Goal: Task Accomplishment & Management: Use online tool/utility

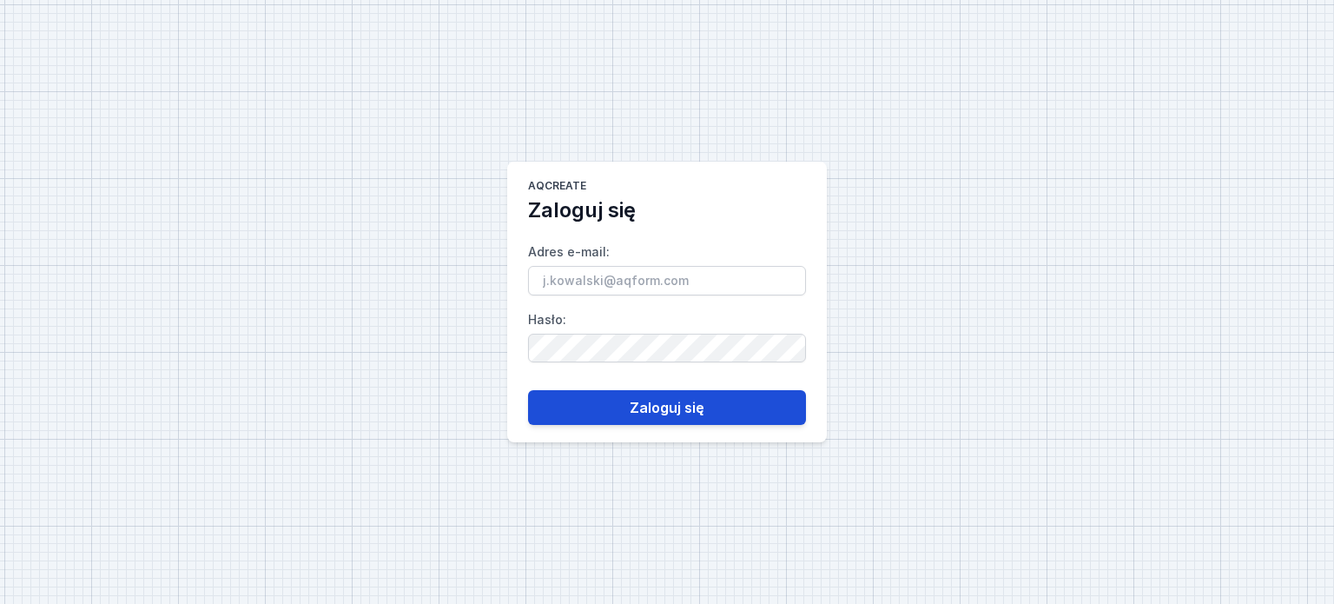
type input "[PERSON_NAME][EMAIL_ADDRESS][DOMAIN_NAME]"
click at [650, 406] on button "Zaloguj się" at bounding box center [667, 407] width 278 height 35
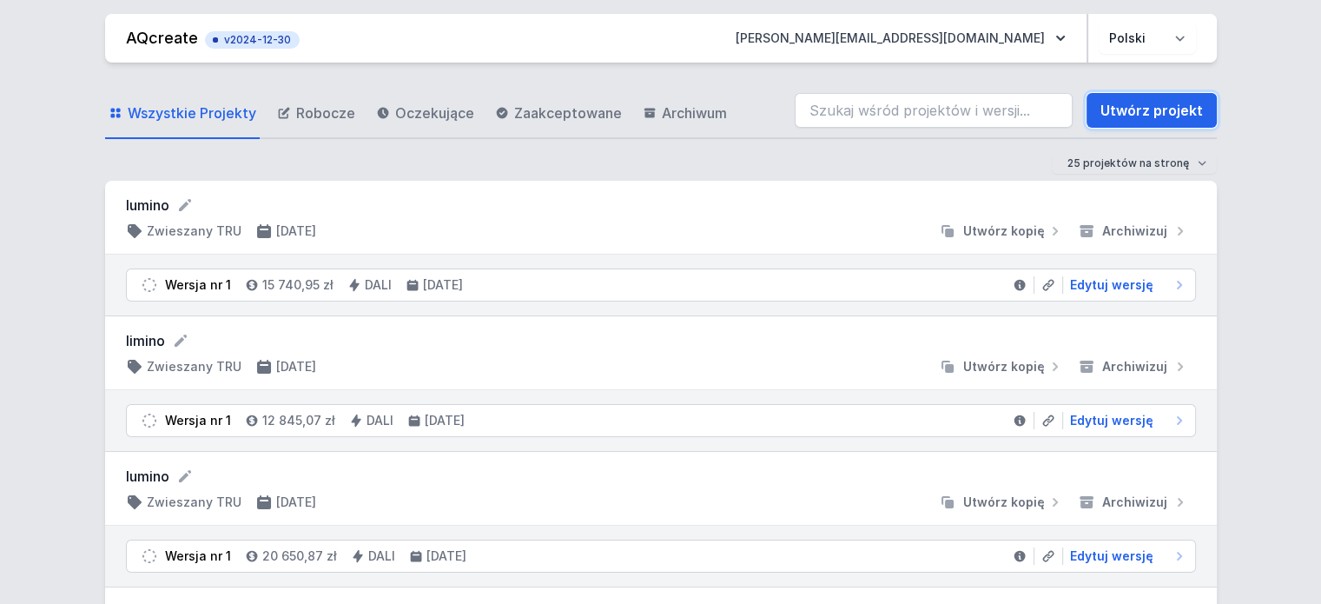
drag, startPoint x: 1129, startPoint y: 114, endPoint x: 1263, endPoint y: 131, distance: 134.9
click at [1129, 114] on link "Utwórz projekt" at bounding box center [1152, 110] width 130 height 35
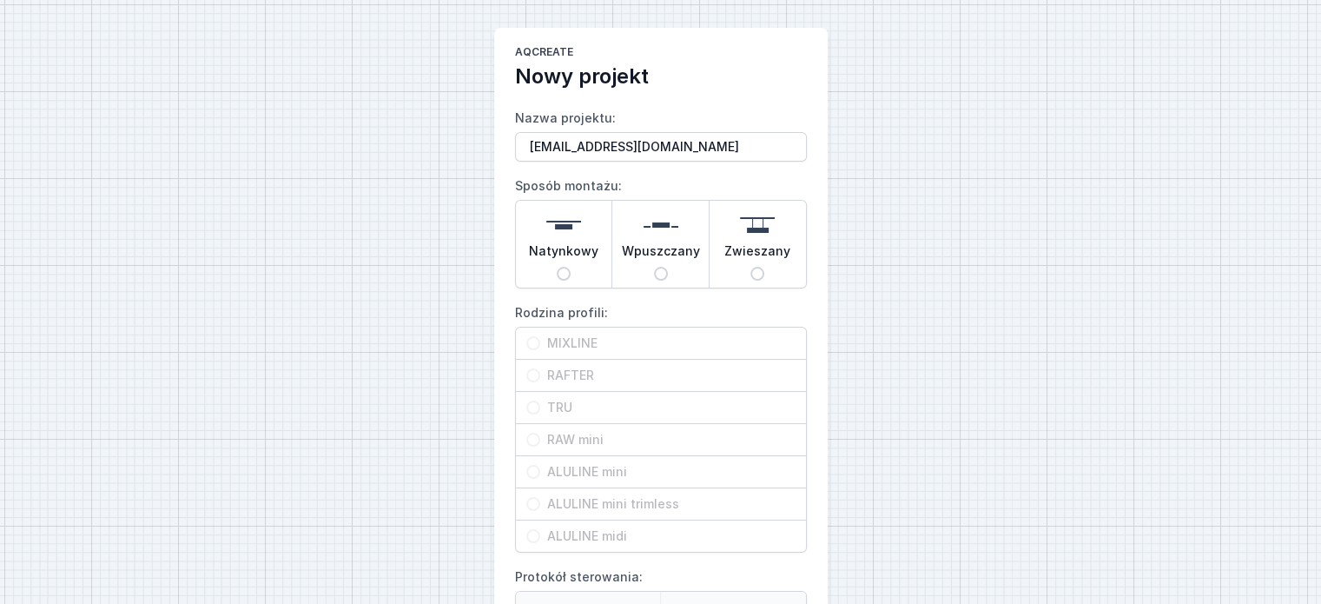
type input "[EMAIL_ADDRESS][DOMAIN_NAME]"
click at [548, 232] on img at bounding box center [563, 225] width 35 height 35
click at [557, 267] on input "Natynkowy" at bounding box center [564, 274] width 14 height 14
radio input "true"
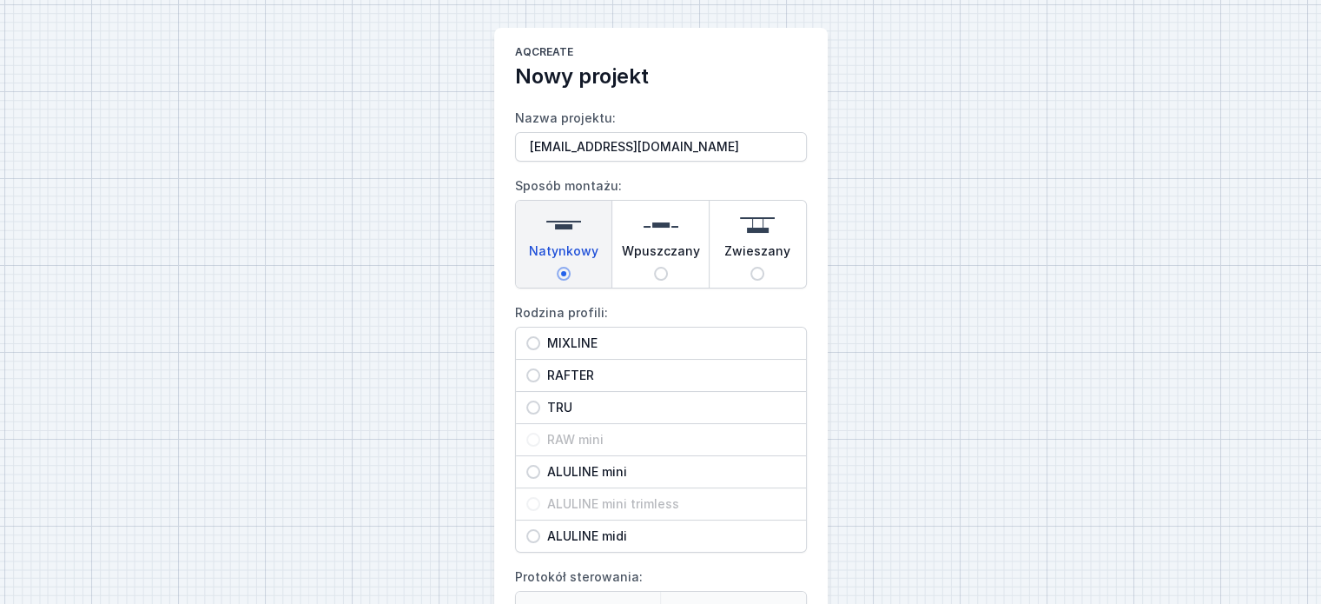
click at [532, 341] on input "MIXLINE" at bounding box center [534, 343] width 14 height 14
radio input "true"
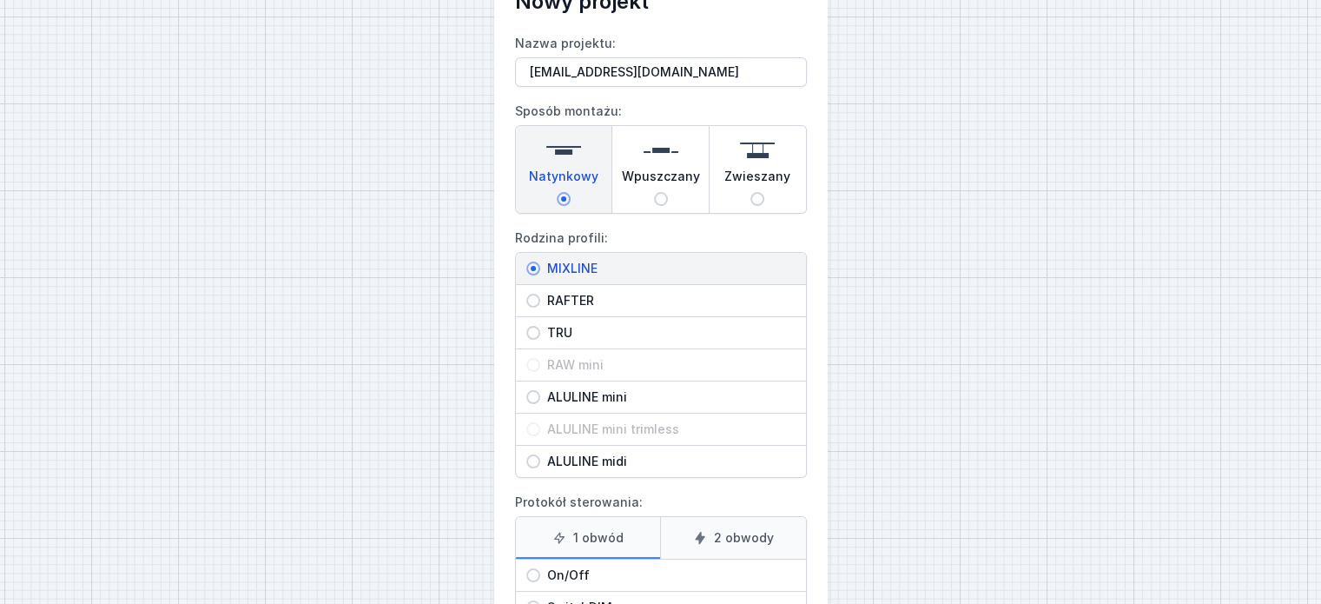
scroll to position [174, 0]
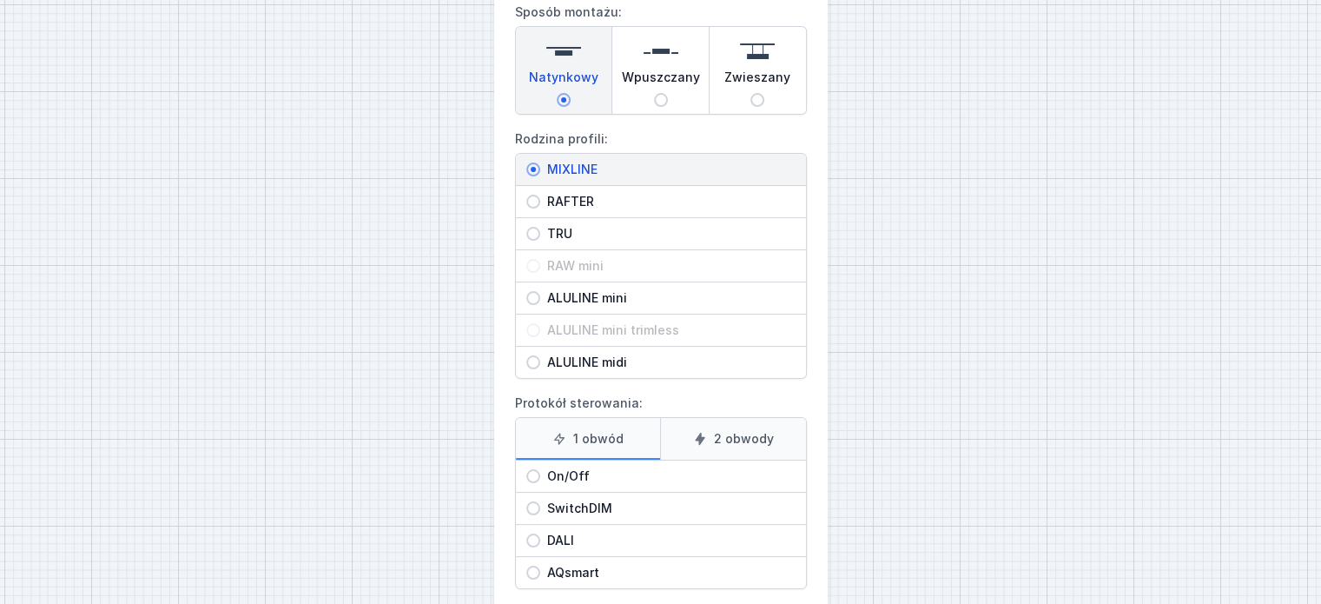
click at [533, 472] on input "On/Off" at bounding box center [534, 476] width 14 height 14
radio input "true"
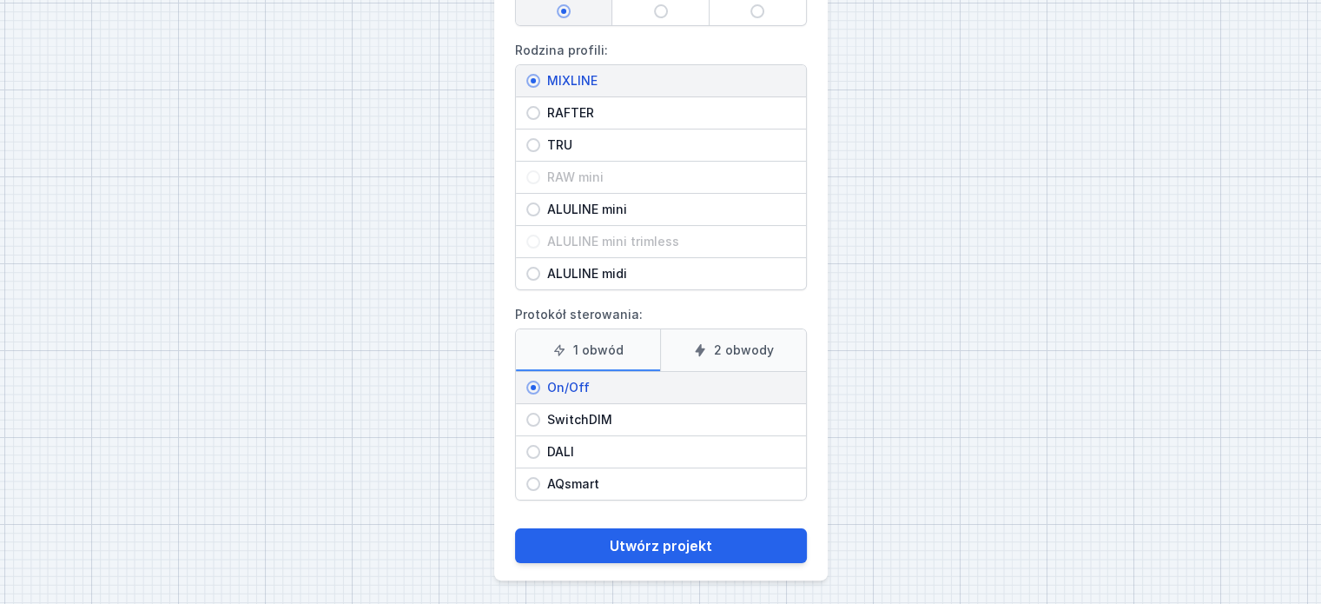
scroll to position [263, 0]
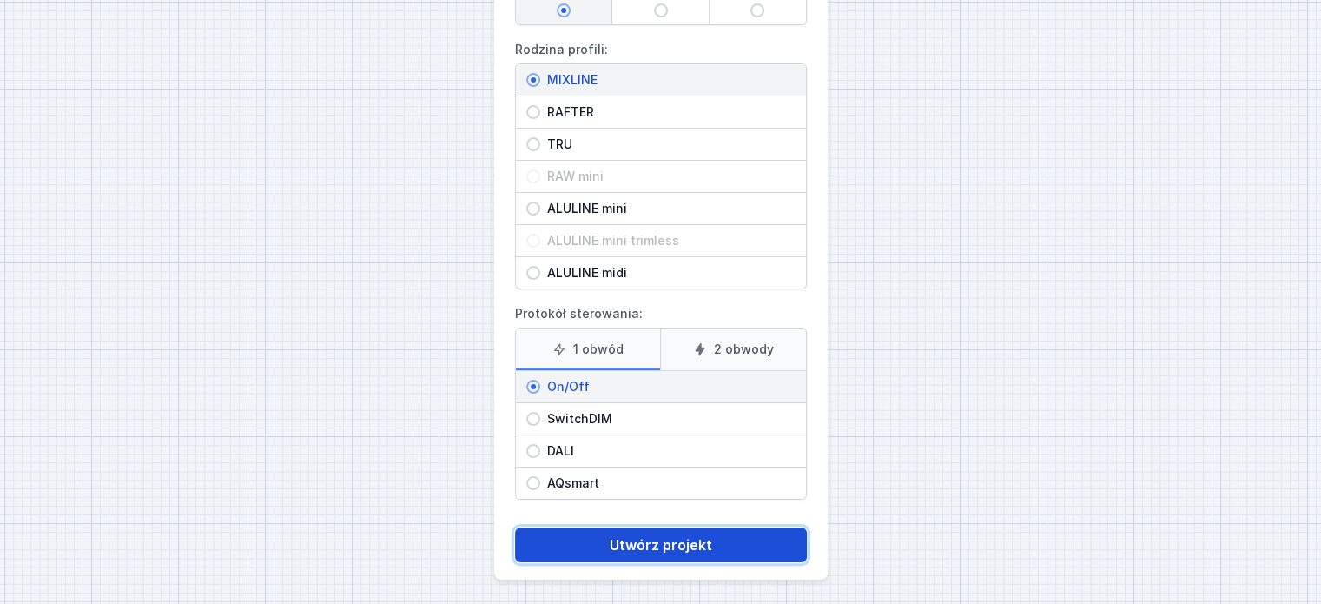
click at [668, 537] on button "Utwórz projekt" at bounding box center [661, 544] width 292 height 35
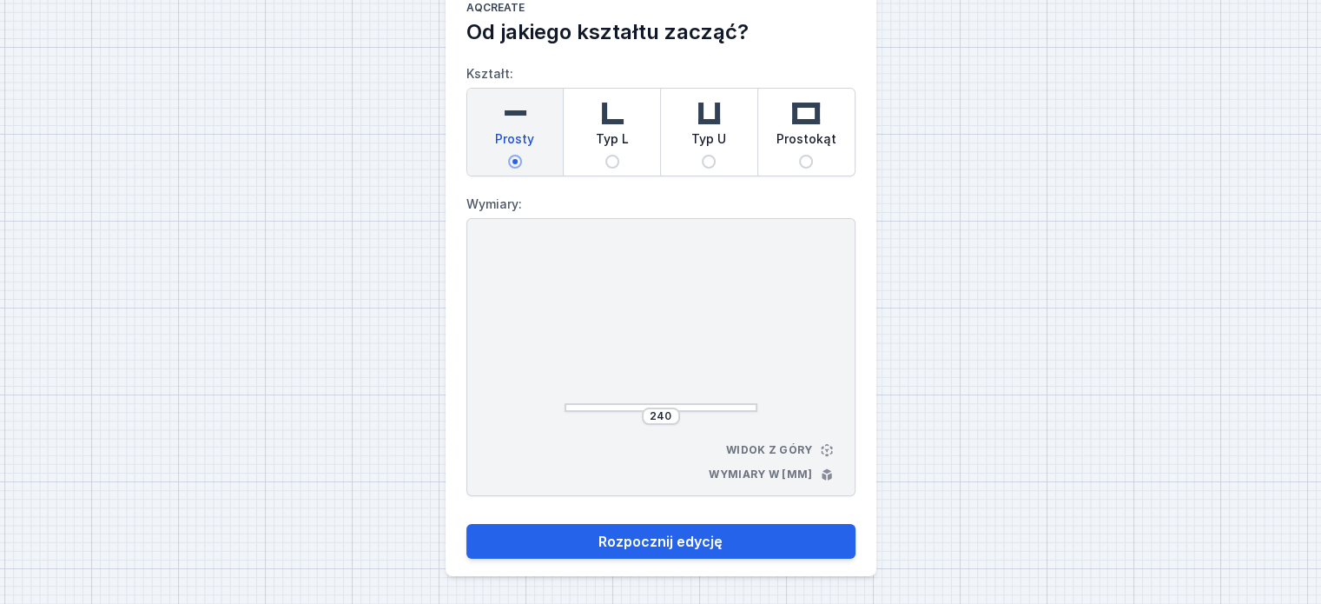
scroll to position [43, 0]
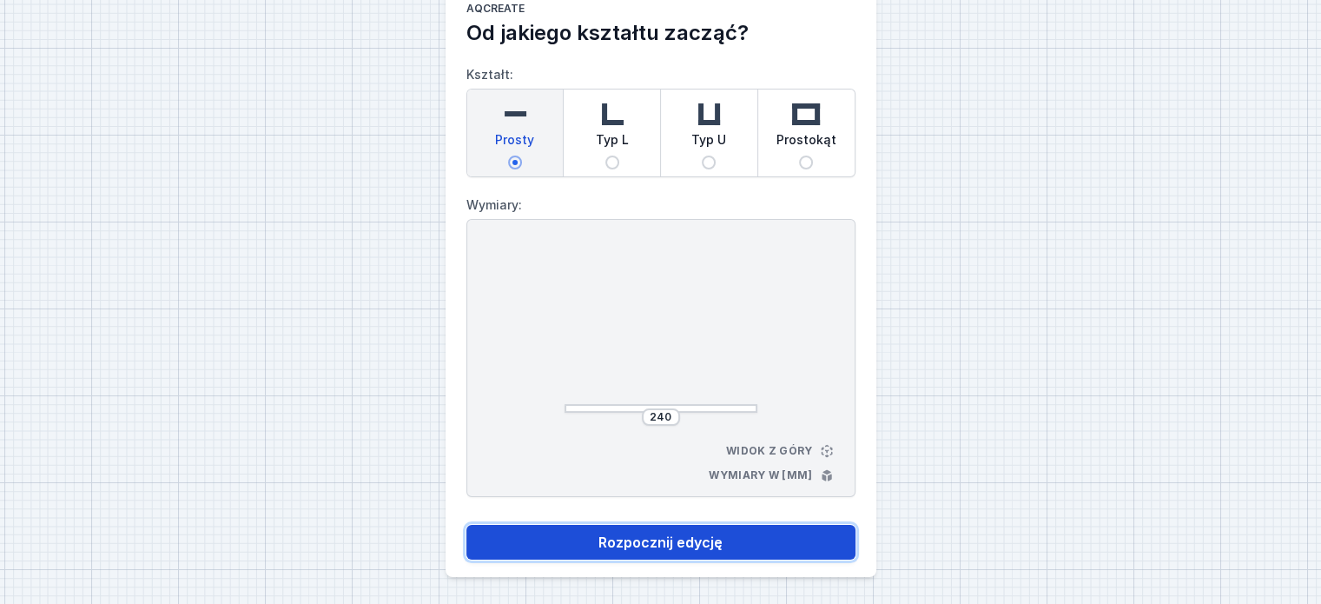
click at [683, 541] on button "Rozpocznij edycję" at bounding box center [661, 542] width 389 height 35
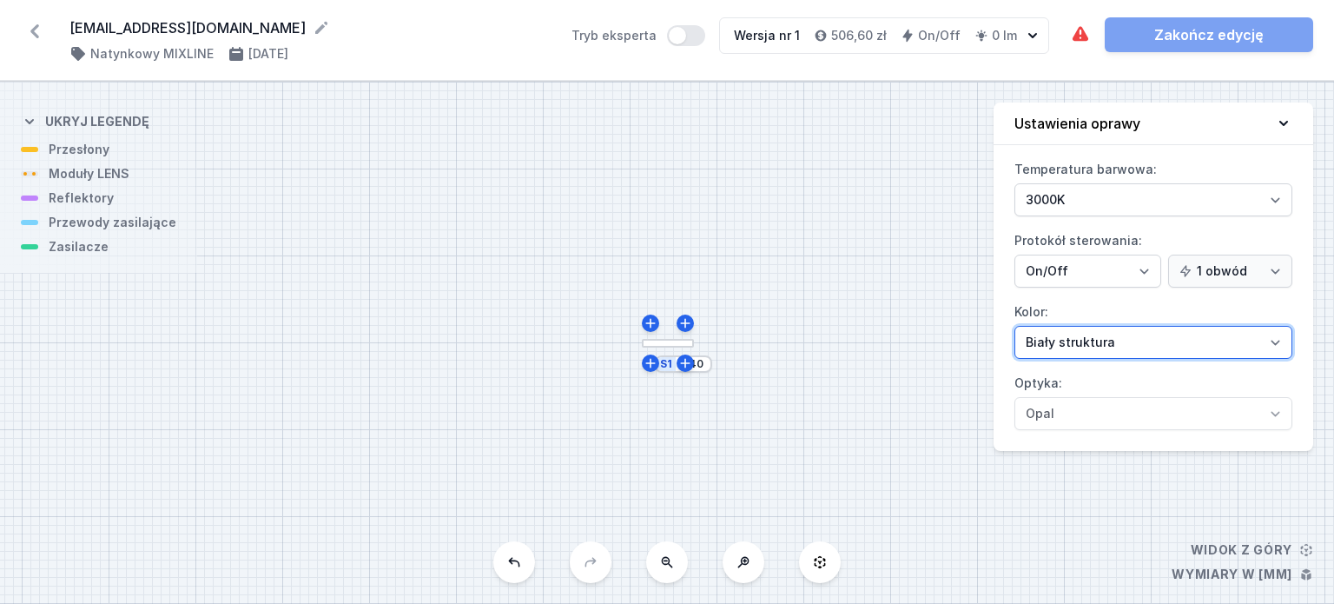
click at [1272, 340] on select "Biały struktura Czarny struktura Złoty struktura Miedziany Szary Inny (z palety…" at bounding box center [1154, 342] width 278 height 33
select select "2"
click at [1015, 326] on select "Biały struktura Czarny struktura Złoty struktura Miedziany Szary Inny (z palety…" at bounding box center [1154, 342] width 278 height 33
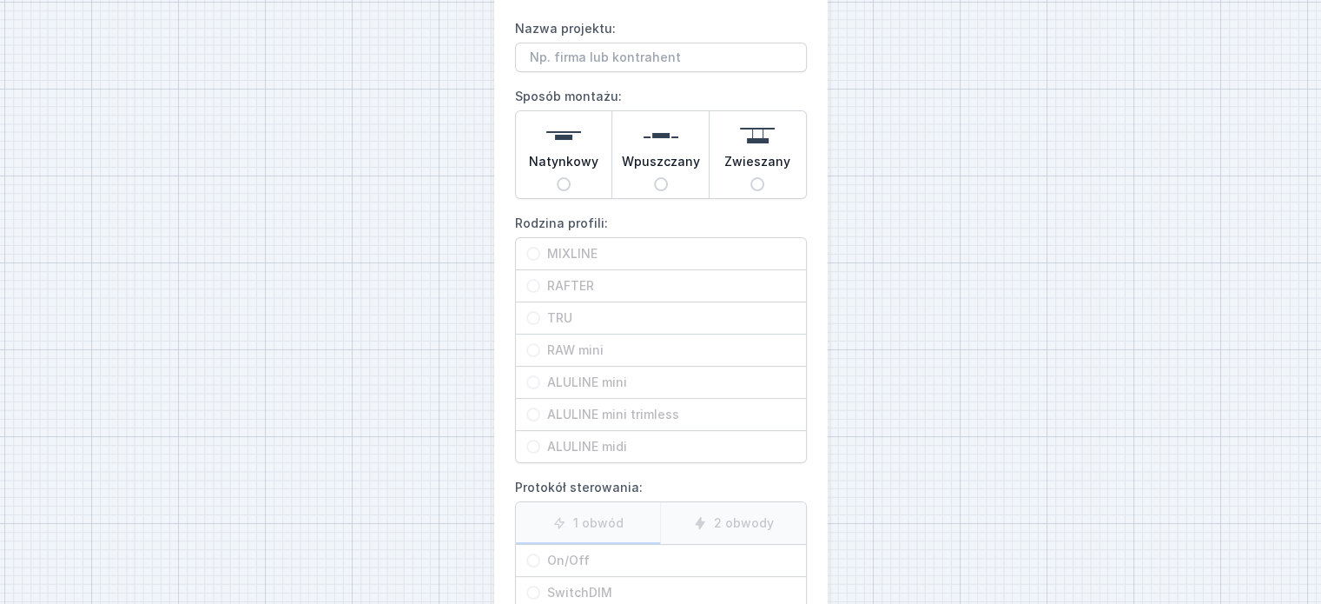
scroll to position [3, 0]
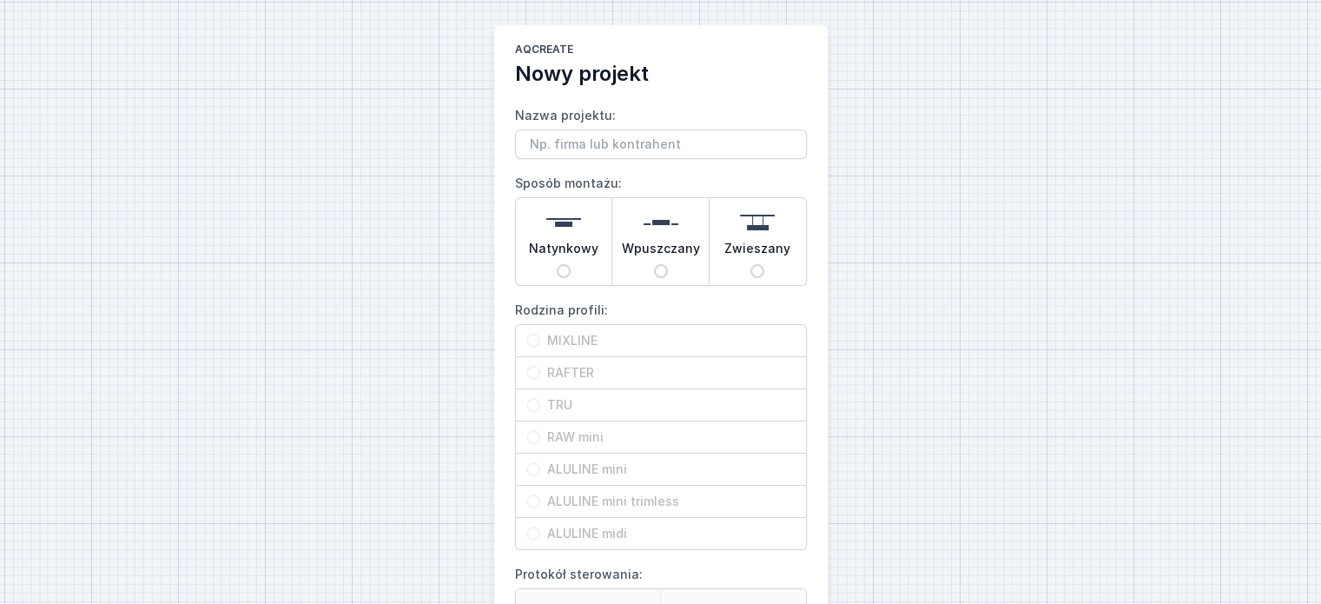
click at [589, 143] on input "Nazwa projektu:" at bounding box center [661, 144] width 292 height 30
type input "[EMAIL_ADDRESS][DOMAIN_NAME]"
click at [558, 241] on span "Natynkowy" at bounding box center [564, 252] width 70 height 24
click at [558, 264] on input "Natynkowy" at bounding box center [564, 271] width 14 height 14
radio input "true"
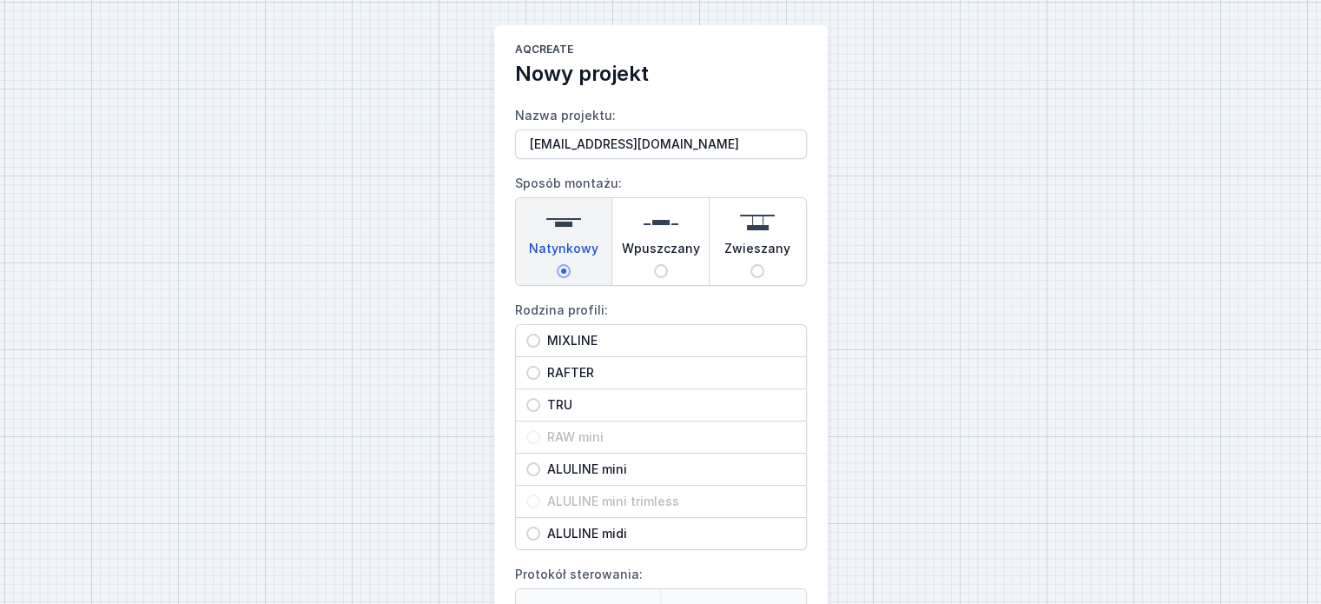
click at [531, 334] on input "MIXLINE" at bounding box center [534, 341] width 14 height 14
radio input "true"
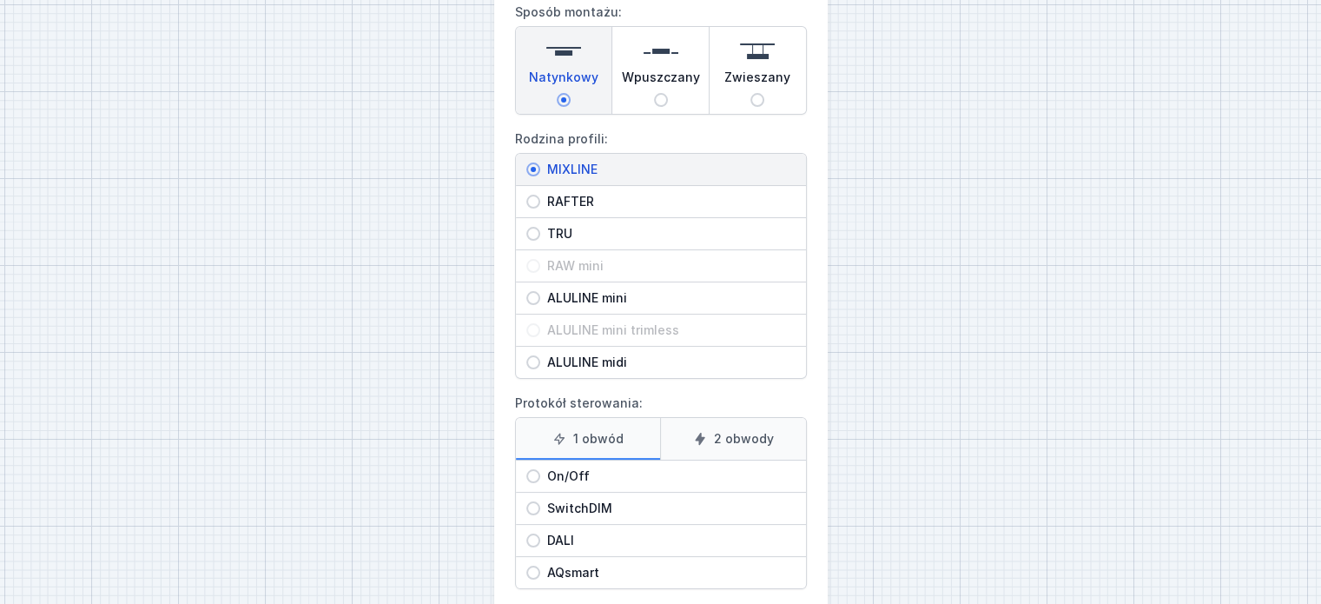
scroll to position [176, 0]
click at [586, 432] on label "1 obwód" at bounding box center [588, 436] width 145 height 42
click at [0, 0] on input "1 obwód" at bounding box center [0, 0] width 0 height 0
click at [535, 468] on input "On/Off" at bounding box center [534, 474] width 14 height 14
radio input "true"
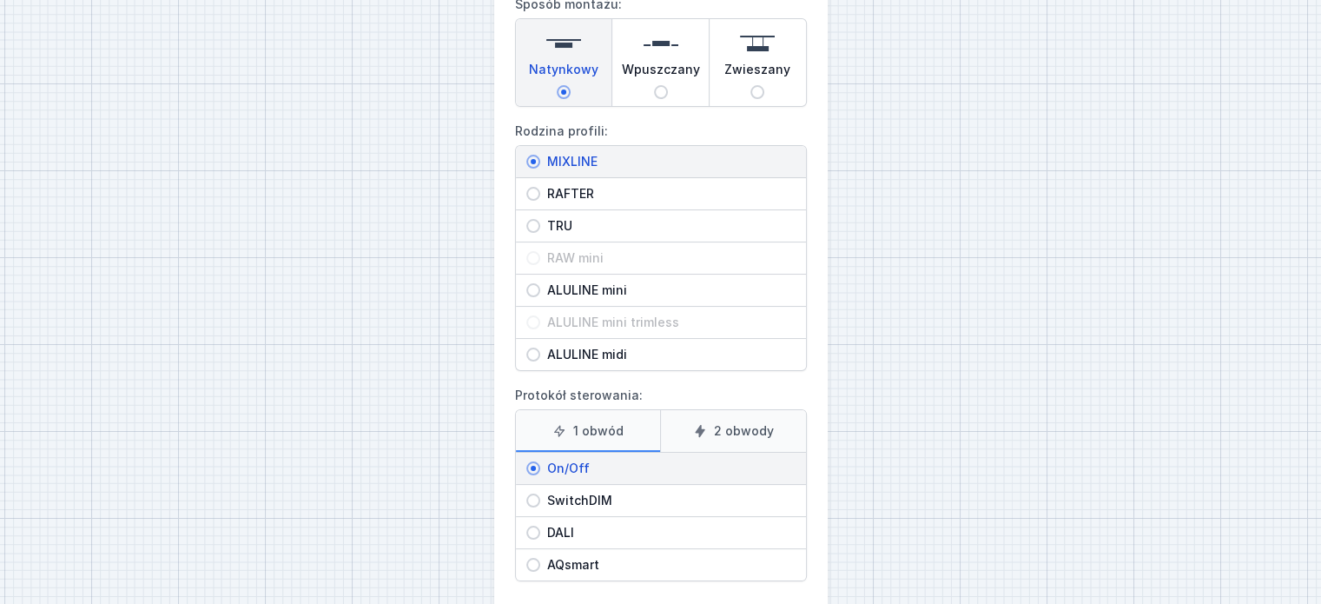
scroll to position [263, 0]
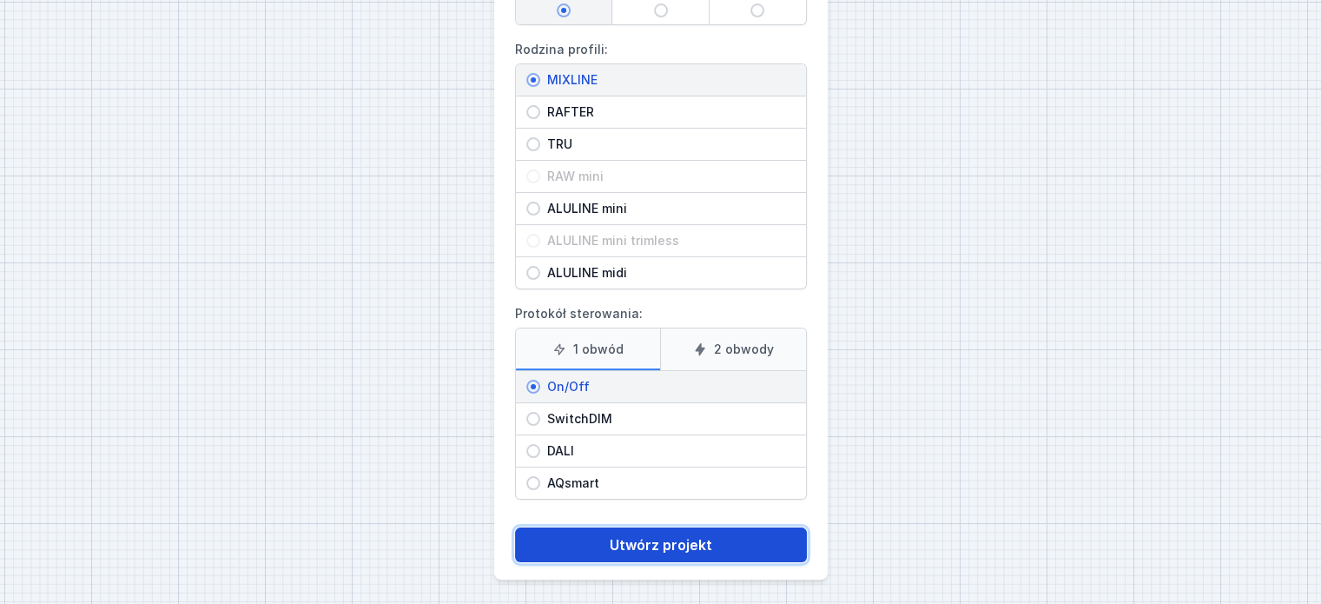
click at [627, 545] on button "Utwórz projekt" at bounding box center [661, 544] width 292 height 35
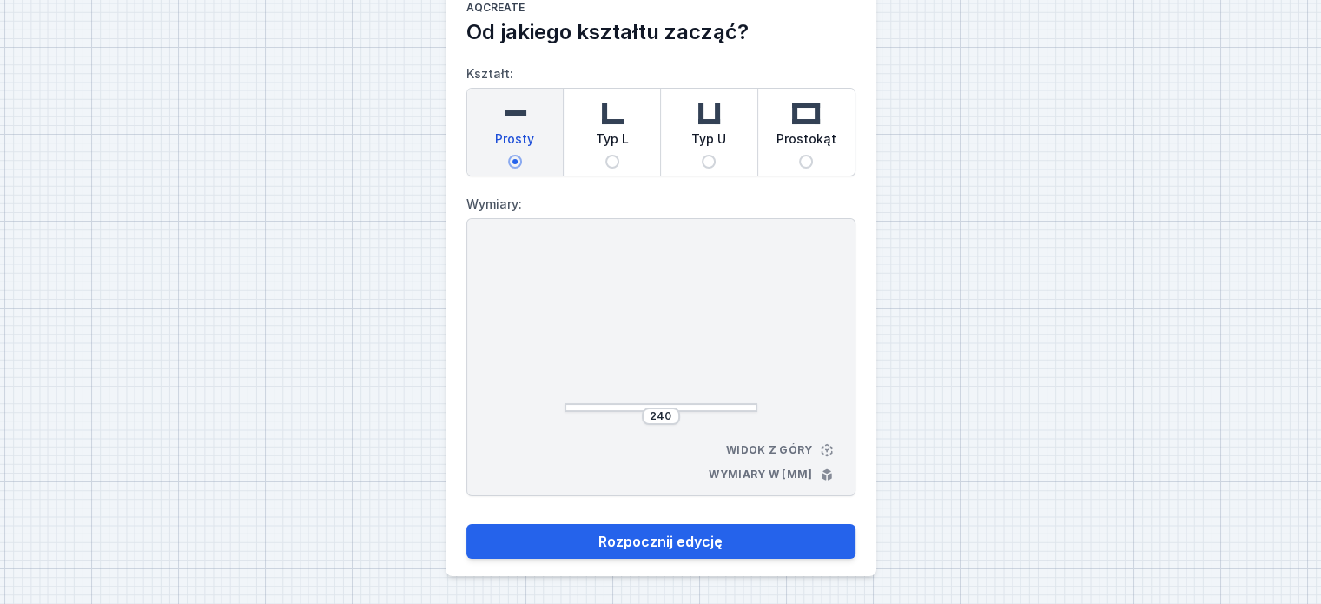
scroll to position [43, 0]
click at [606, 160] on input "Typ L" at bounding box center [613, 163] width 14 height 14
radio input "true"
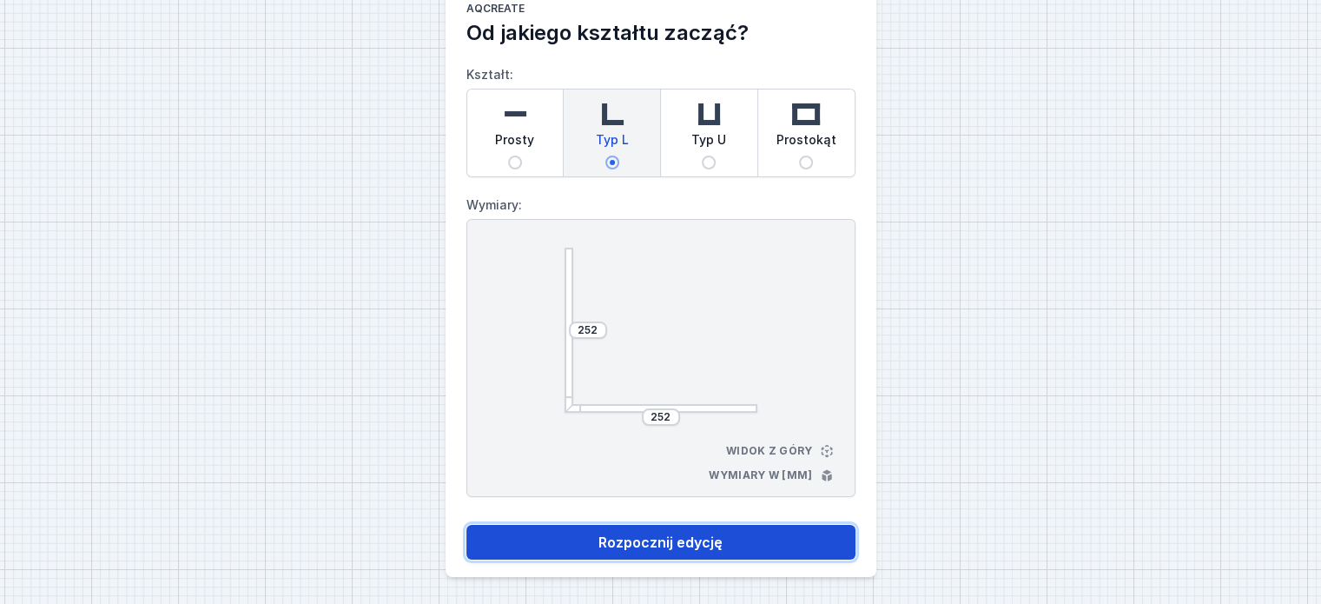
click at [678, 541] on button "Rozpocznij edycję" at bounding box center [661, 542] width 389 height 35
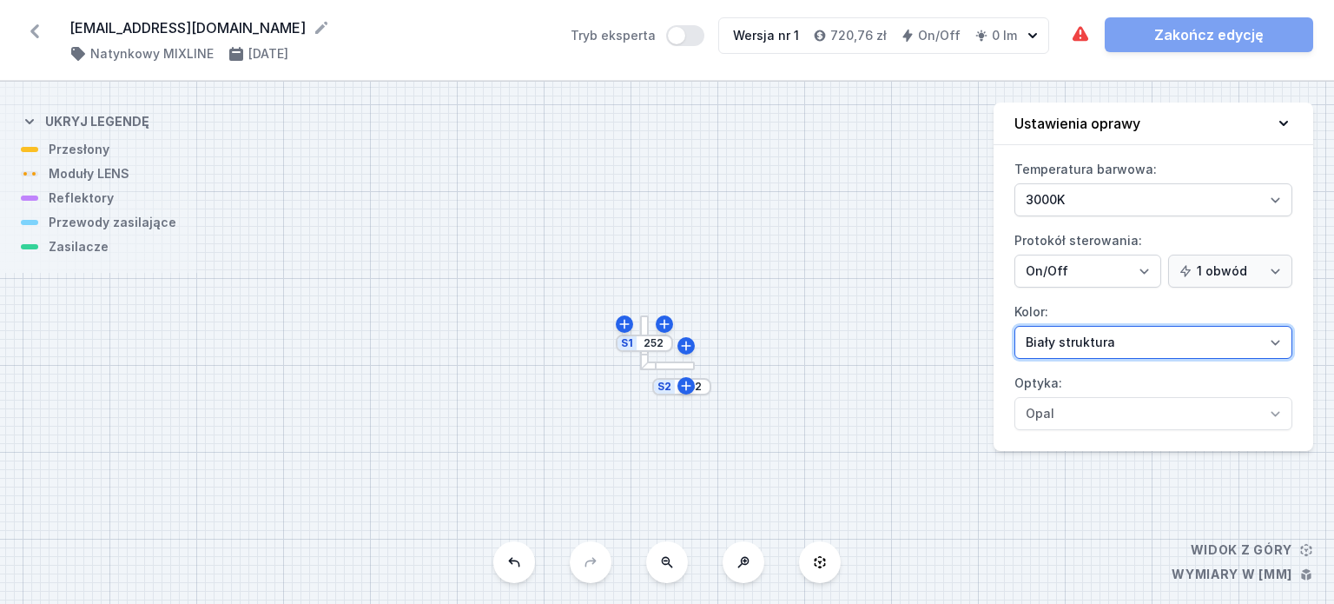
click at [1273, 340] on select "Biały struktura Czarny struktura Złoty struktura Miedziany Szary Inny (z palety…" at bounding box center [1154, 342] width 278 height 33
select select "2"
click at [1015, 326] on select "Biały struktura Czarny struktura Złoty struktura Miedziany Szary Inny (z palety…" at bounding box center [1154, 342] width 278 height 33
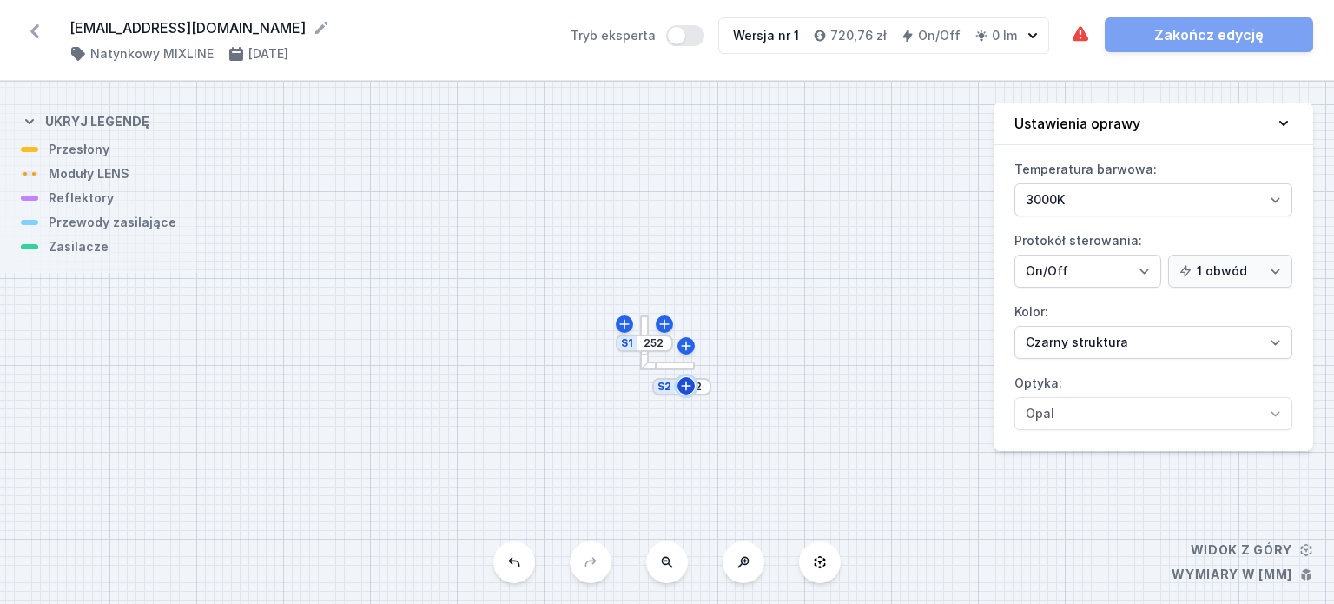
click at [681, 387] on icon at bounding box center [686, 386] width 14 height 14
type input "264"
click at [688, 358] on div at bounding box center [690, 342] width 10 height 55
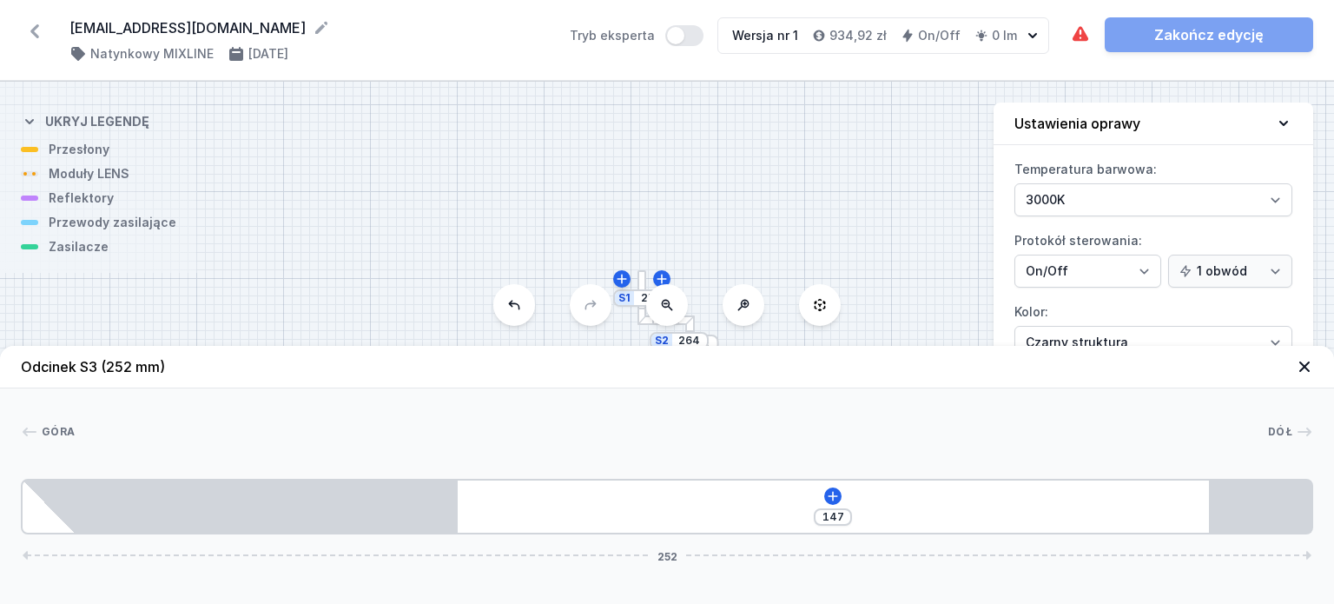
click at [1307, 361] on icon at bounding box center [1304, 366] width 17 height 17
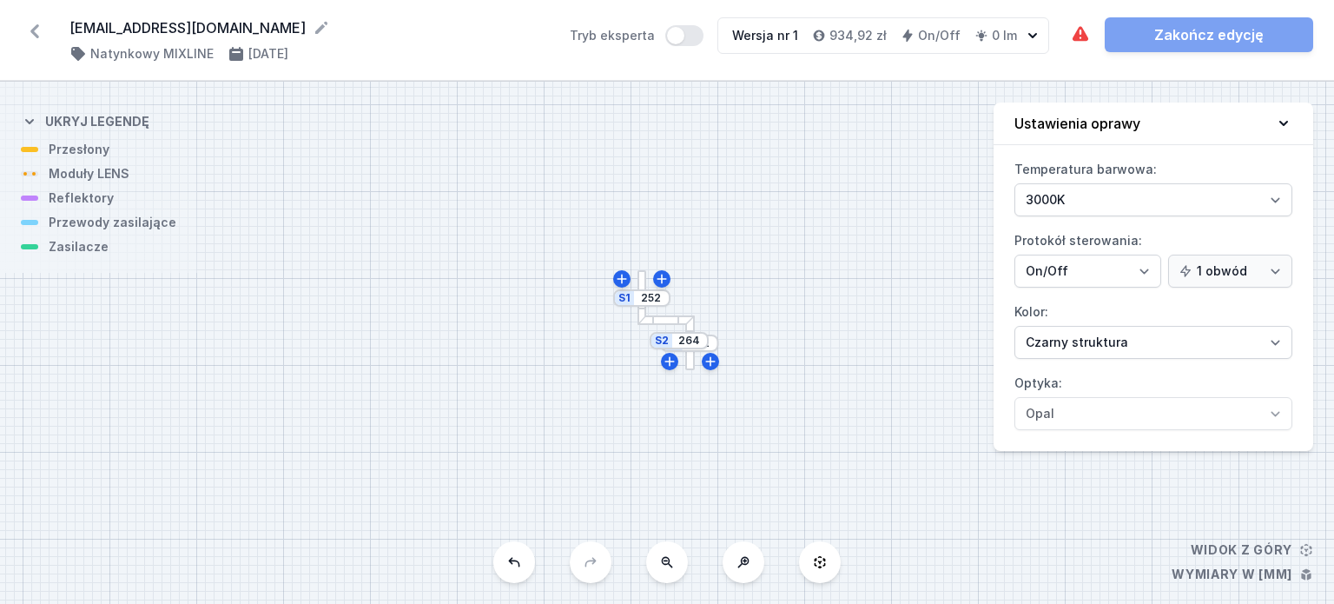
click at [514, 562] on icon at bounding box center [514, 562] width 14 height 14
click at [684, 364] on icon at bounding box center [686, 363] width 14 height 14
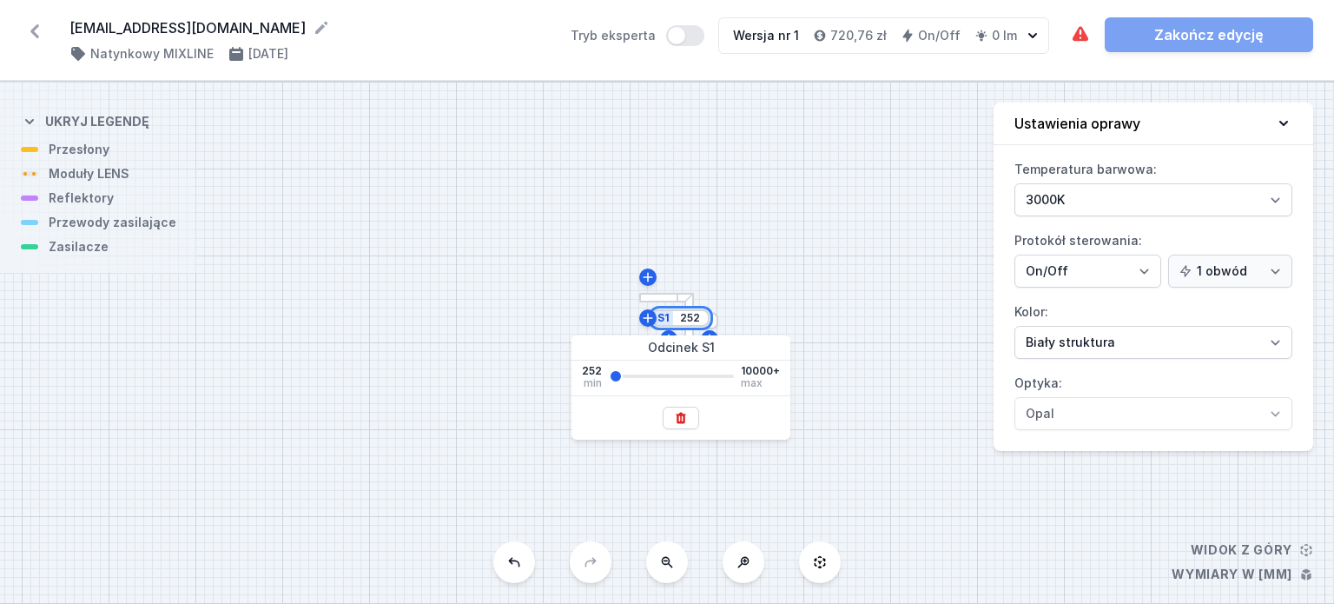
drag, startPoint x: 699, startPoint y: 318, endPoint x: 674, endPoint y: 314, distance: 24.7
click at [674, 314] on div "S1 252" at bounding box center [680, 317] width 57 height 17
type input "900"
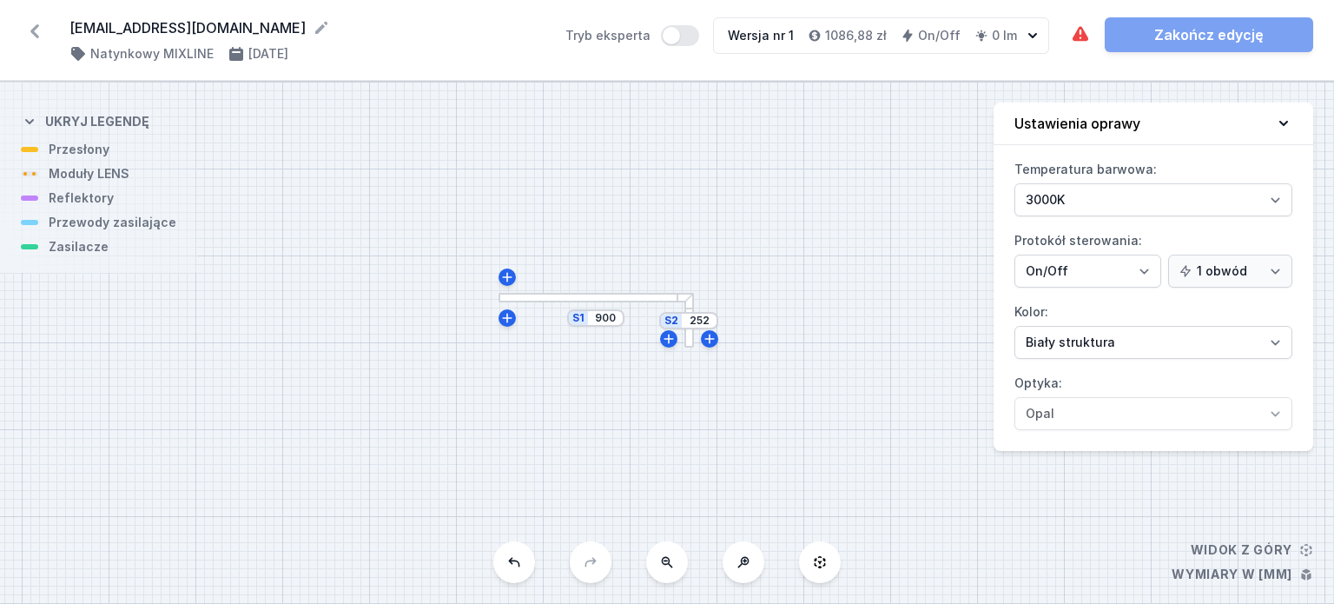
click at [767, 306] on div "S2 252 S1 900" at bounding box center [667, 343] width 1334 height 522
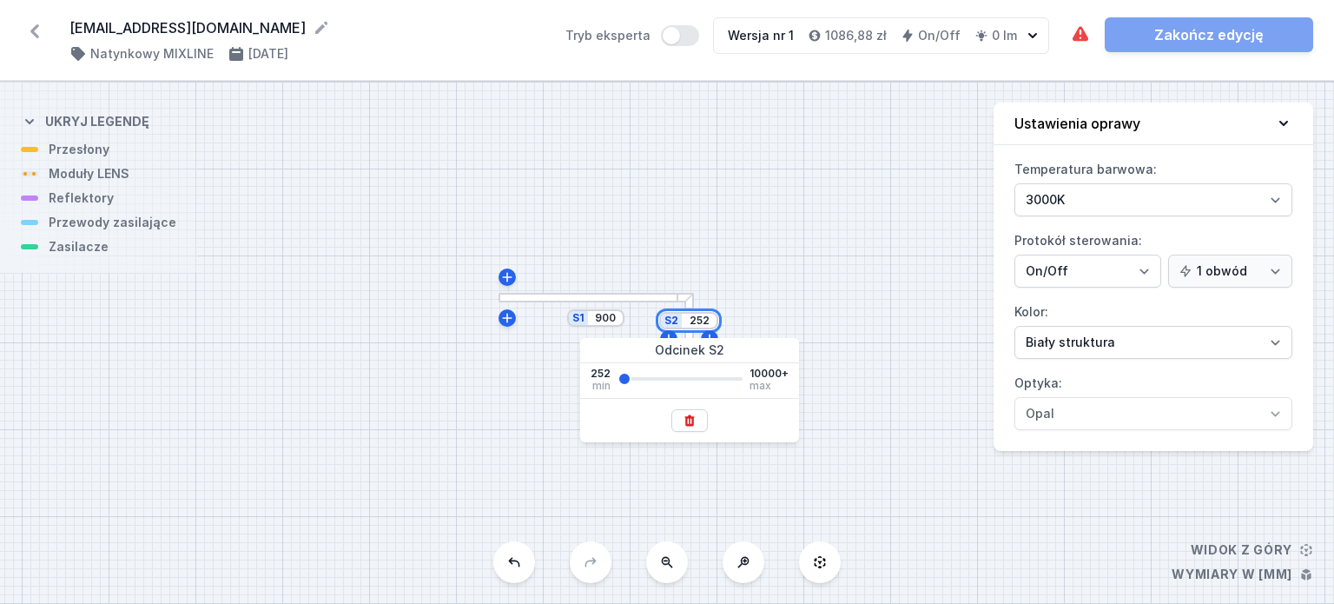
drag, startPoint x: 689, startPoint y: 320, endPoint x: 709, endPoint y: 319, distance: 20.0
click at [709, 319] on input "252" at bounding box center [699, 321] width 28 height 14
type input "1500"
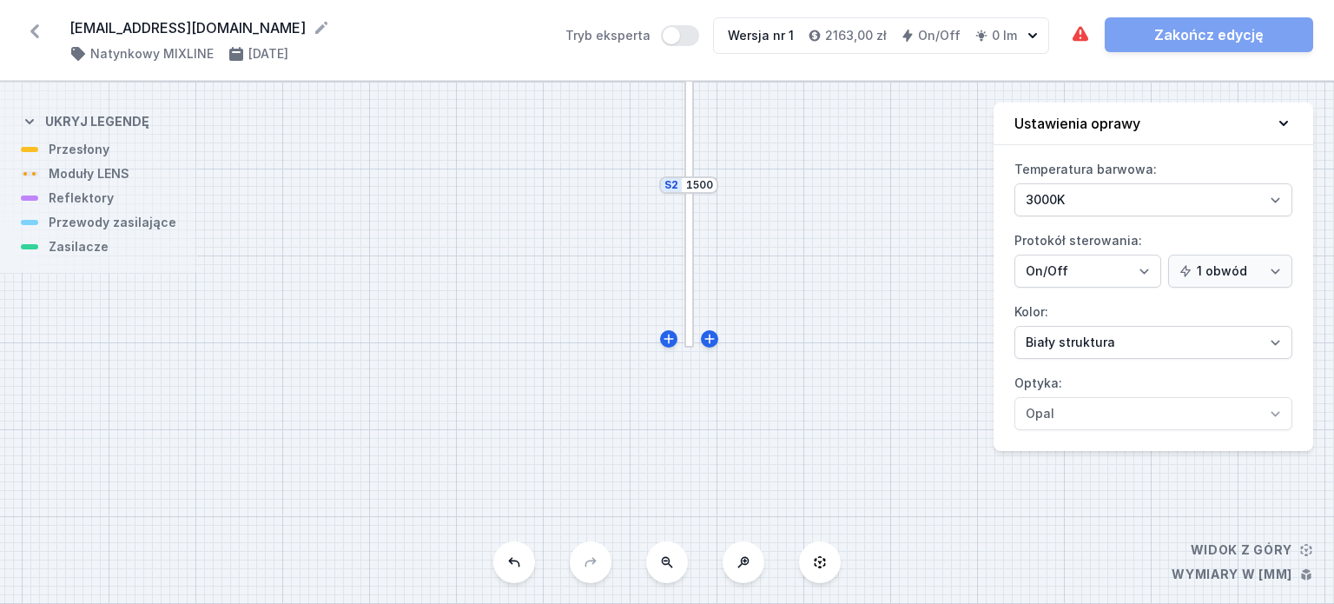
click at [889, 361] on div "S2 1500 S1 900" at bounding box center [667, 343] width 1334 height 522
drag, startPoint x: 813, startPoint y: 308, endPoint x: 817, endPoint y: 412, distance: 103.4
click at [817, 412] on div "S2 1500 S1 900" at bounding box center [667, 343] width 1334 height 522
click at [556, 157] on div at bounding box center [599, 156] width 195 height 10
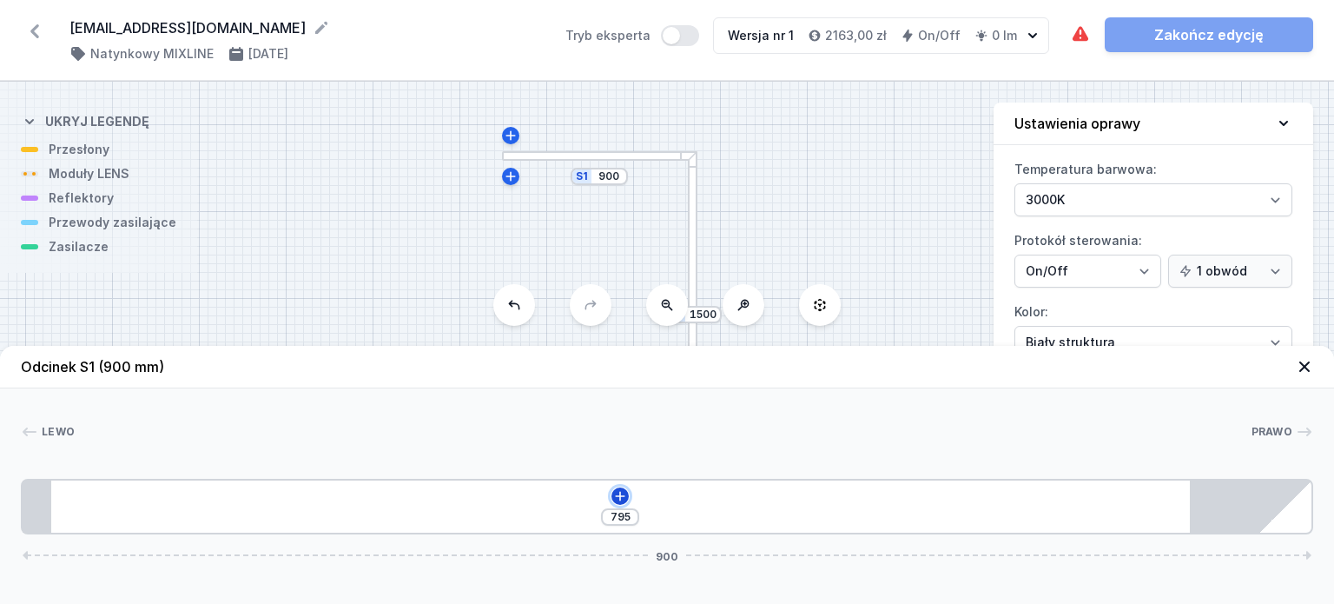
click at [619, 495] on icon at bounding box center [621, 496] width 10 height 10
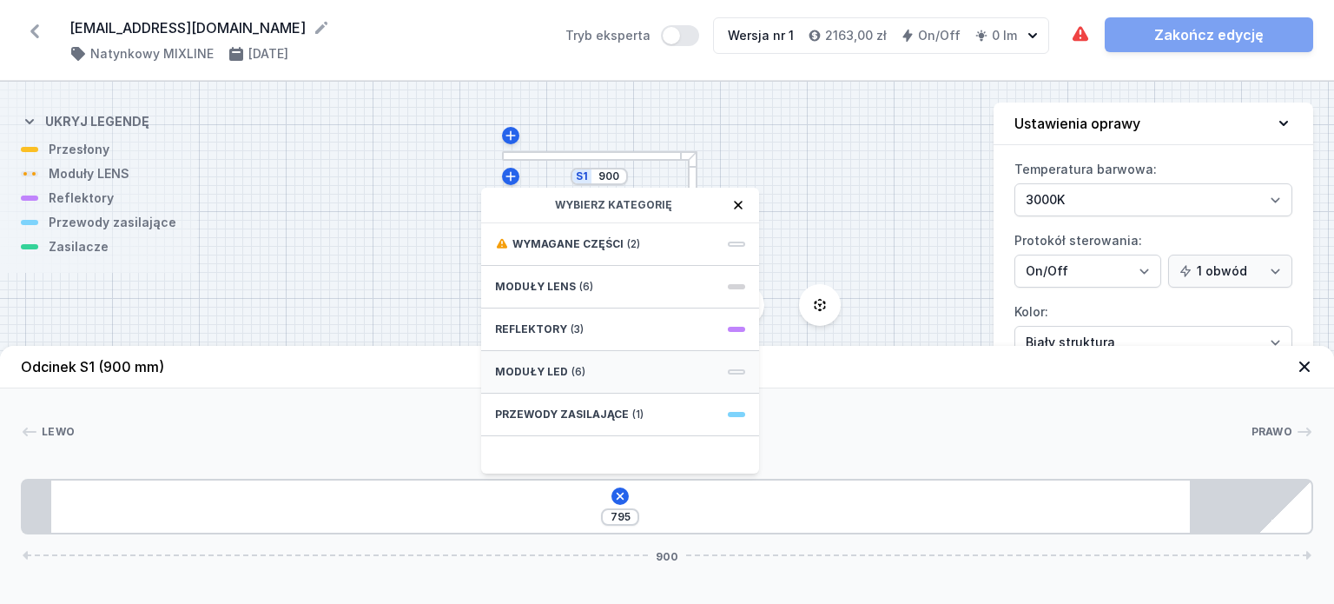
click at [535, 368] on span "Moduły LED" at bounding box center [531, 372] width 73 height 14
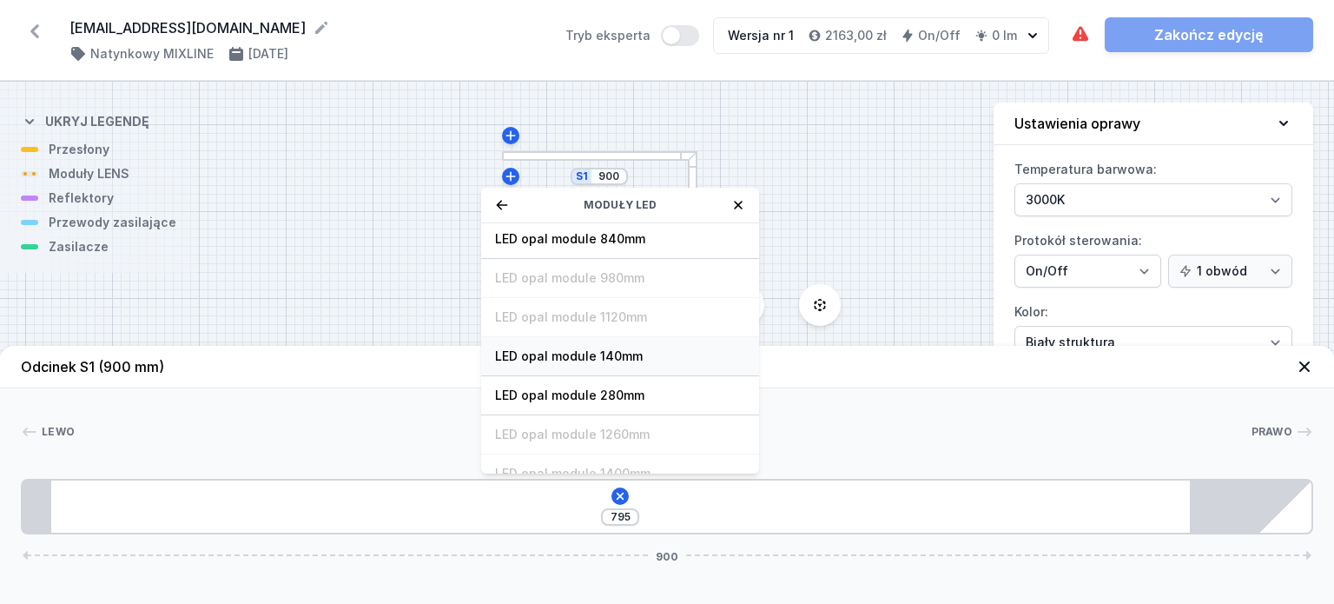
scroll to position [122, 0]
click at [564, 387] on span "LED opal module 280mm" at bounding box center [620, 394] width 250 height 17
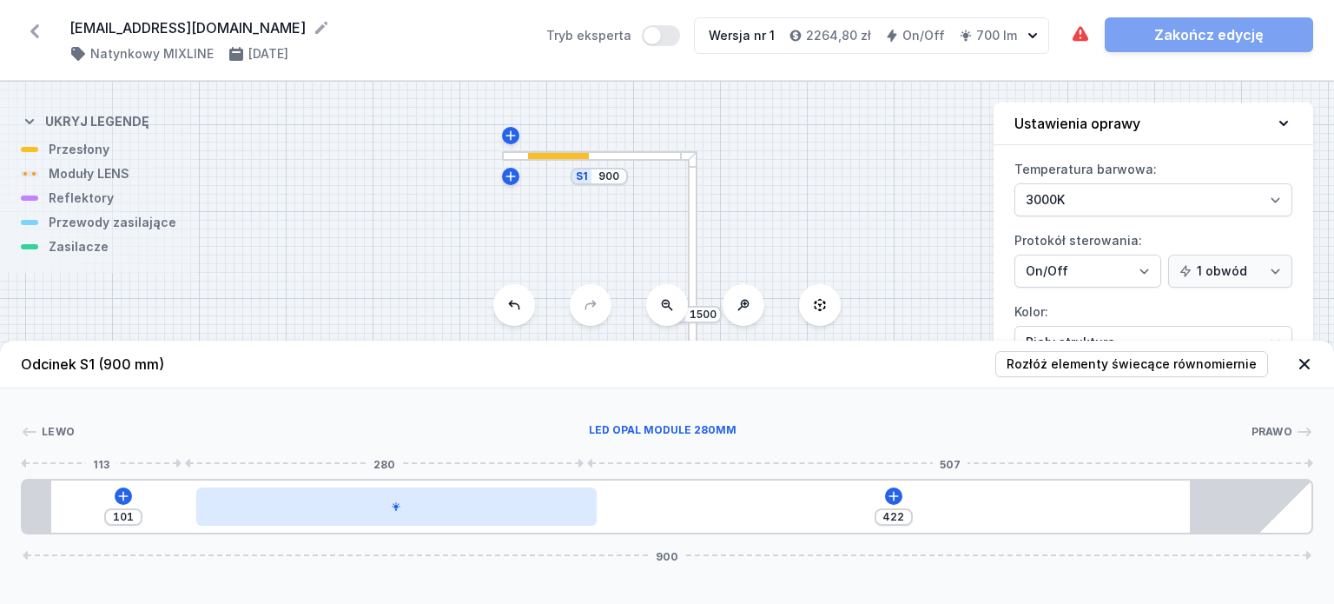
type input "408"
type input "107"
type input "398"
type input "117"
type input "394"
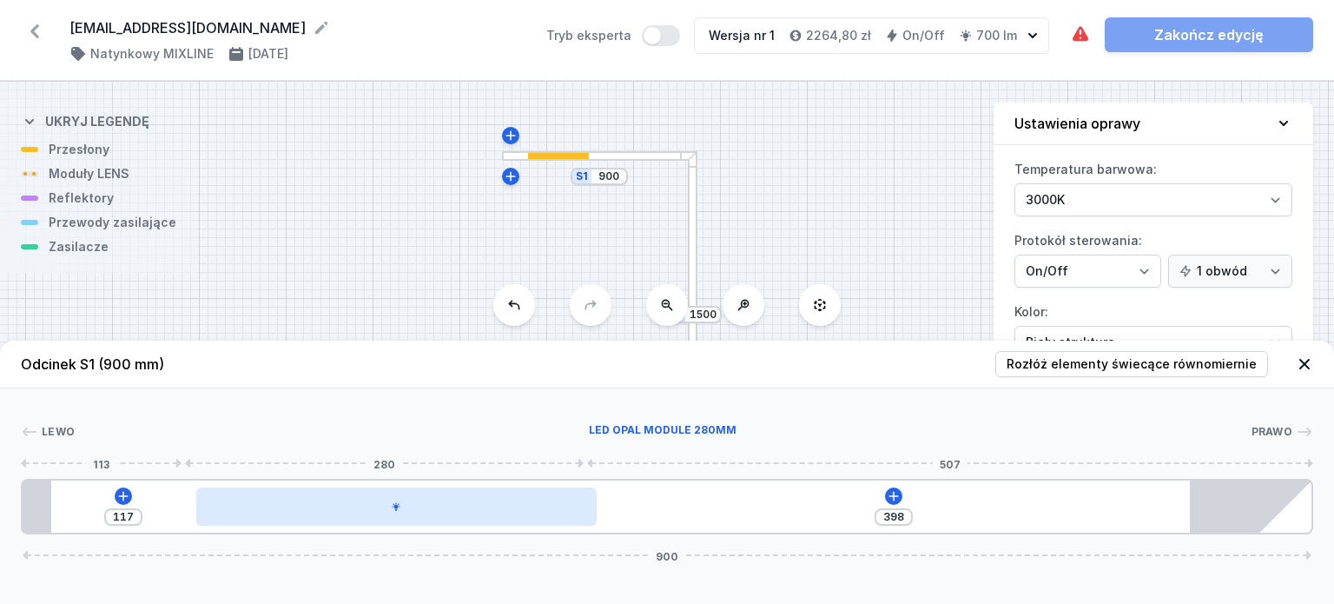
type input "121"
type input "391"
type input "124"
type input "381"
type input "134"
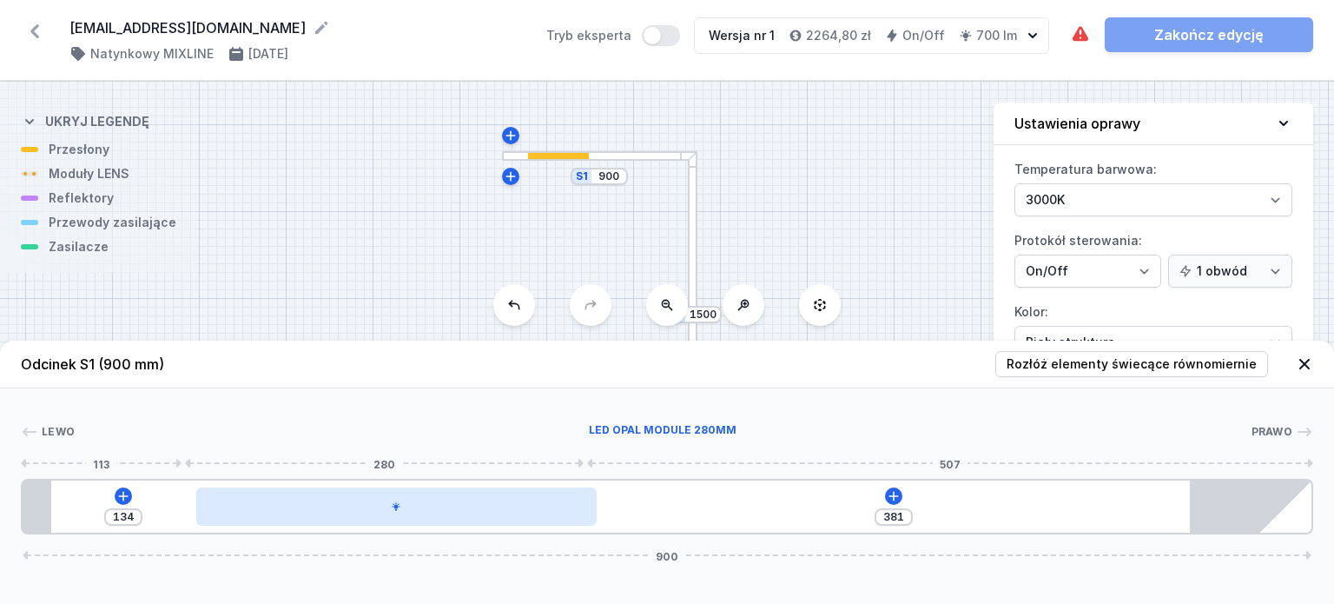
type input "374"
type input "141"
type input "369"
type input "146"
type input "365"
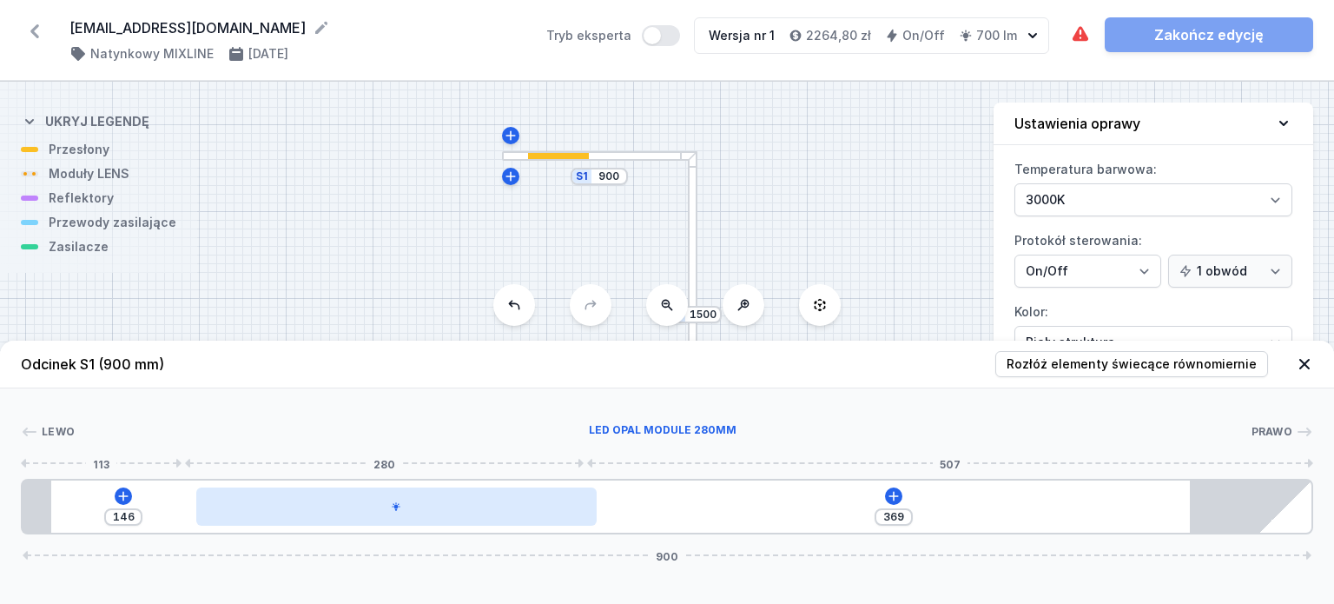
type input "150"
type input "362"
type input "153"
type input "360"
type input "155"
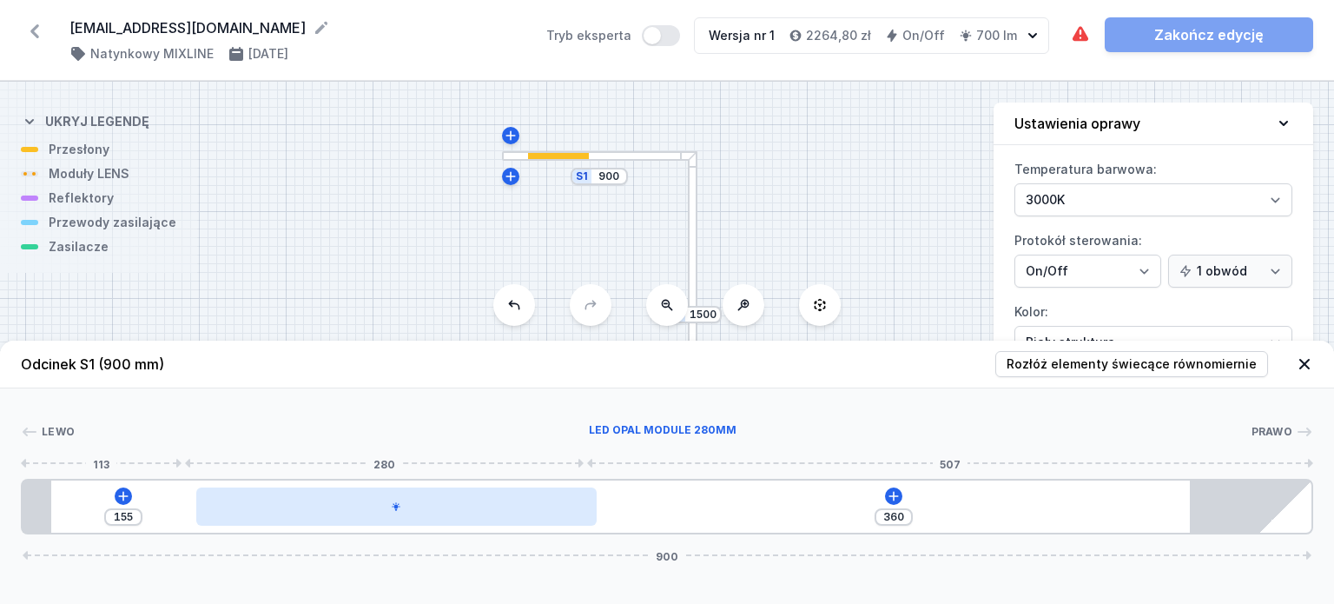
type input "357"
type input "158"
type input "354"
type input "161"
type input "353"
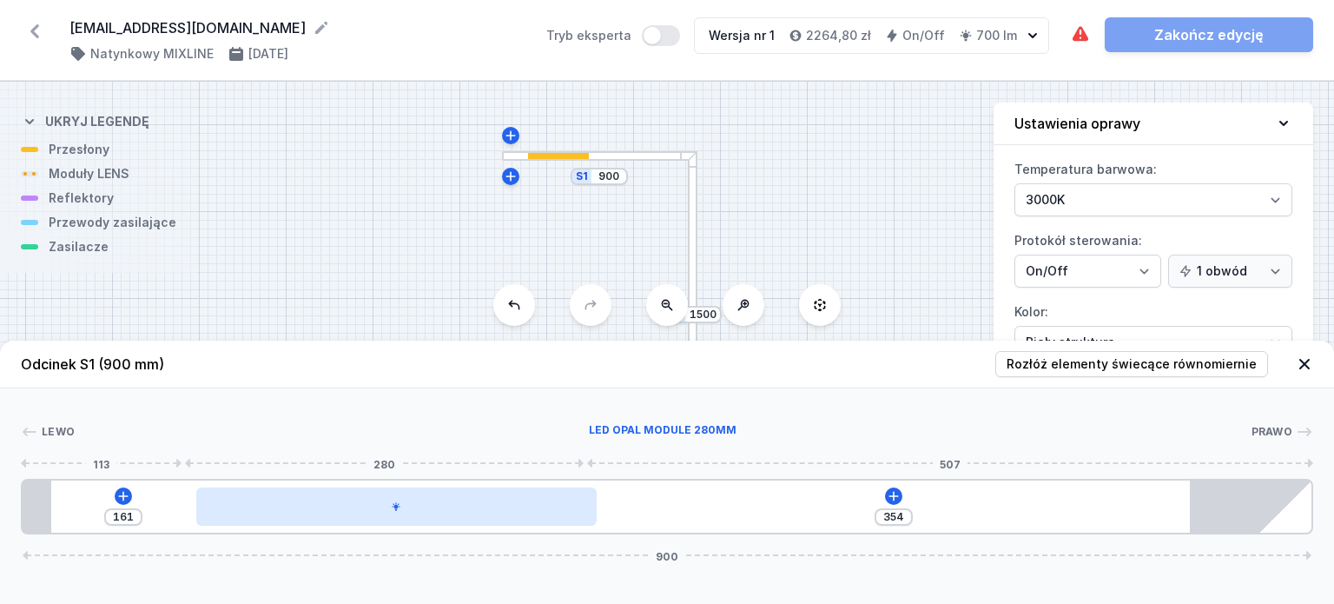
type input "162"
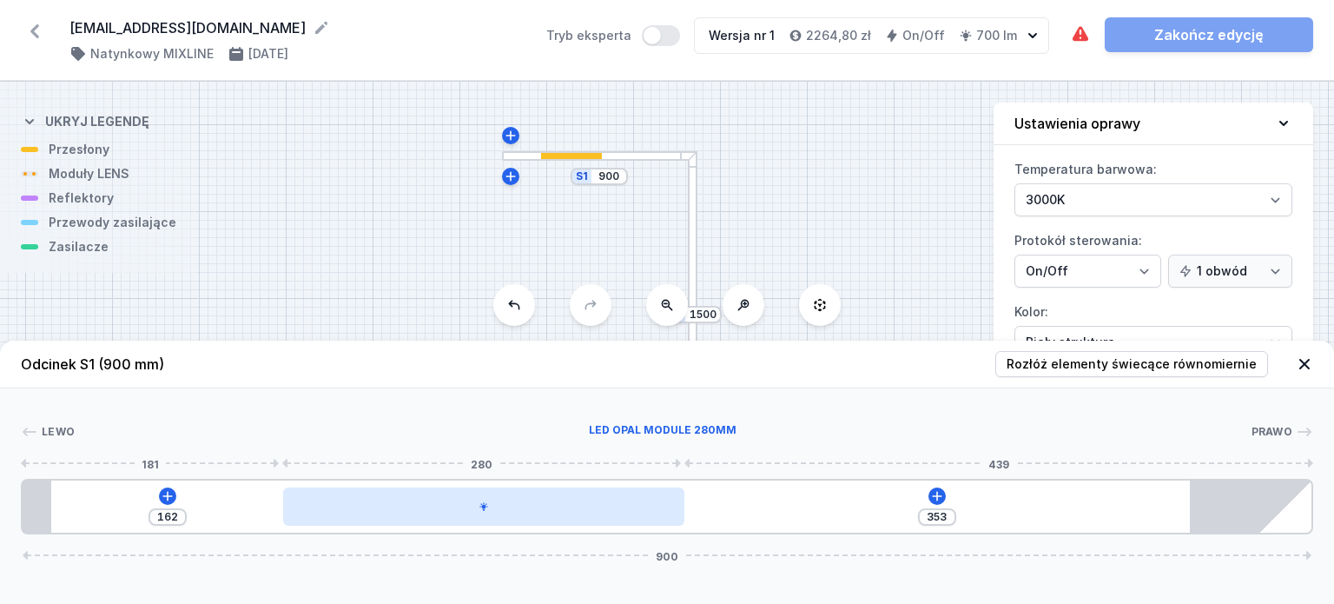
type input "333"
type input "182"
type input "322"
type input "193"
type input "313"
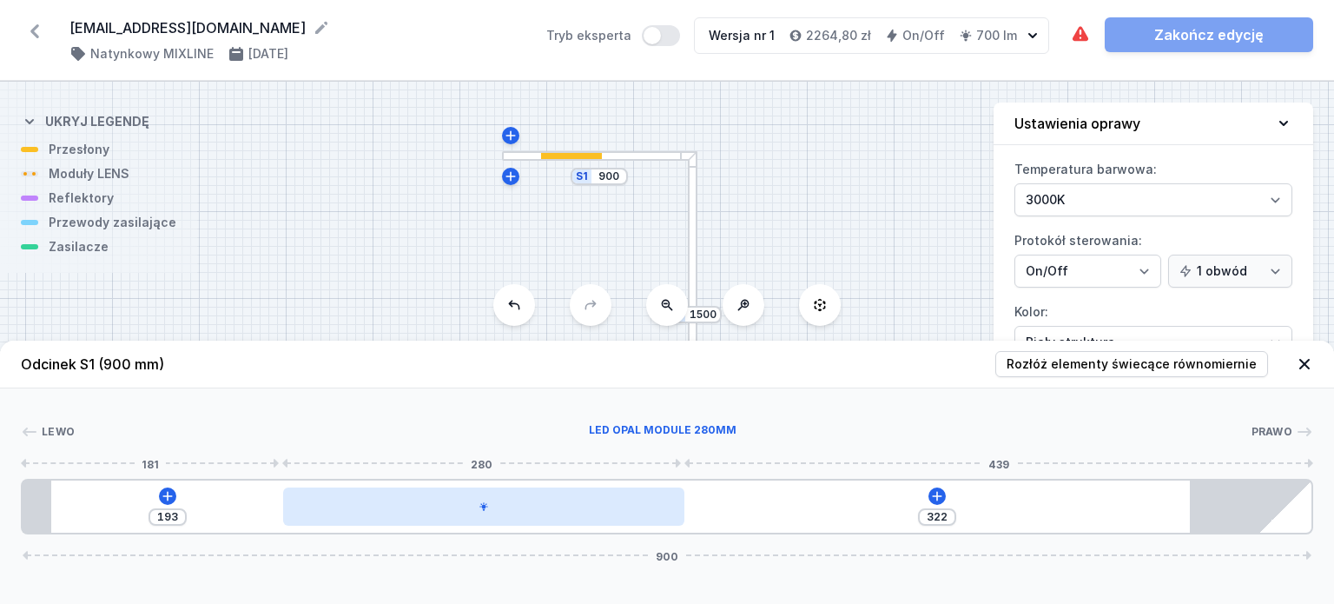
type input "202"
type input "306"
type input "209"
type input "302"
type input "213"
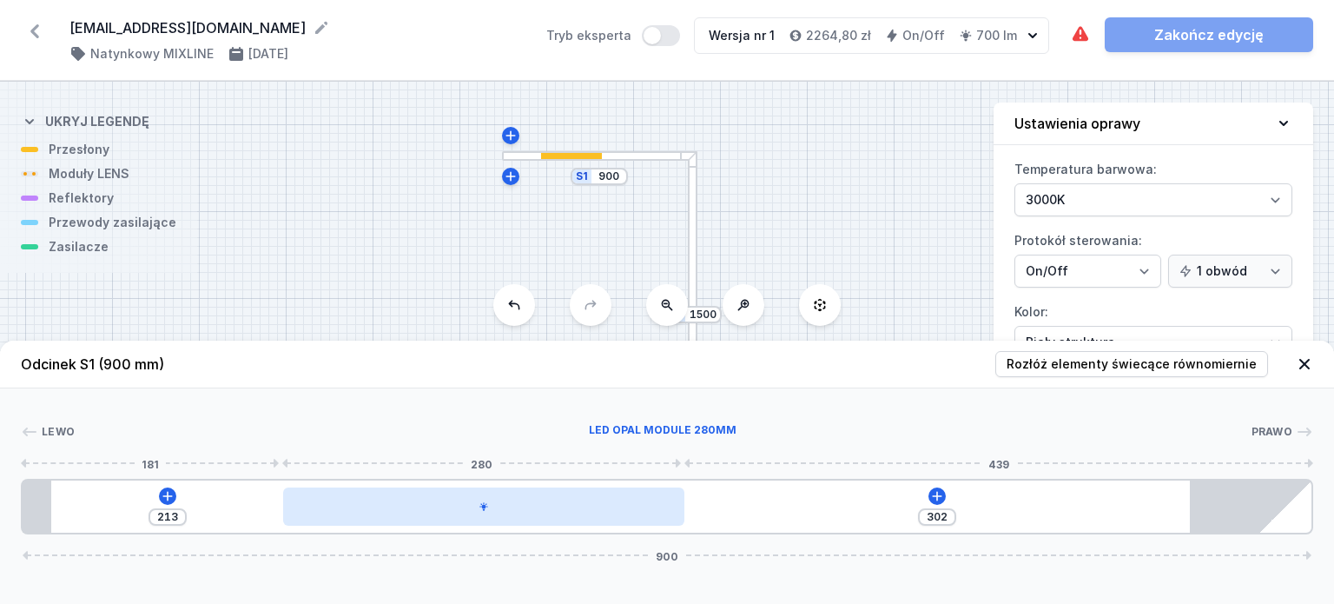
type input "301"
type input "214"
type input "300"
type input "215"
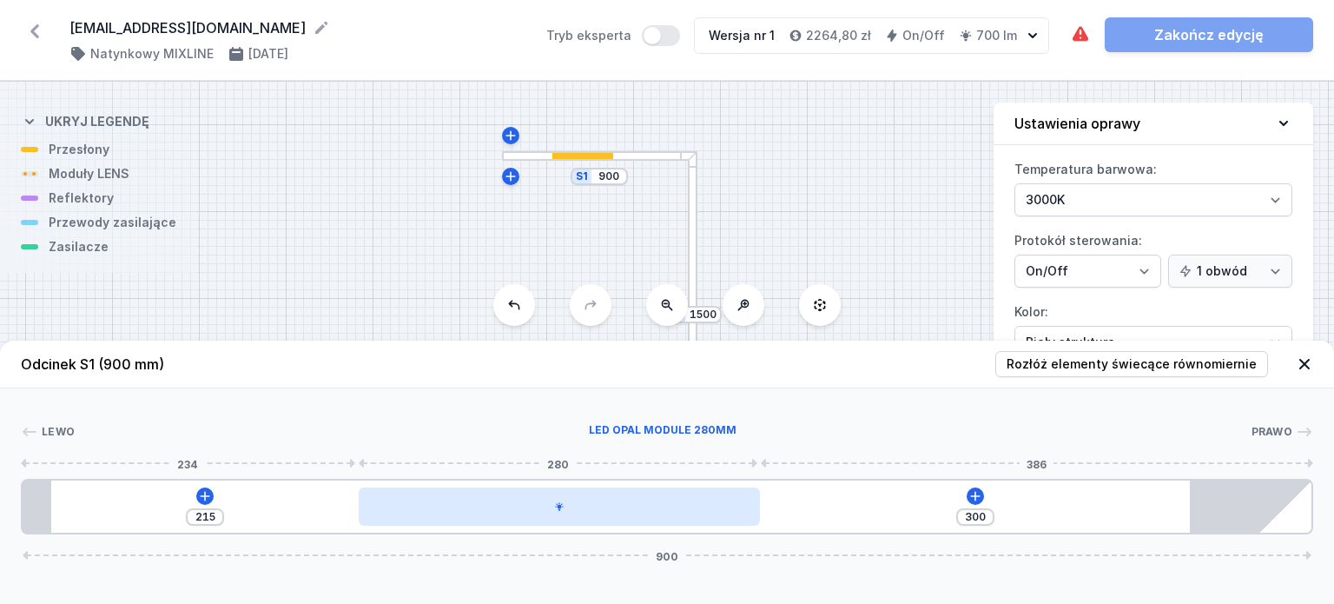
type input "296"
type input "219"
type input "289"
type input "226"
type input "285"
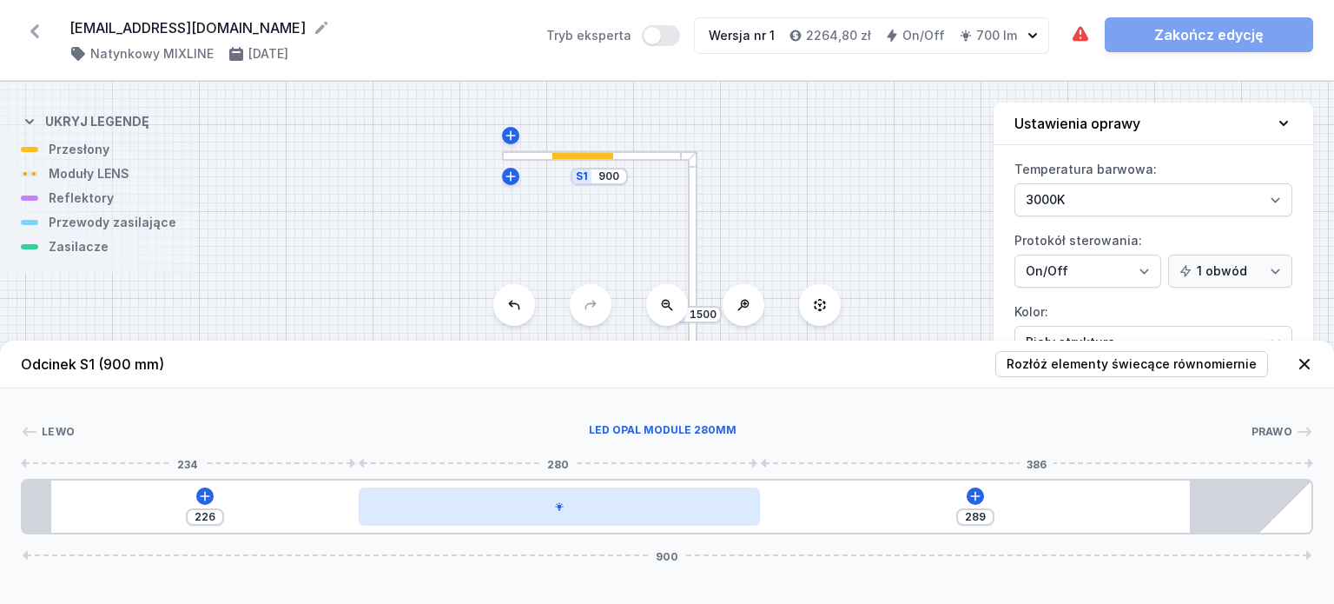
type input "230"
type input "284"
type input "231"
type input "263"
type input "252"
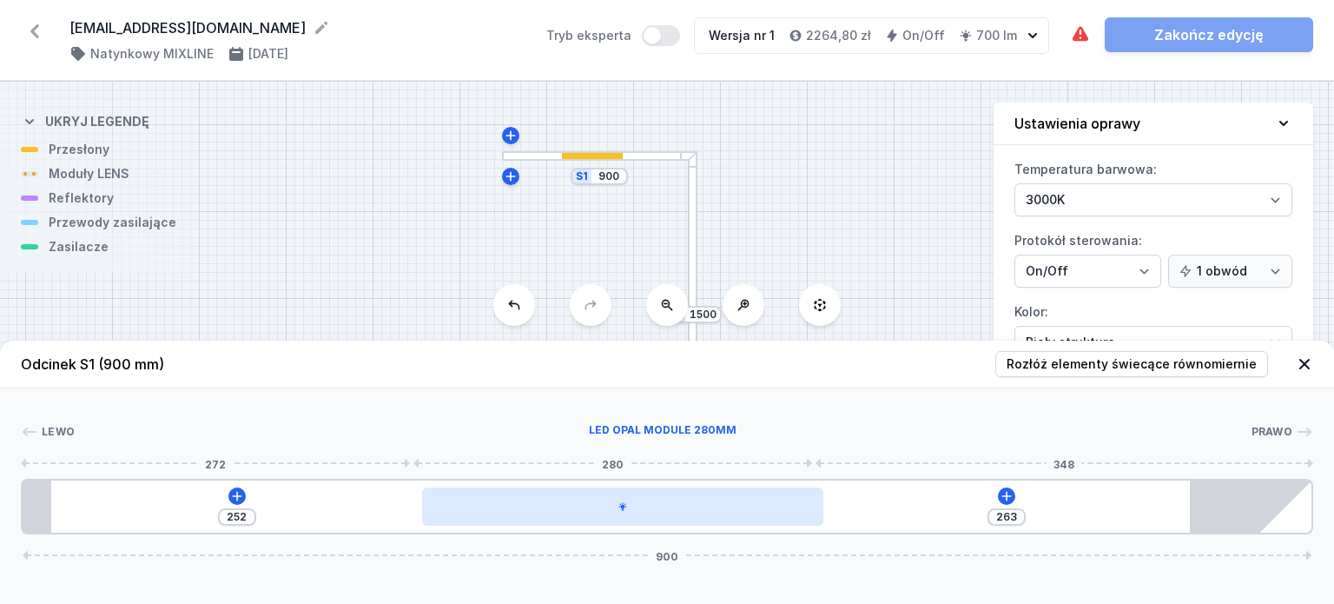
type input "256"
type input "259"
type input "255"
type input "260"
type input "254"
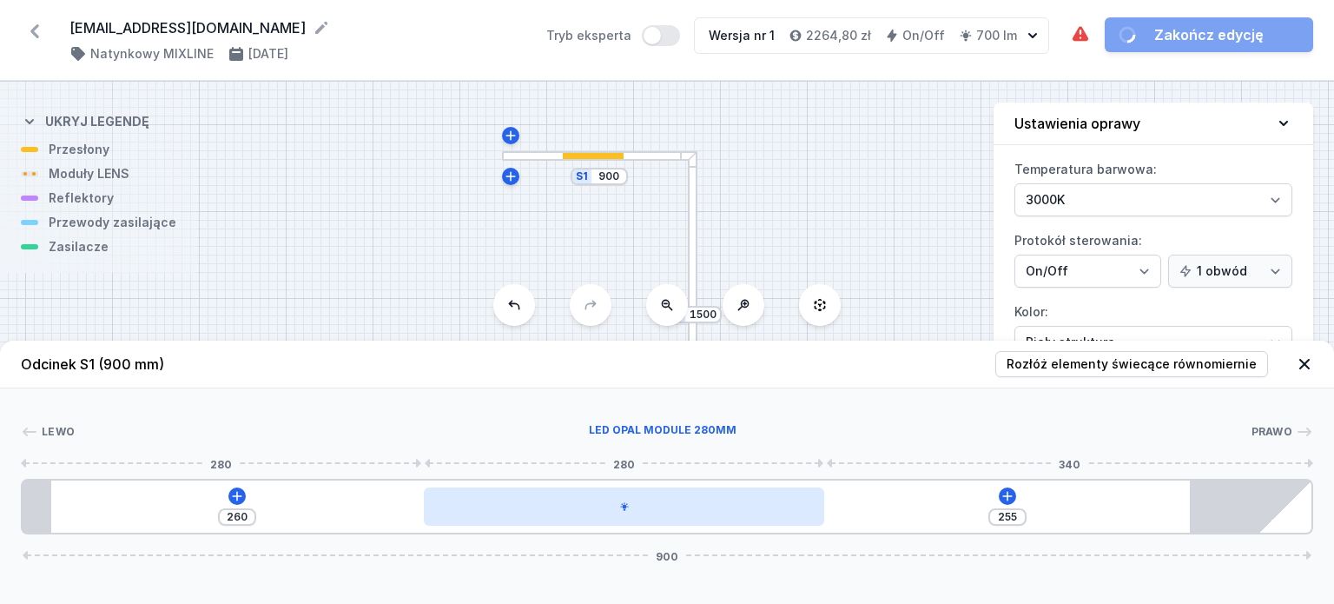
type input "261"
type input "252"
type input "263"
type input "251"
type input "264"
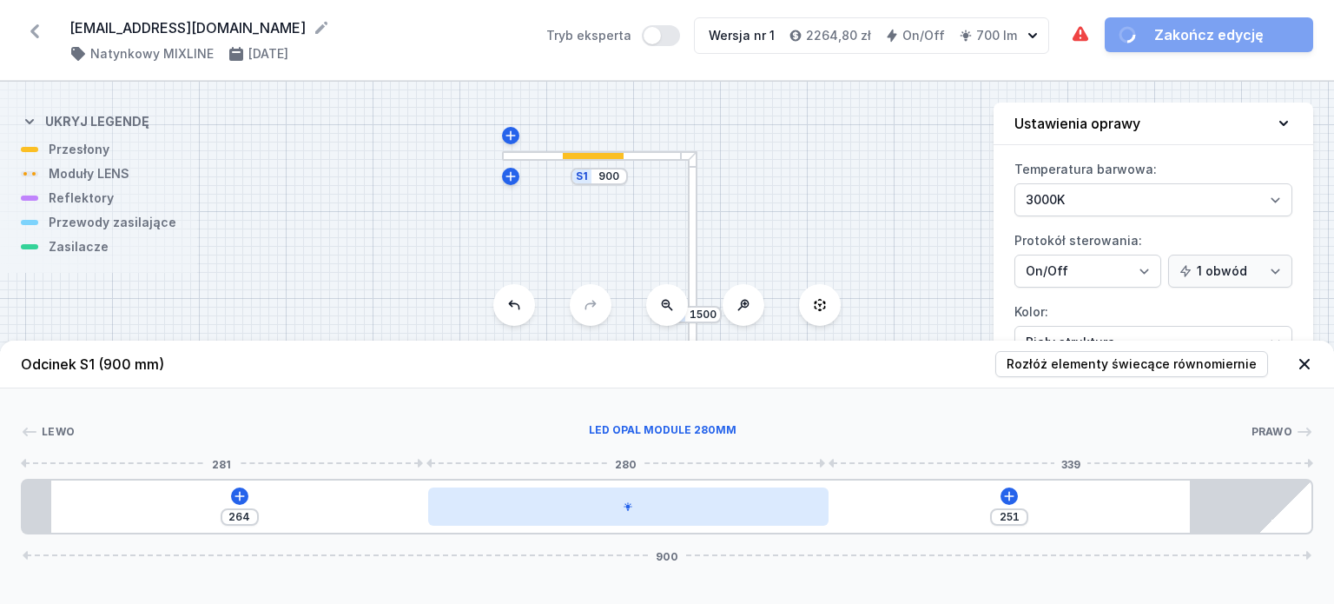
type input "250"
type input "265"
type input "249"
type input "266"
type input "248"
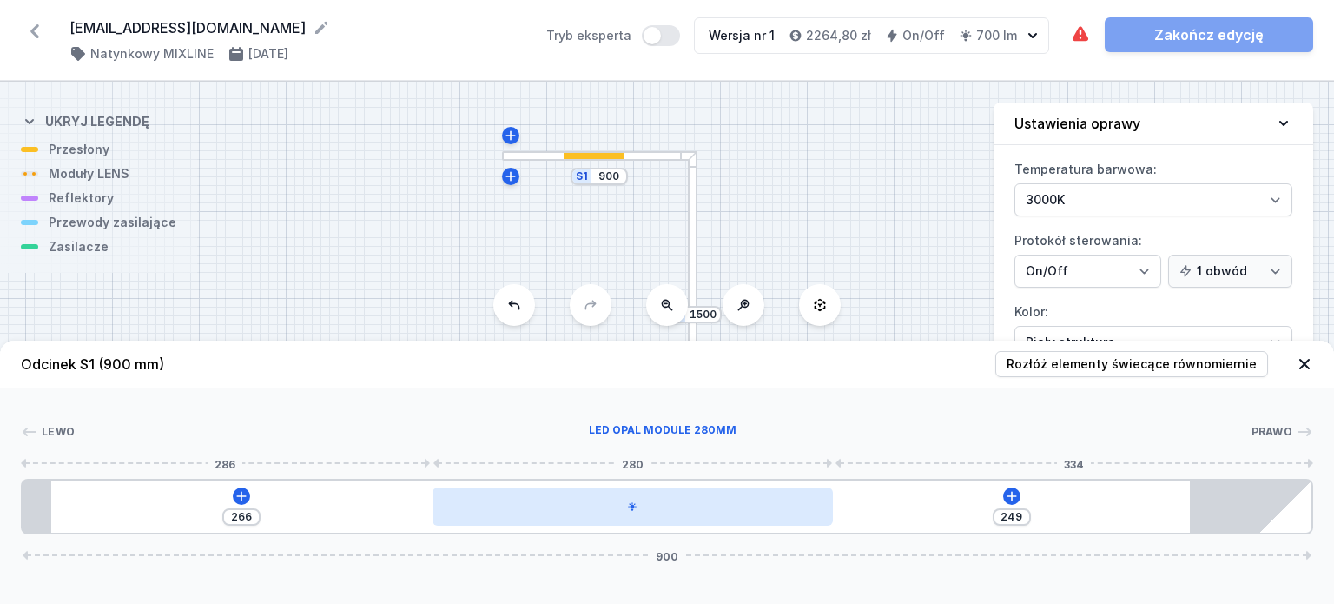
type input "267"
type input "247"
type input "268"
type input "246"
type input "269"
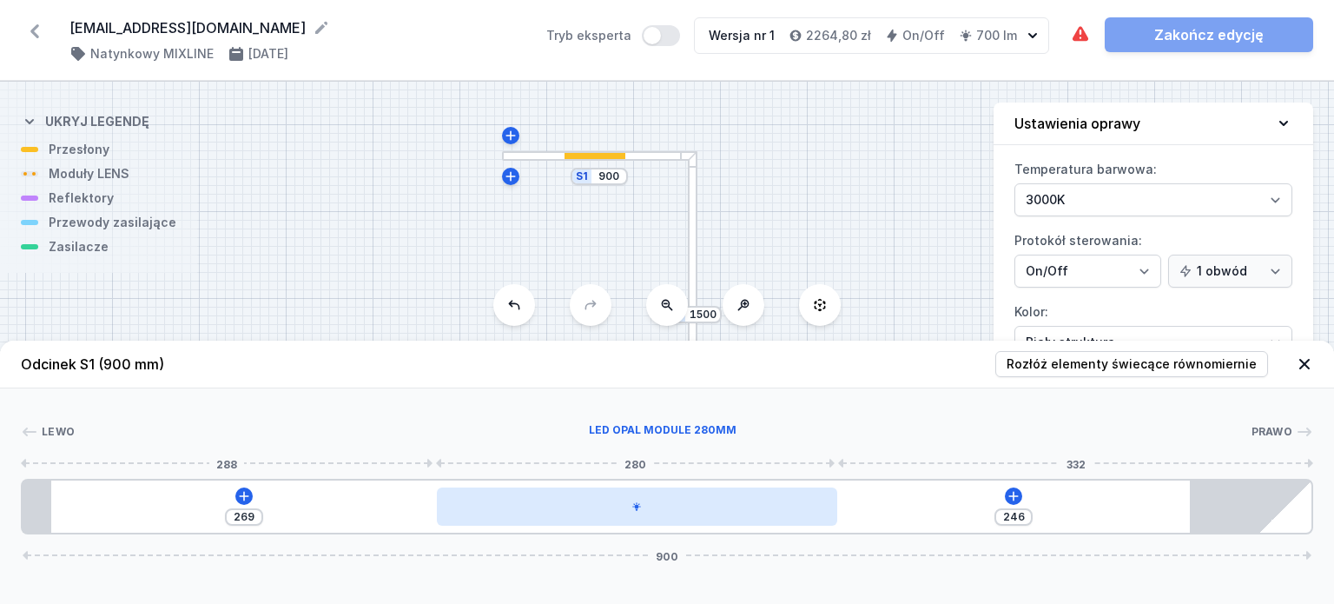
type input "245"
type input "270"
type input "244"
type input "271"
type input "243"
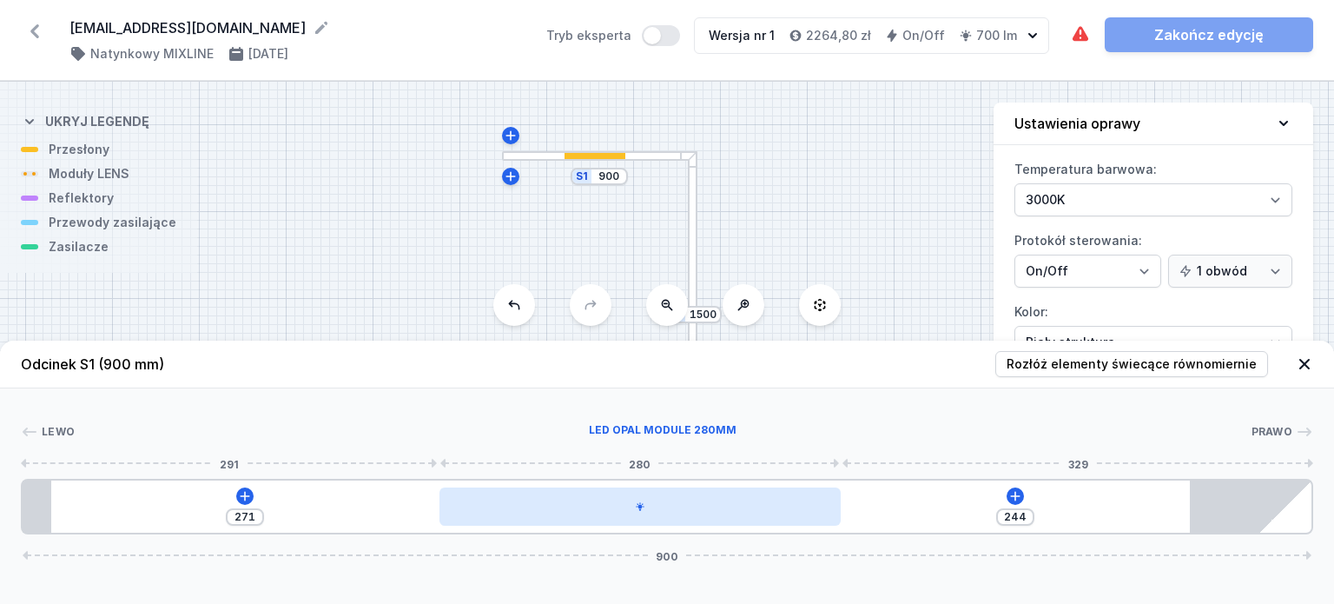
type input "272"
type input "242"
type input "273"
type input "241"
type input "274"
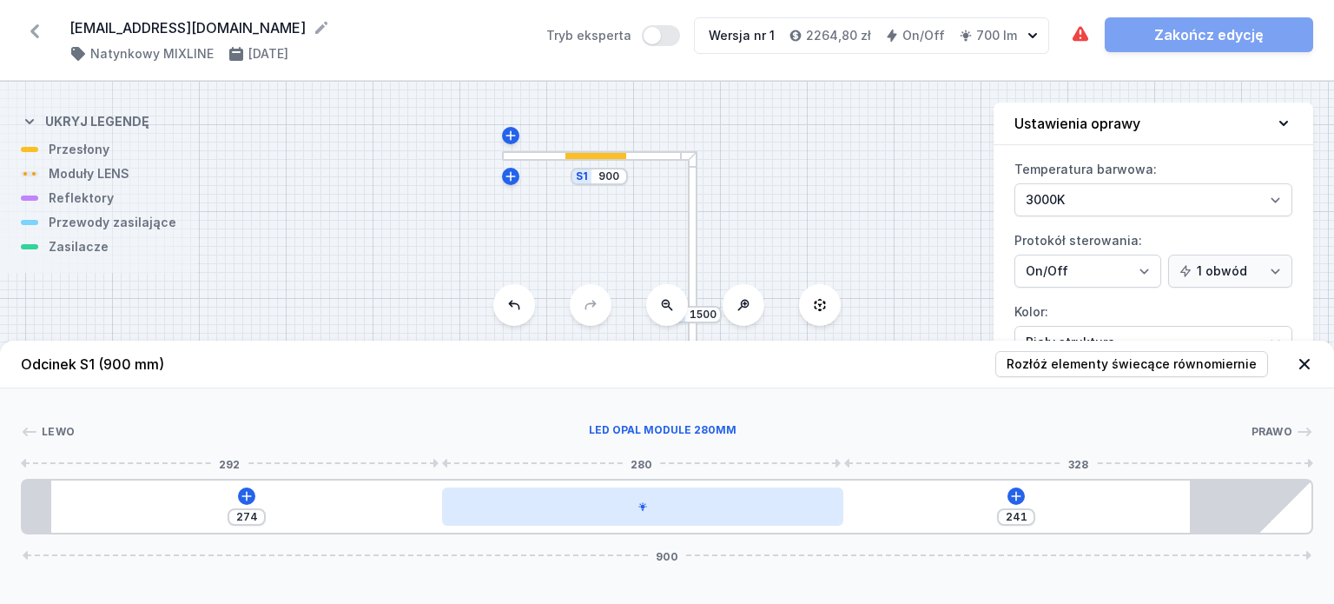
type input "240"
type input "275"
type input "239"
type input "276"
type input "238"
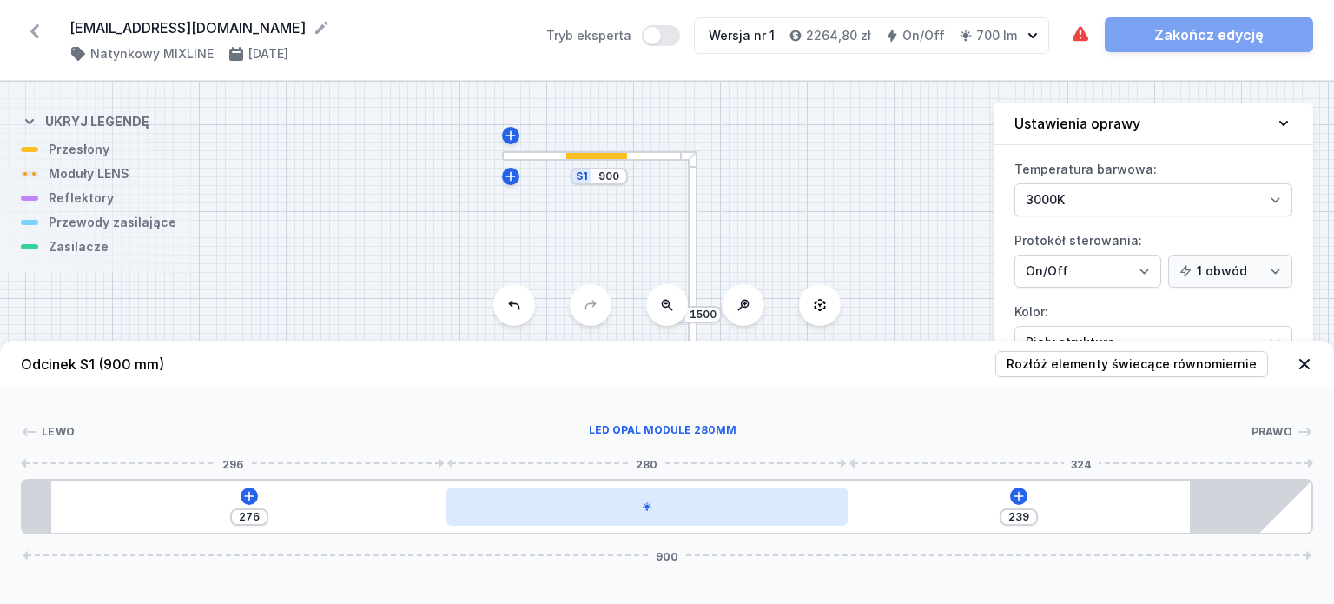
type input "277"
type input "237"
type input "278"
type input "236"
type input "279"
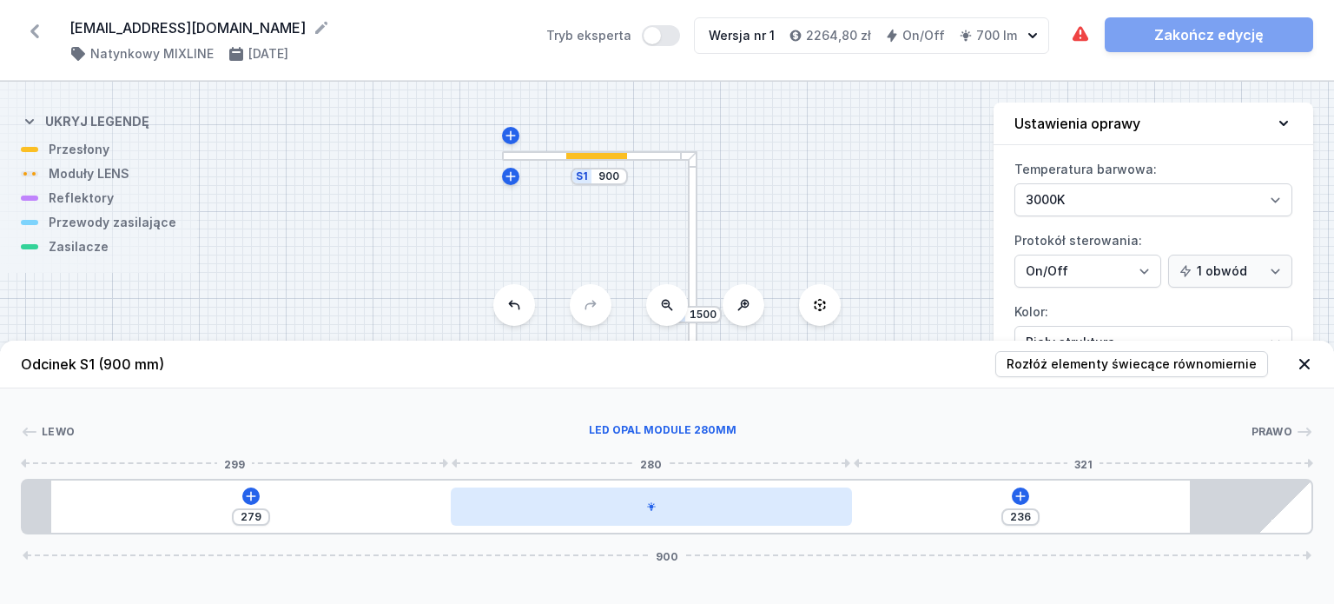
type input "235"
type input "280"
type input "234"
type input "281"
type input "233"
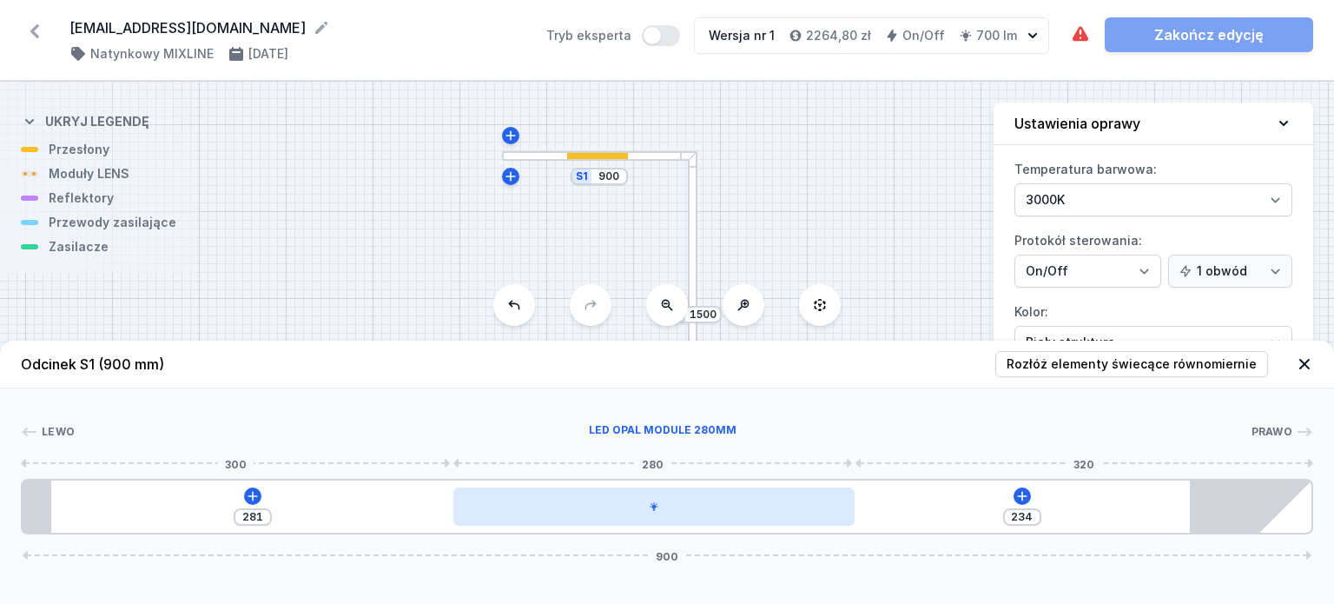
type input "282"
type input "232"
type input "283"
type input "231"
type input "284"
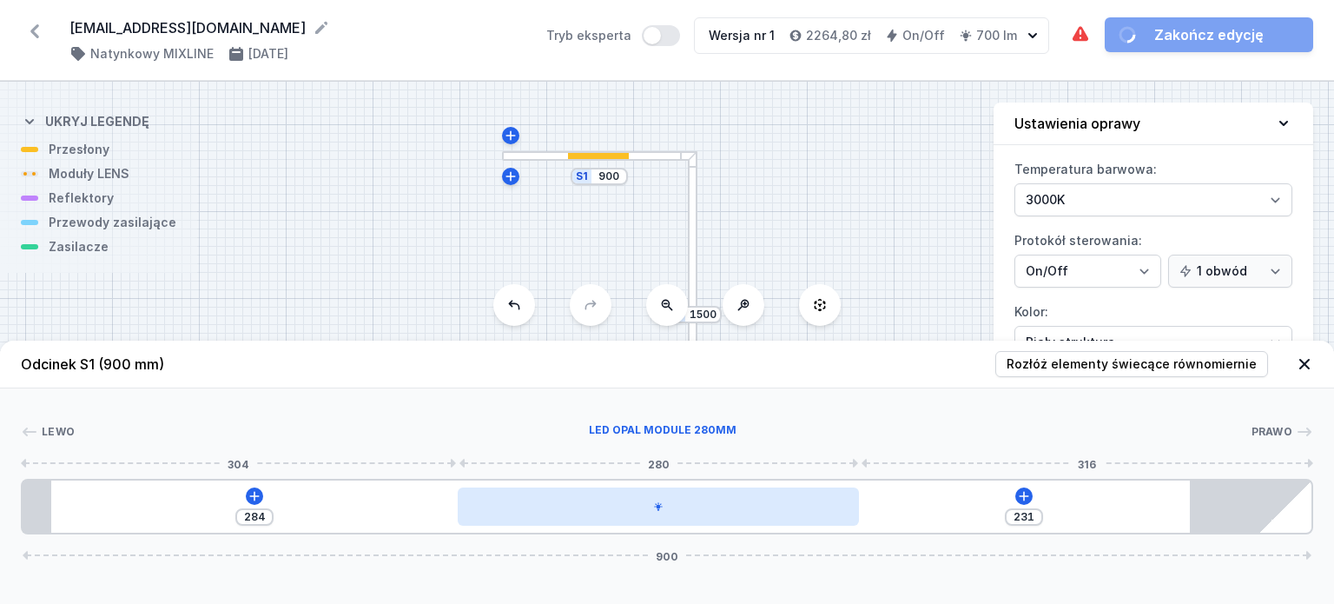
type input "230"
type input "285"
type input "229"
type input "286"
type input "228"
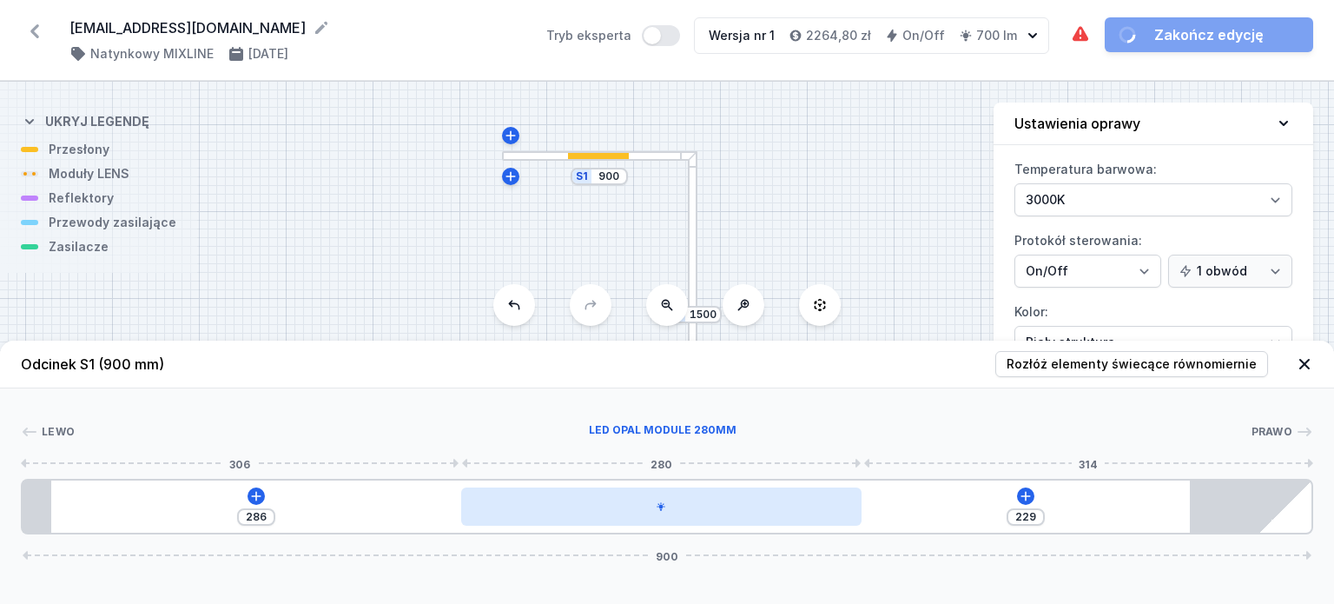
type input "287"
type input "227"
type input "288"
type input "226"
type input "289"
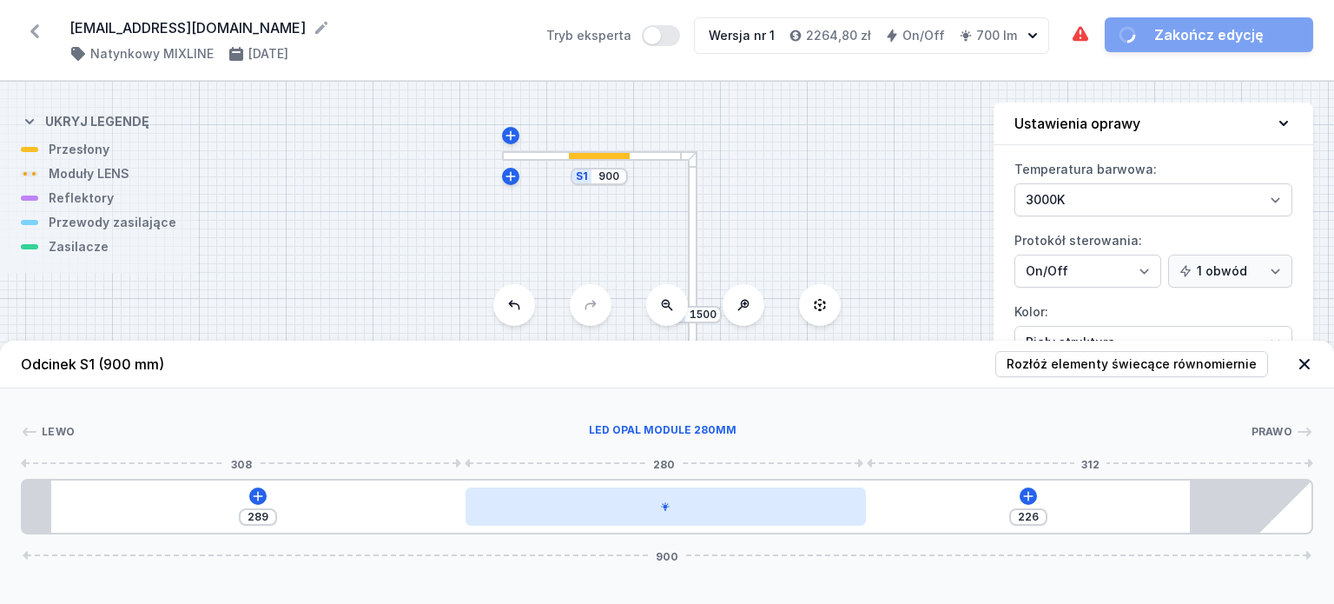
type input "225"
type input "290"
drag, startPoint x: 350, startPoint y: 498, endPoint x: 764, endPoint y: 499, distance: 413.6
click at [764, 499] on div at bounding box center [667, 506] width 401 height 38
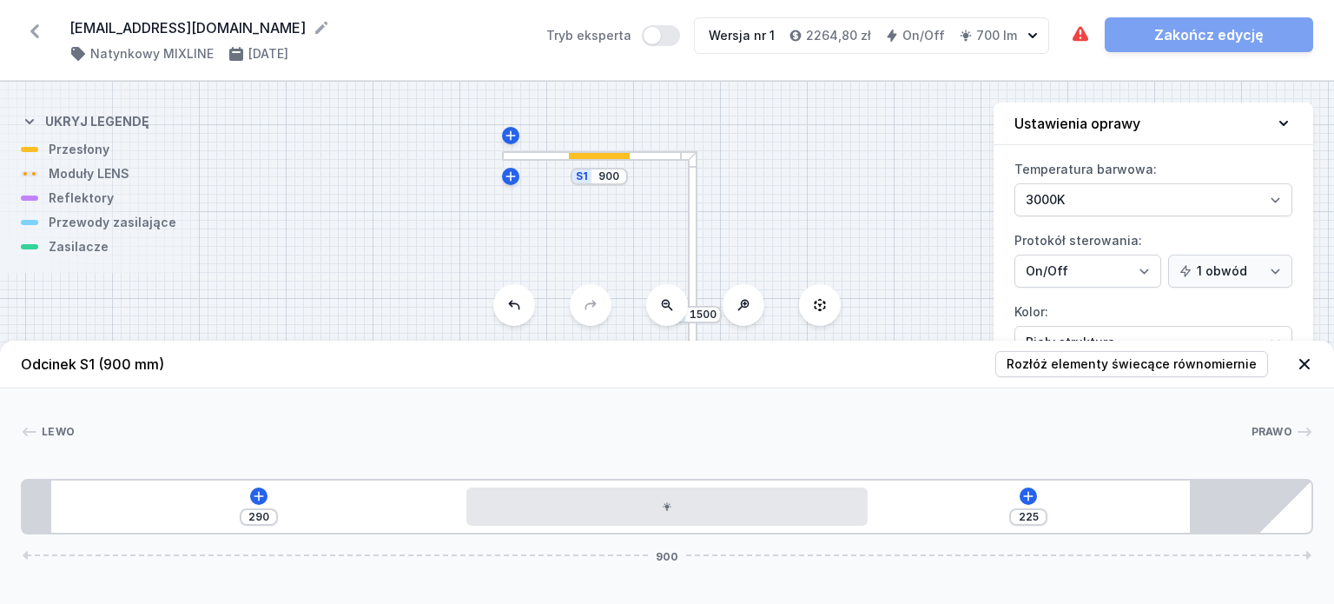
click at [693, 219] on div at bounding box center [693, 314] width 10 height 326
type input "719"
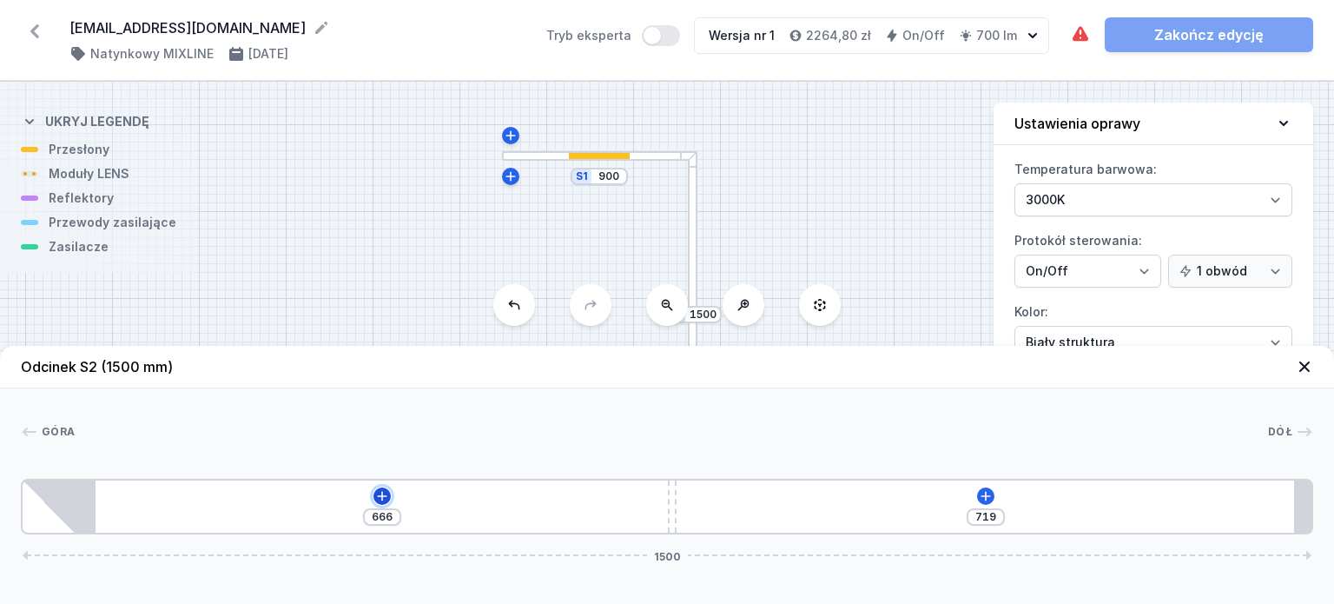
click at [380, 493] on icon at bounding box center [382, 496] width 14 height 14
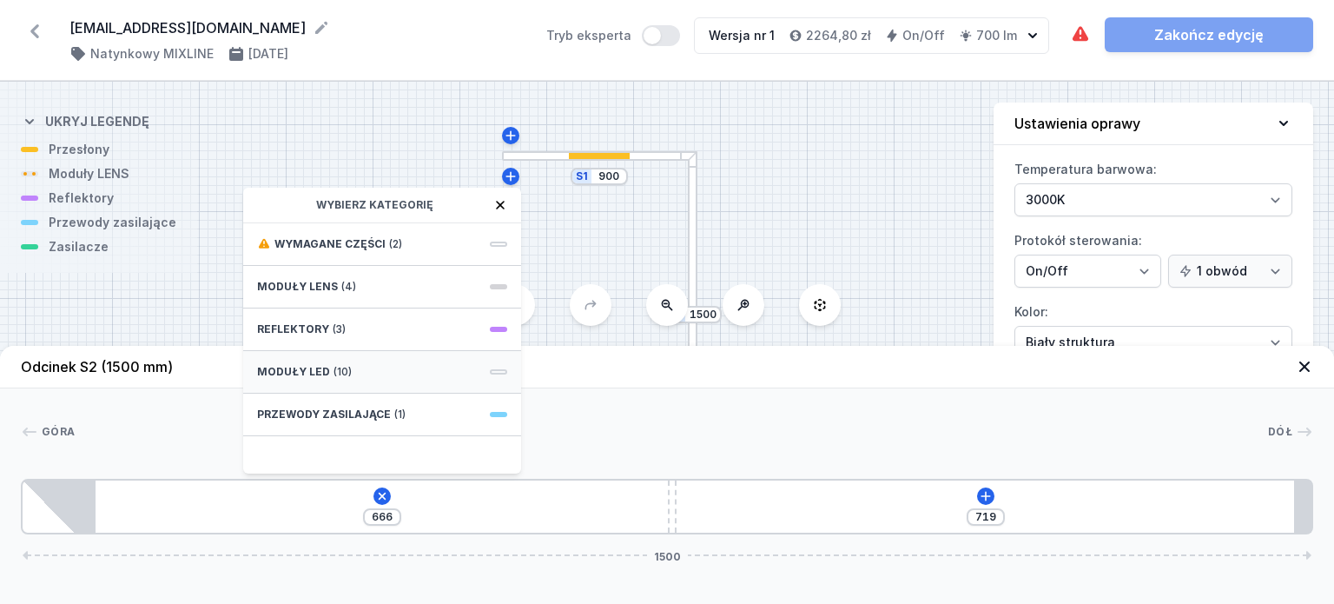
click at [295, 367] on span "Moduły LED" at bounding box center [293, 372] width 73 height 14
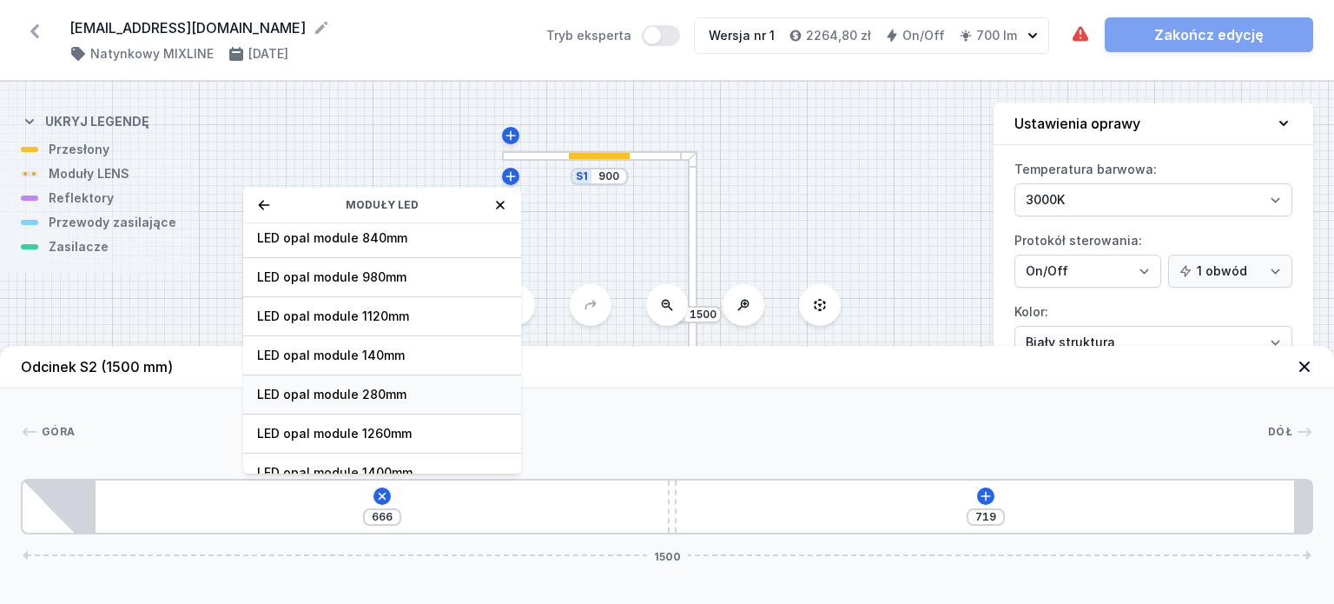
click at [335, 389] on span "LED opal module 280mm" at bounding box center [382, 394] width 250 height 17
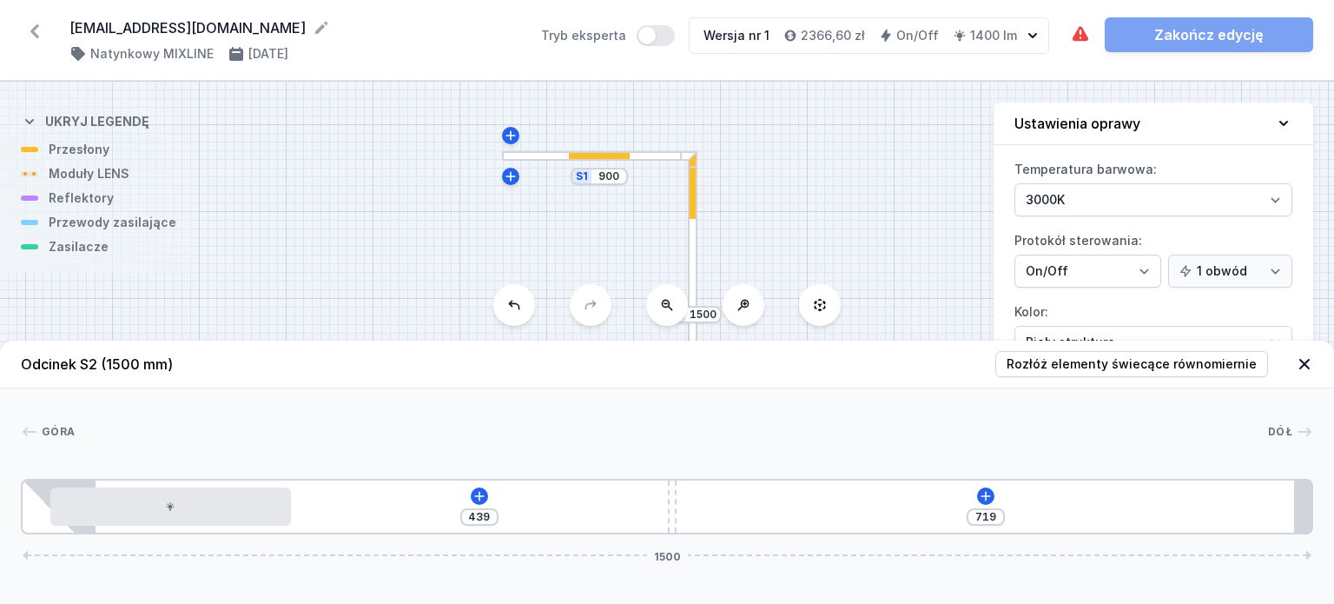
click at [508, 299] on icon at bounding box center [514, 305] width 14 height 14
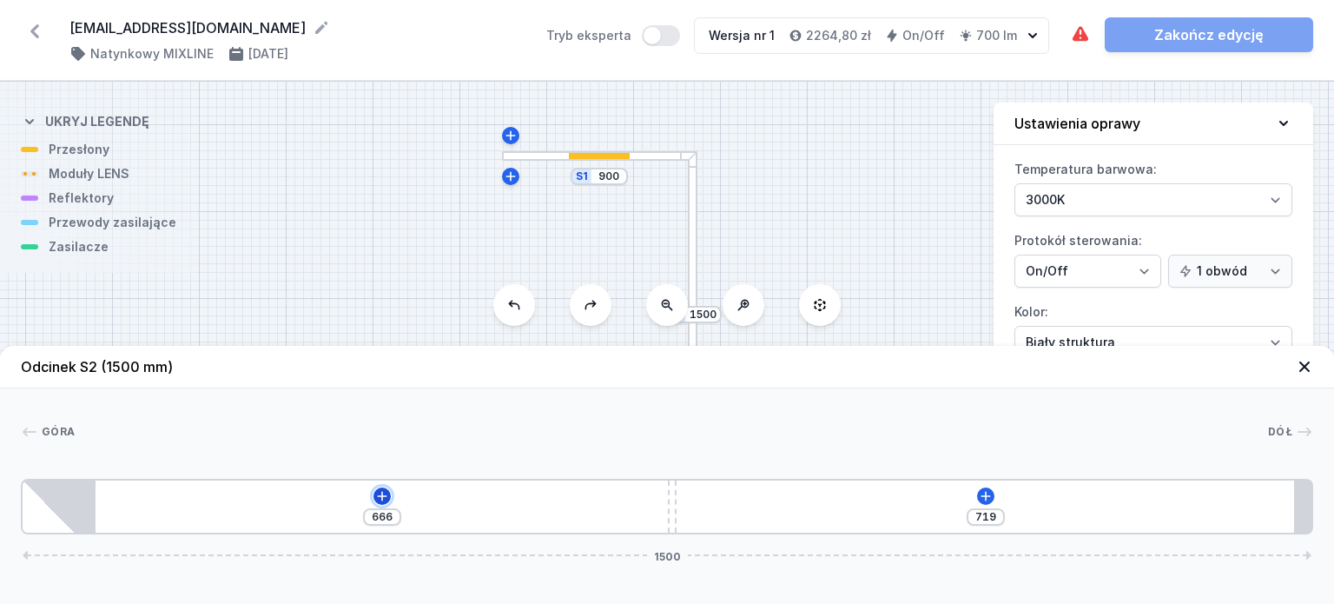
click at [381, 491] on icon at bounding box center [382, 496] width 14 height 14
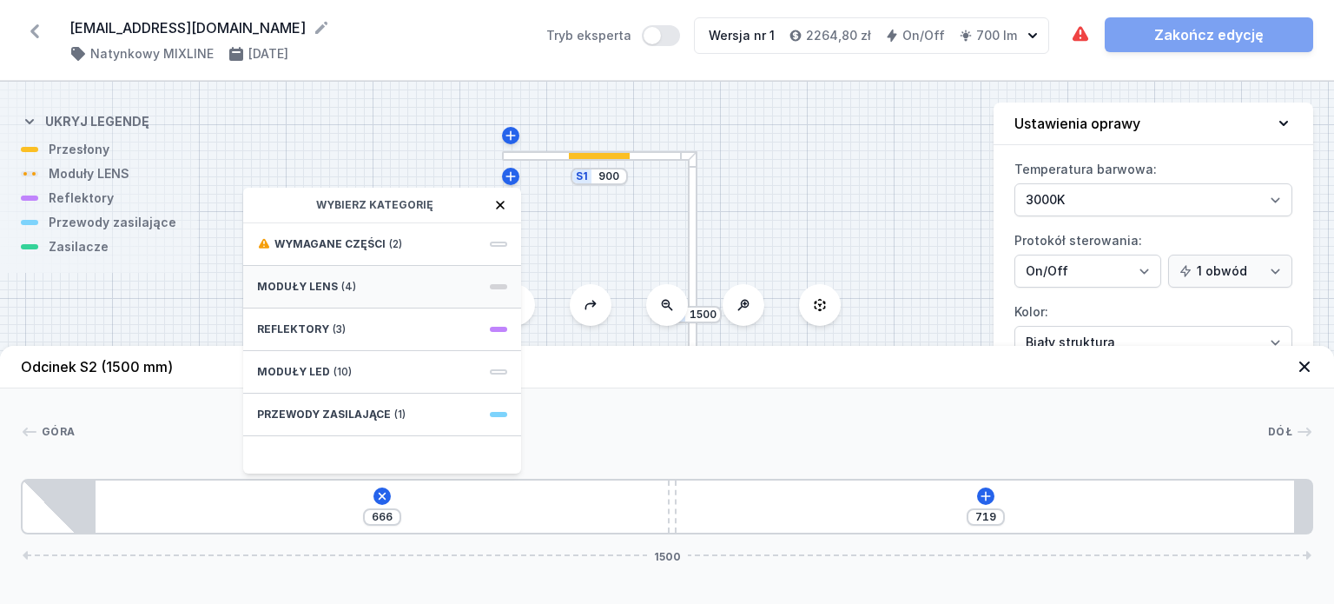
click at [316, 284] on span "Moduły LENS" at bounding box center [297, 287] width 81 height 14
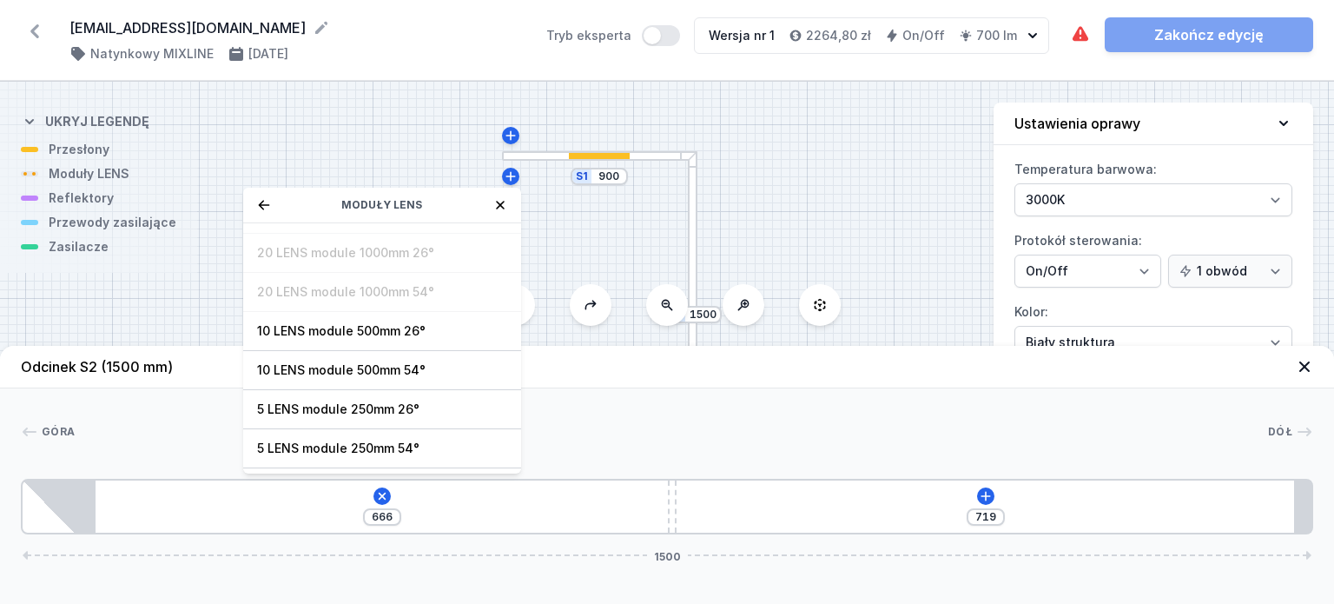
scroll to position [61, 0]
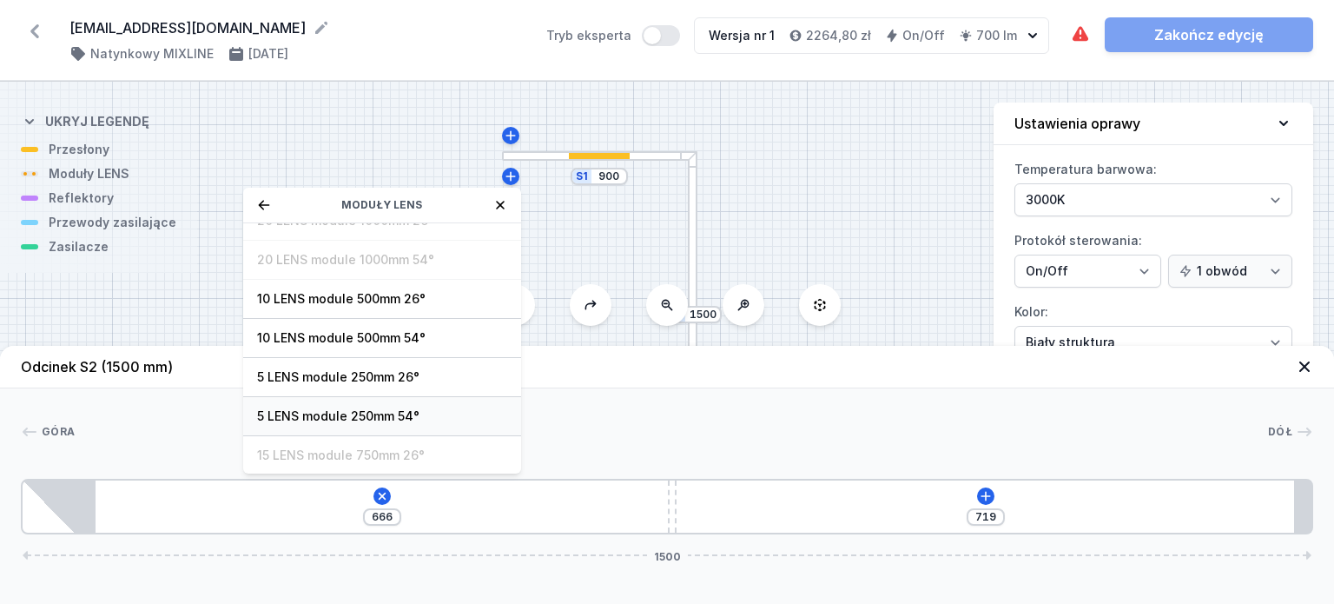
click at [350, 412] on span "5 LENS module 250mm 54°" at bounding box center [382, 415] width 250 height 17
type input "416"
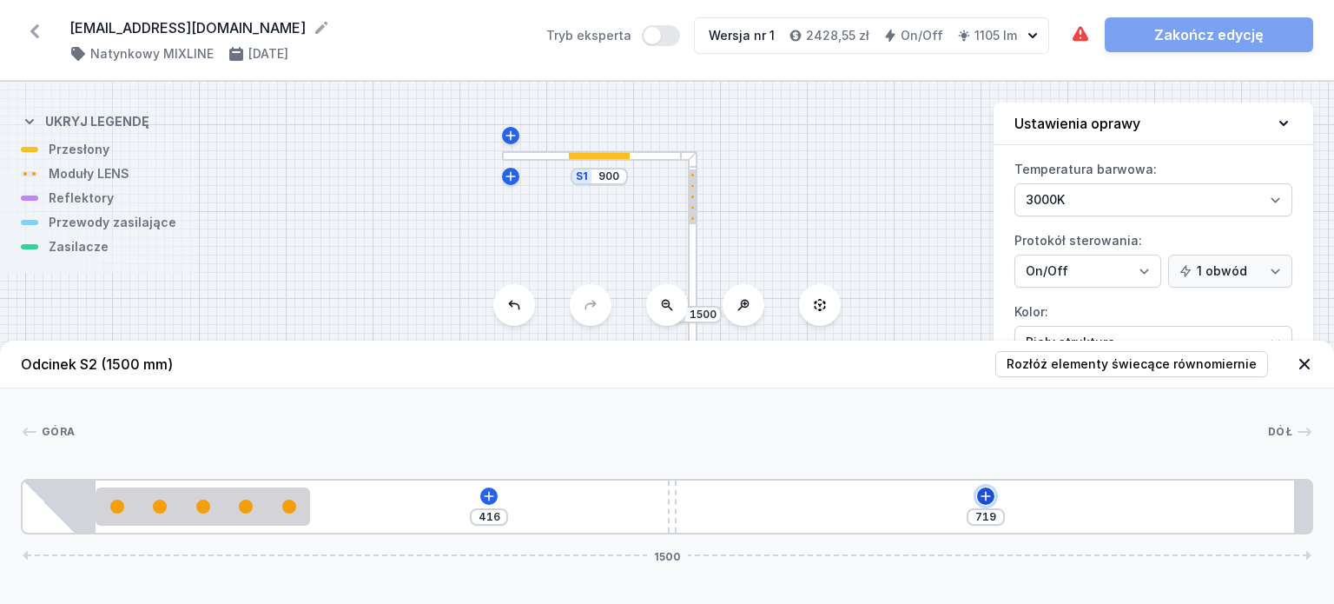
click at [983, 492] on icon at bounding box center [986, 496] width 14 height 14
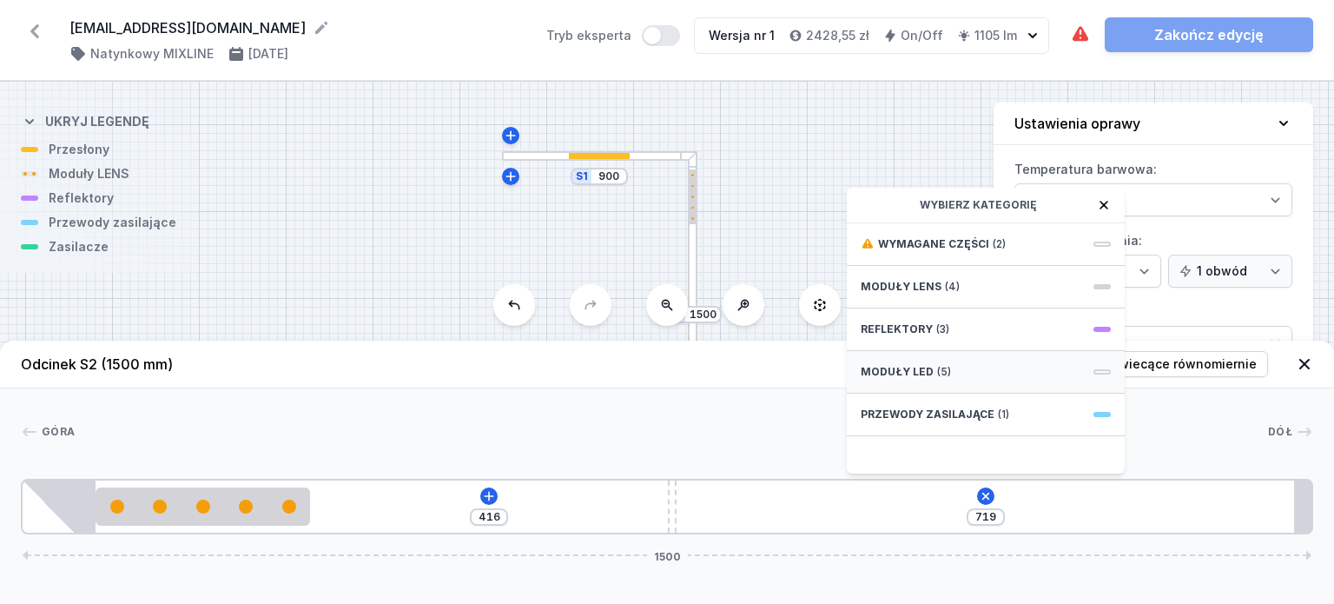
click at [881, 369] on span "Moduły LED" at bounding box center [897, 372] width 73 height 14
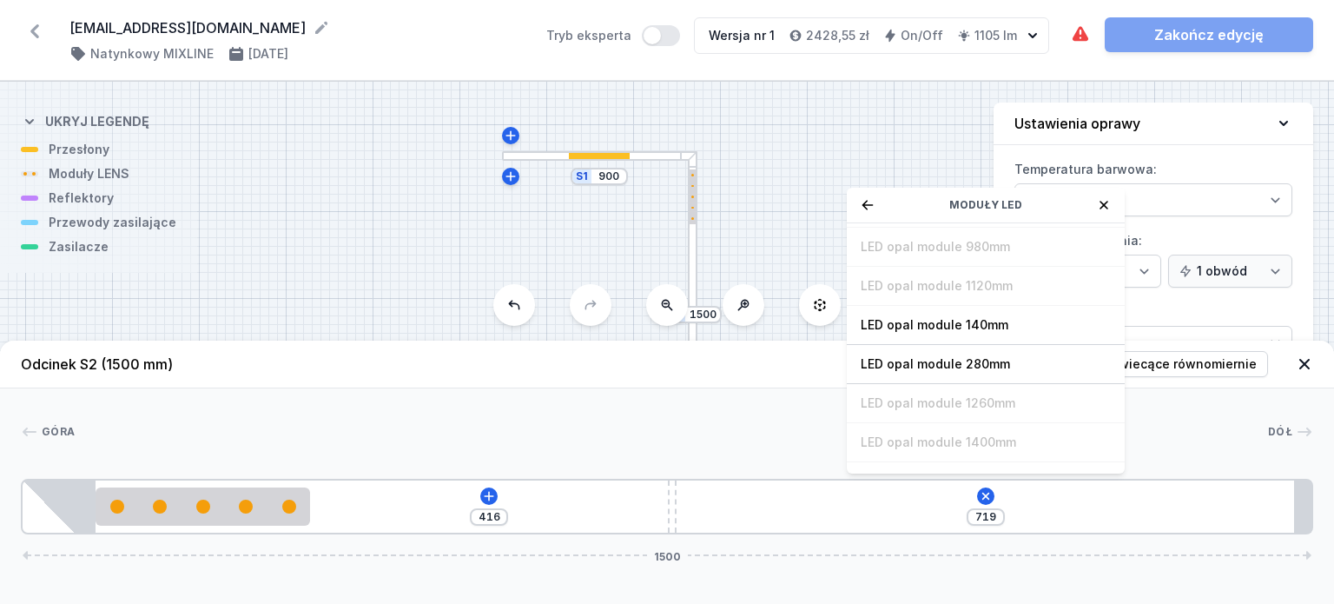
scroll to position [159, 0]
click at [983, 350] on span "LED opal module 280mm" at bounding box center [986, 356] width 250 height 17
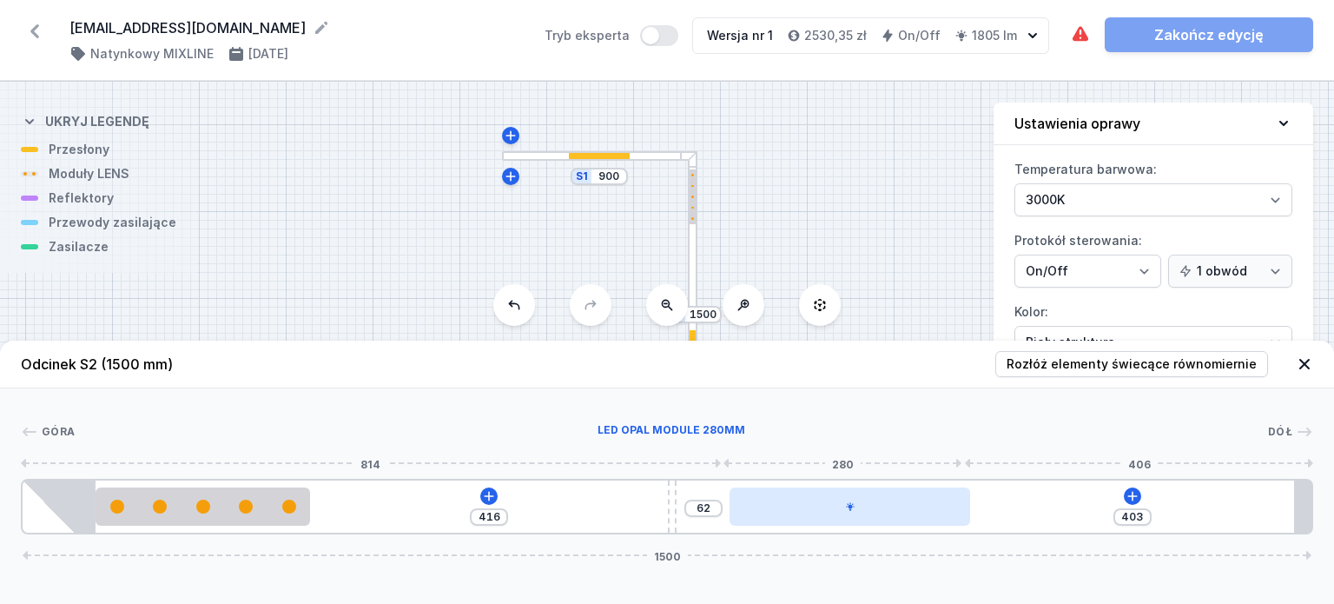
type input "361"
type input "78"
type input "348"
type input "91"
type input "341"
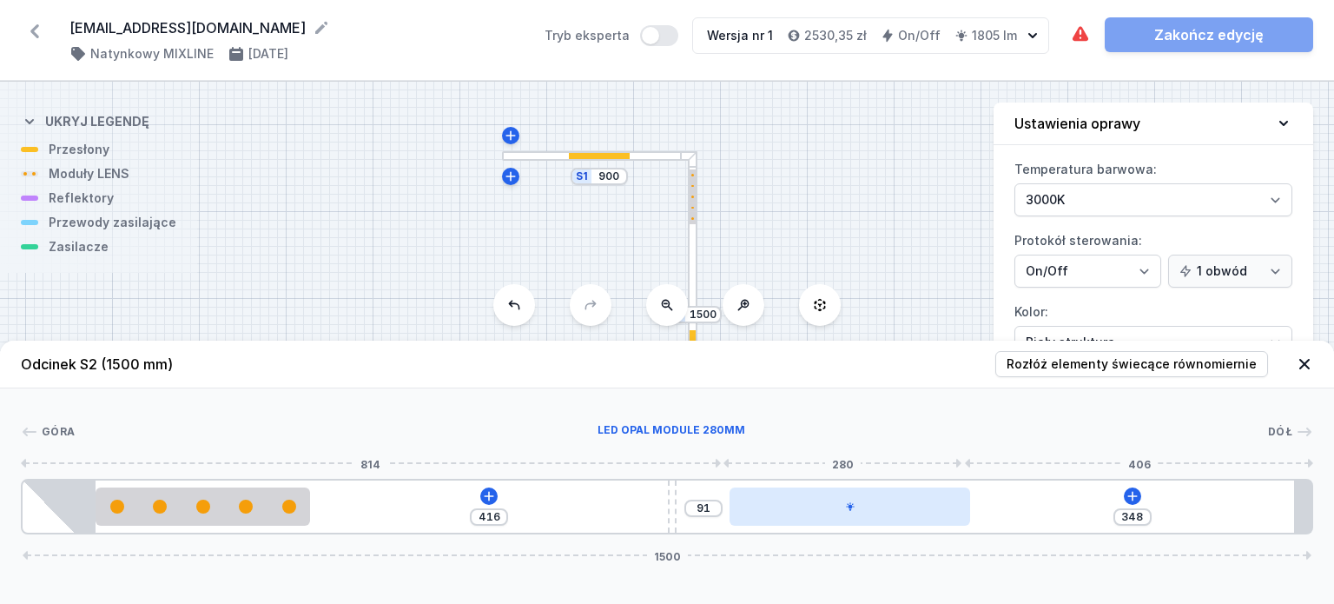
type input "98"
type input "335"
type input "104"
type input "329"
type input "110"
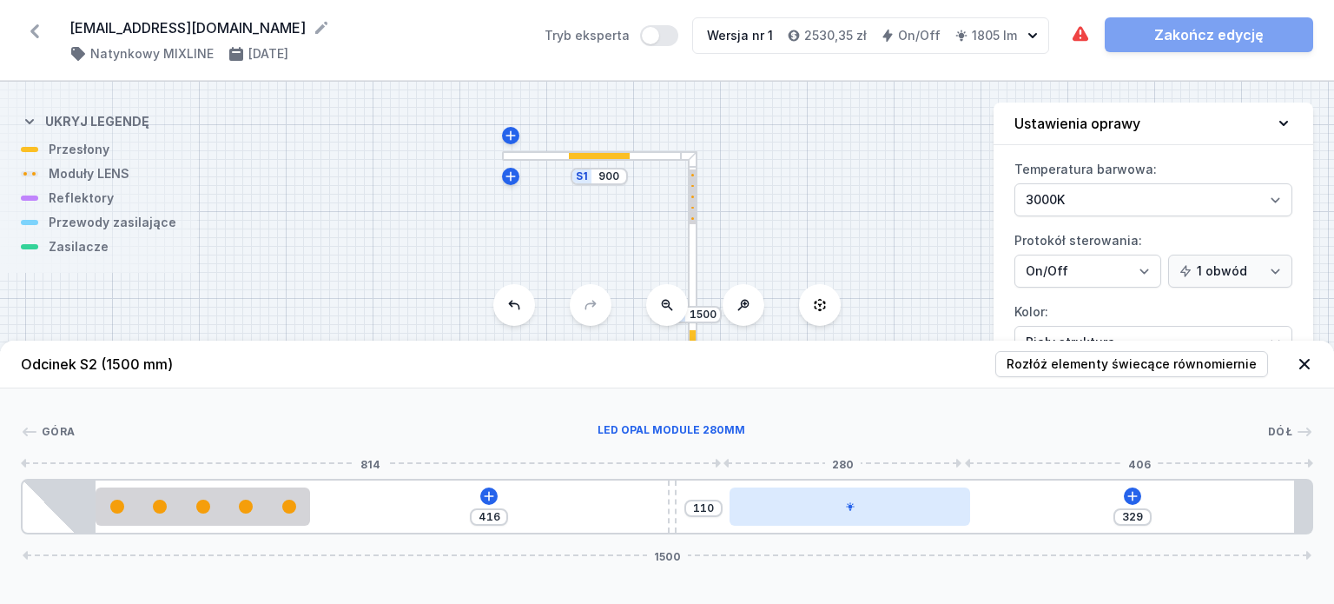
type input "315"
type input "124"
type input "301"
type input "138"
type input "286"
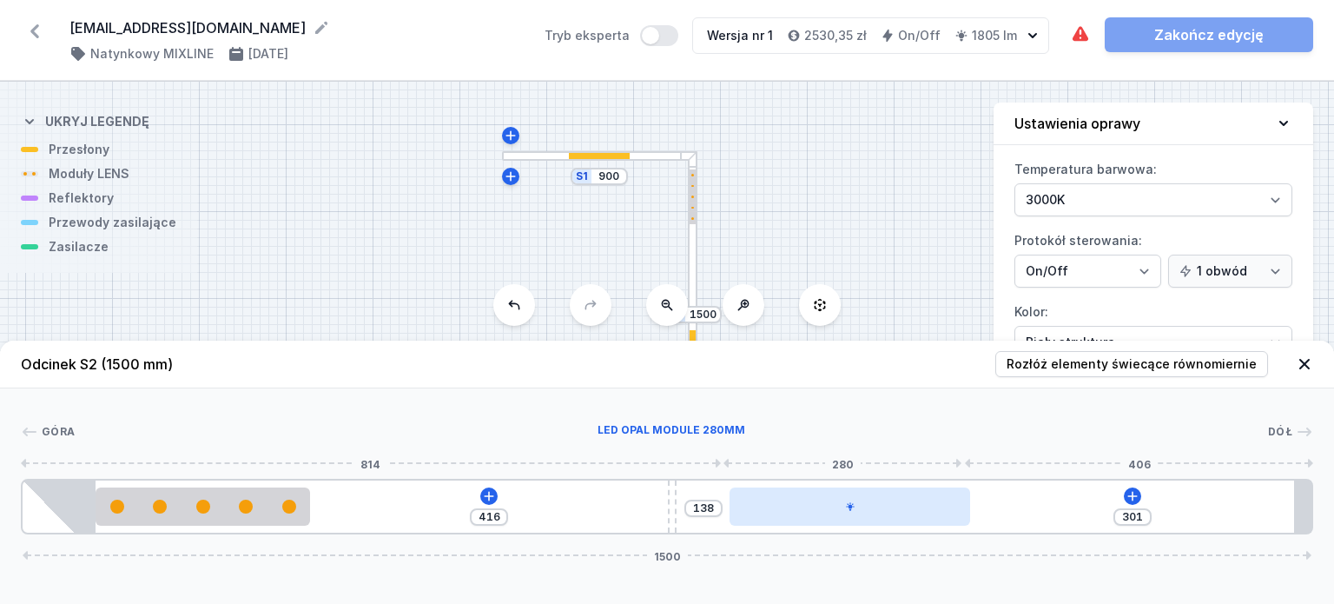
type input "153"
type input "276"
type input "163"
type input "273"
type input "166"
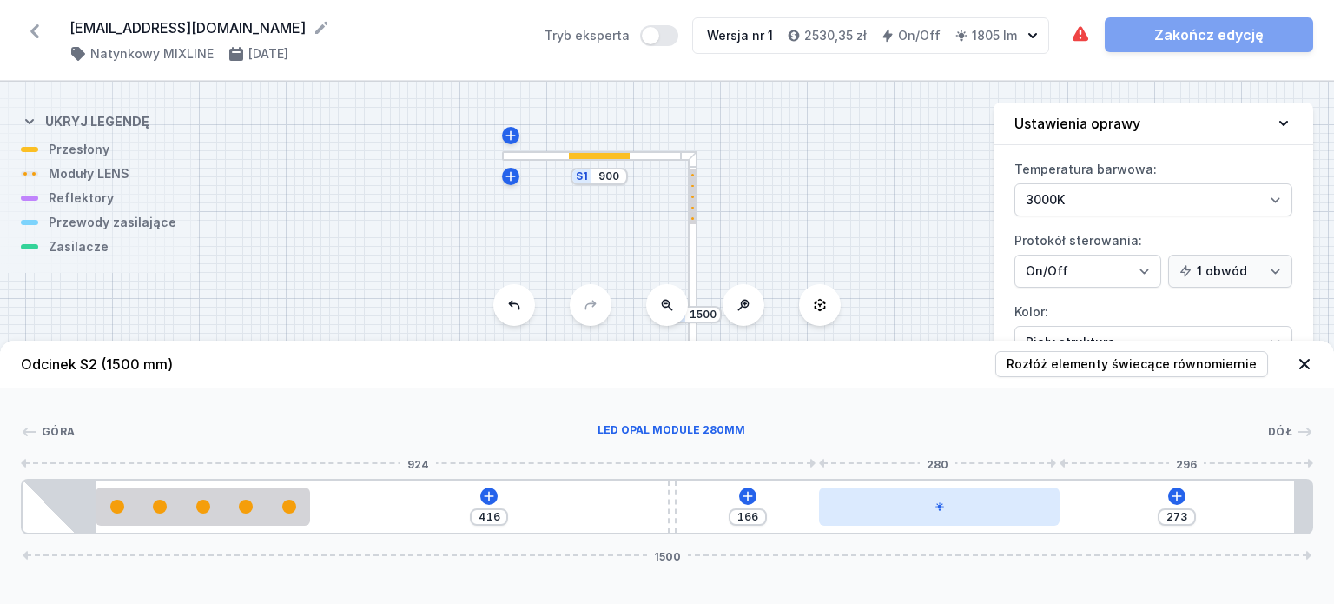
type input "272"
type input "167"
type input "240"
type input "199"
type input "224"
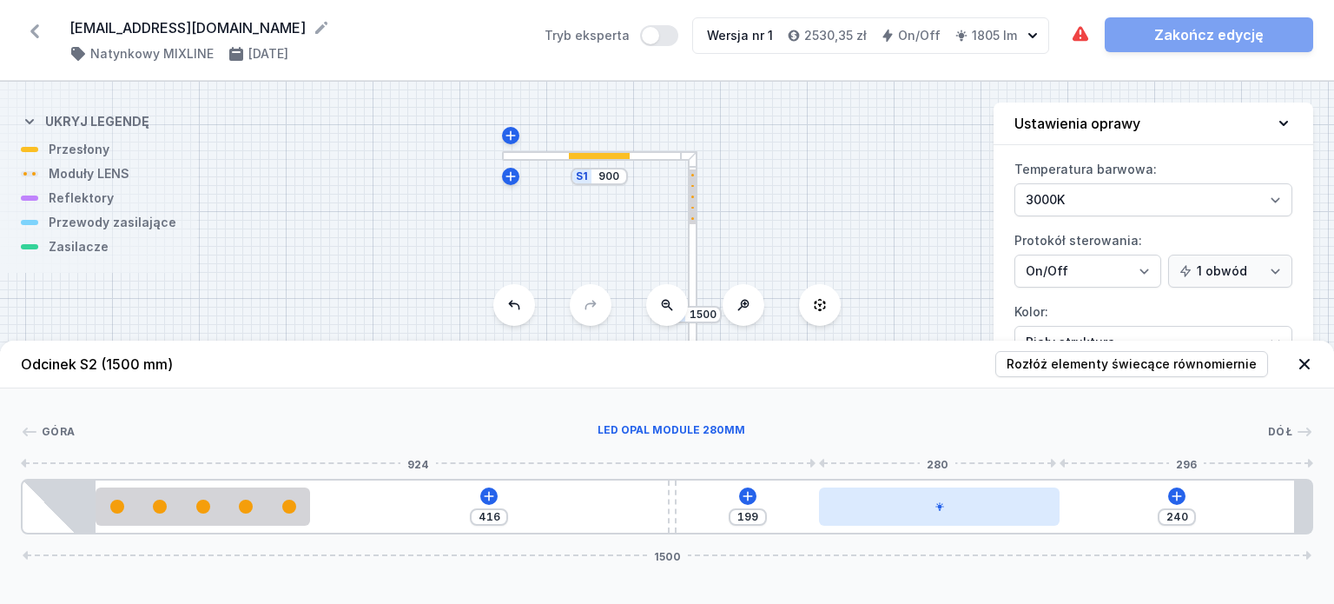
type input "215"
type input "211"
type input "228"
type input "209"
type input "230"
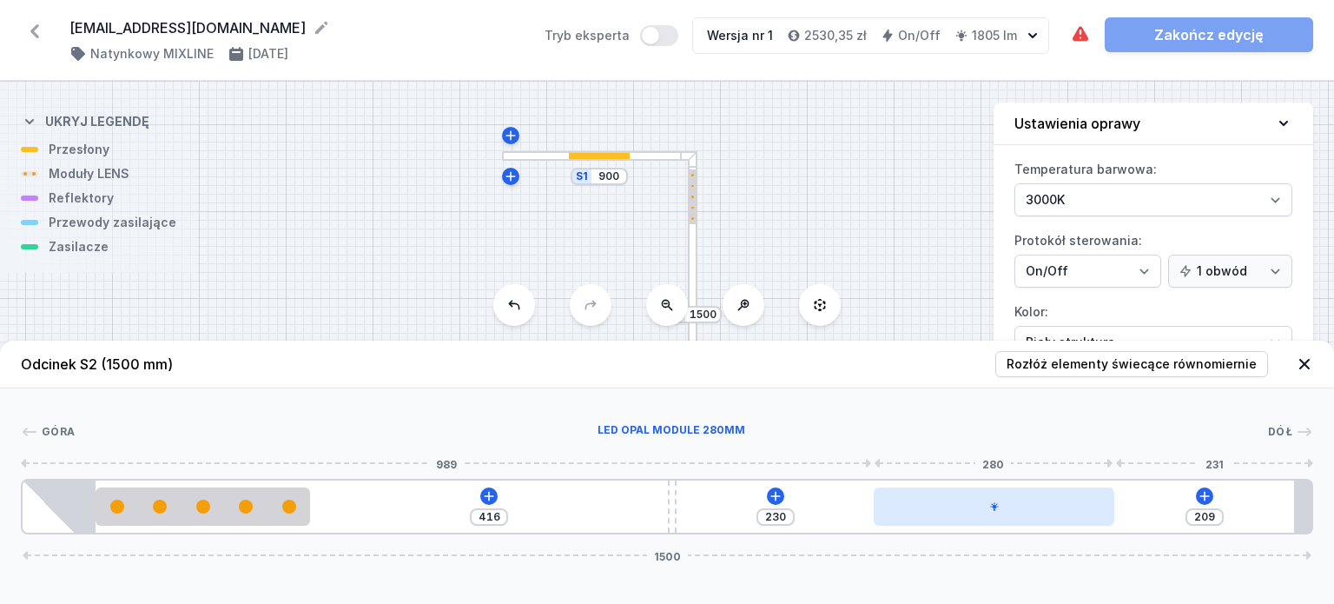
type input "201"
type input "238"
type input "198"
type input "241"
type input "197"
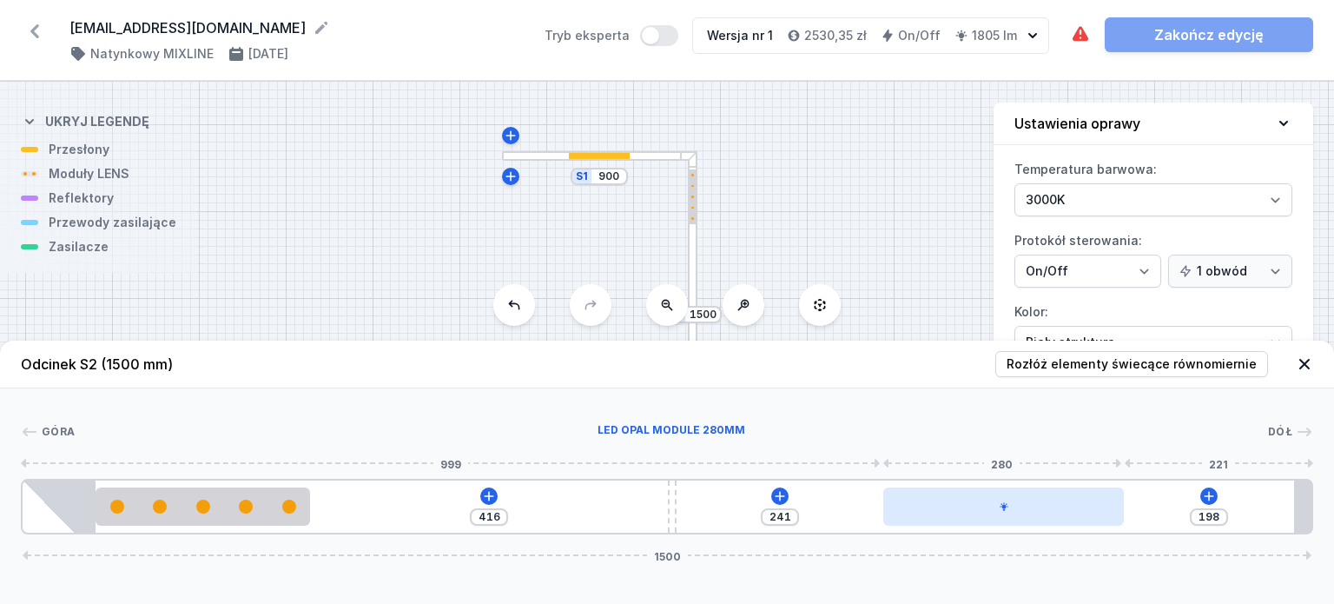
type input "242"
drag, startPoint x: 817, startPoint y: 513, endPoint x: 1001, endPoint y: 520, distance: 184.3
click at [1001, 520] on div at bounding box center [1004, 506] width 241 height 38
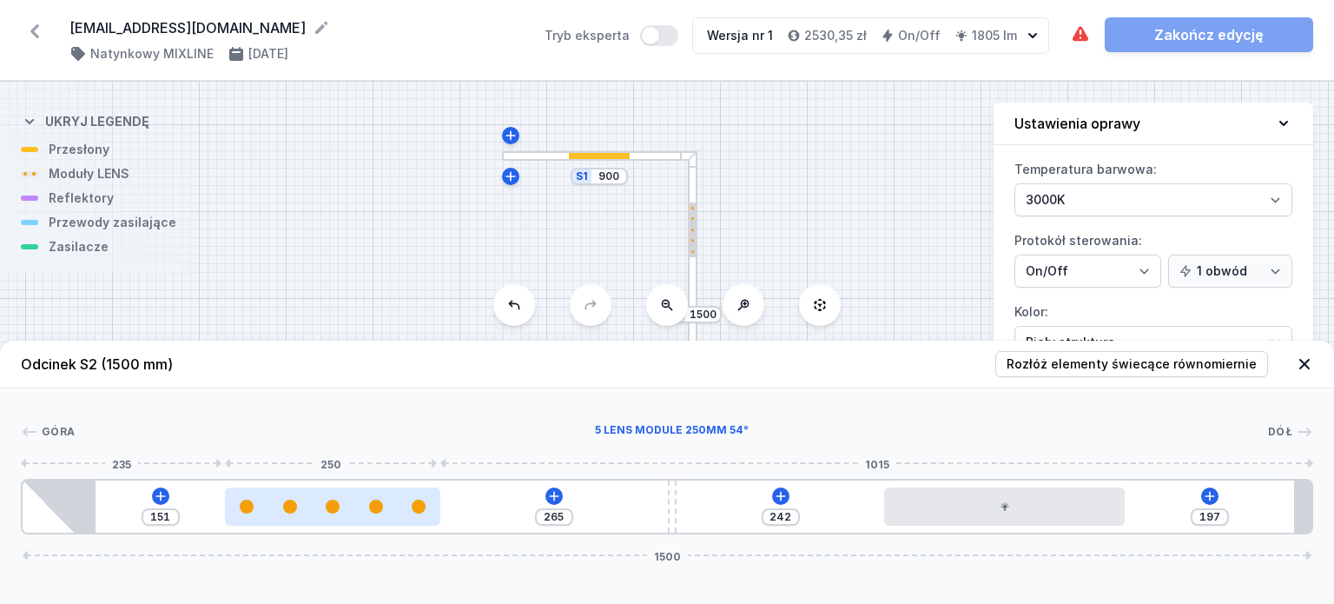
type input "264"
type input "152"
type input "263"
type input "153"
type input "262"
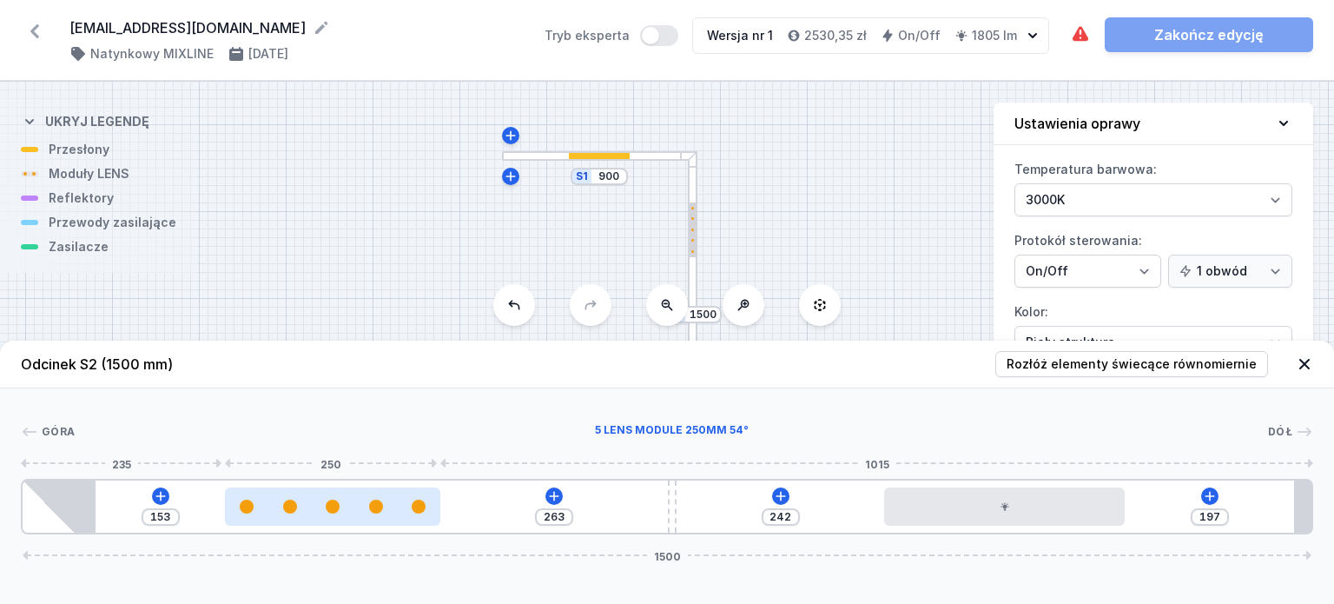
type input "154"
type input "248"
type input "168"
type input "241"
type input "175"
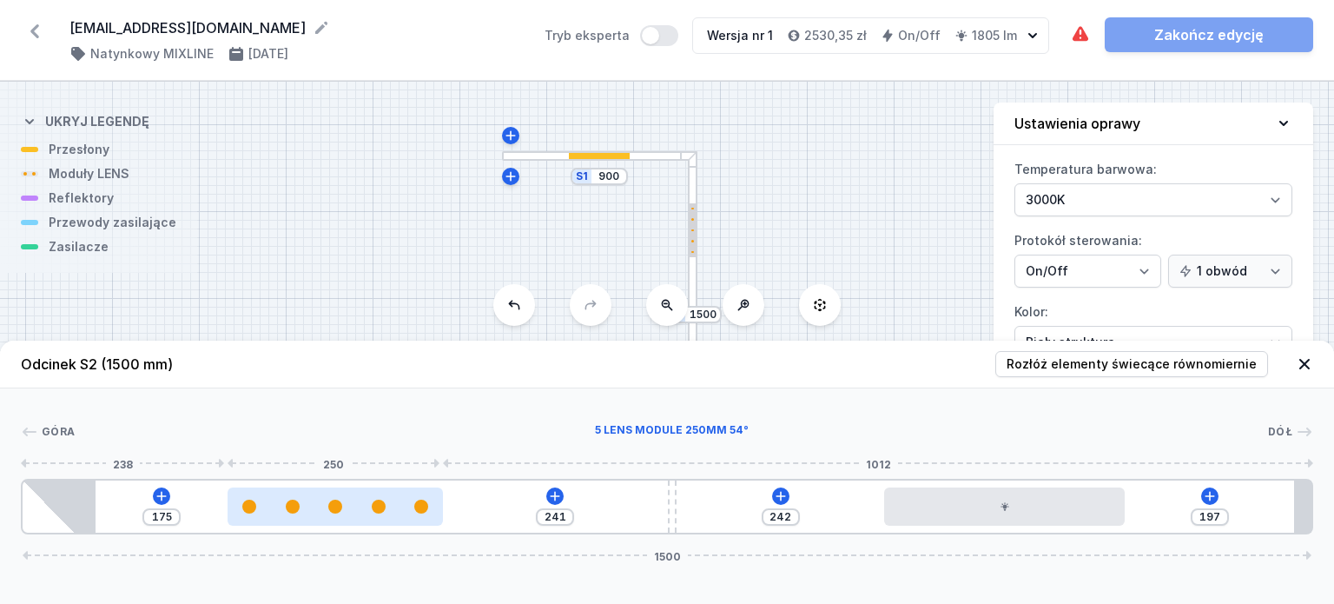
type input "239"
type input "177"
type input "234"
type input "182"
type input "229"
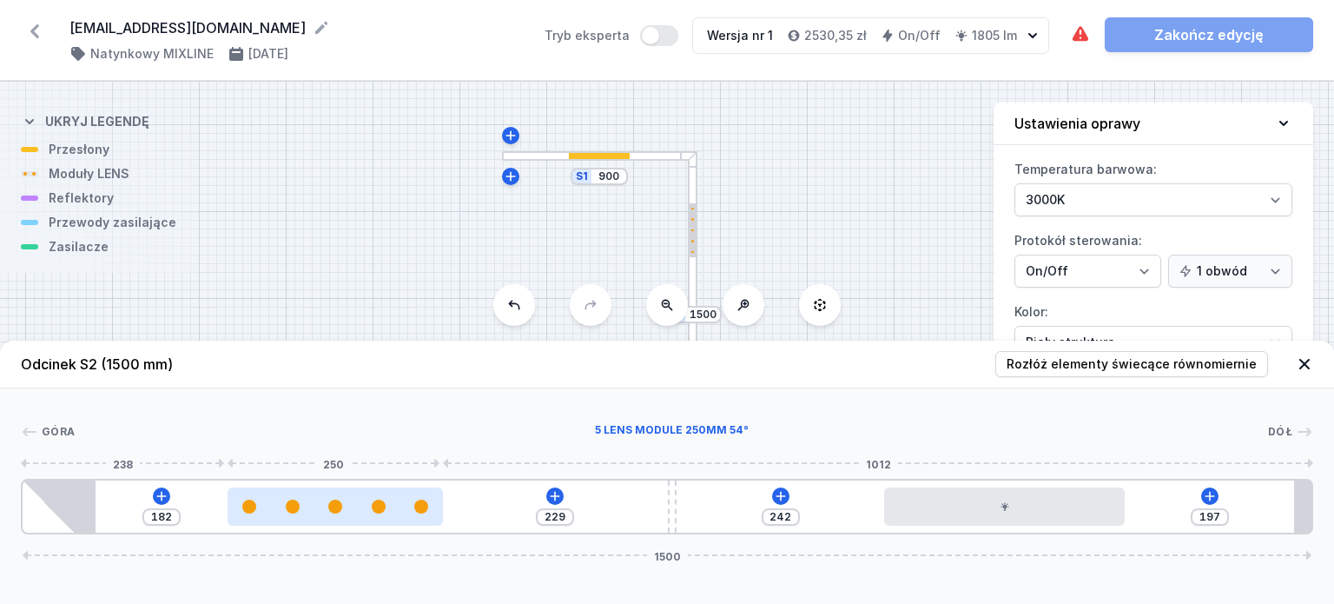
type input "187"
type input "225"
type input "191"
type input "222"
type input "194"
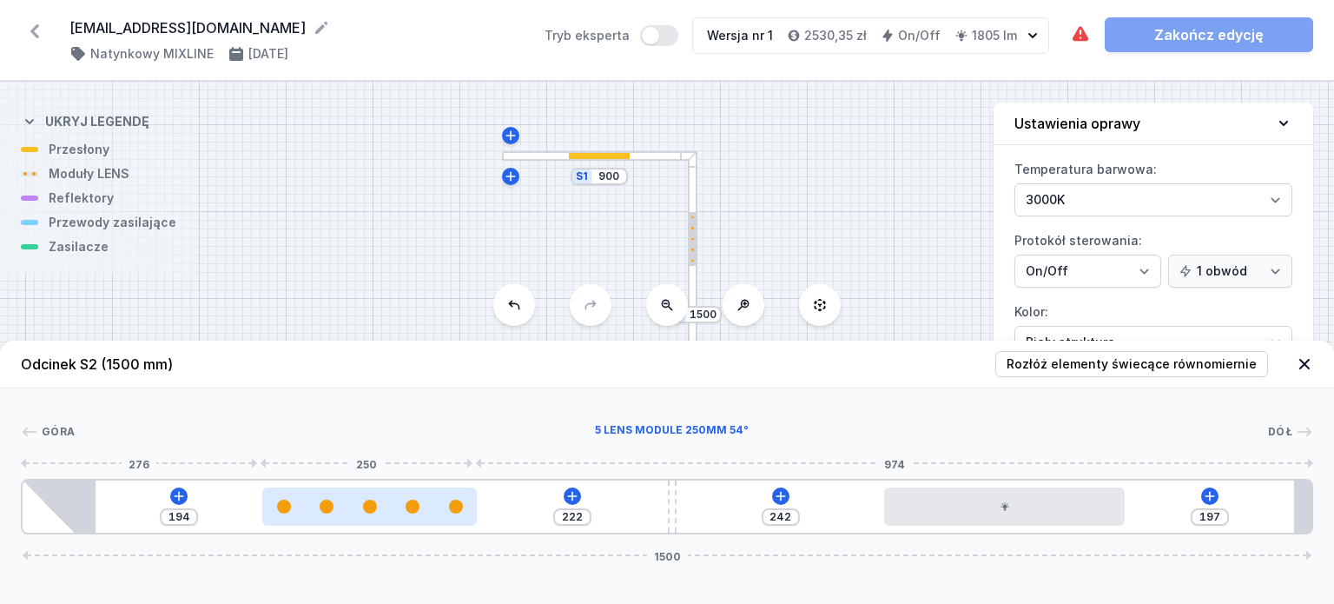
type input "209"
type input "207"
type input "211"
type input "205"
type input "213"
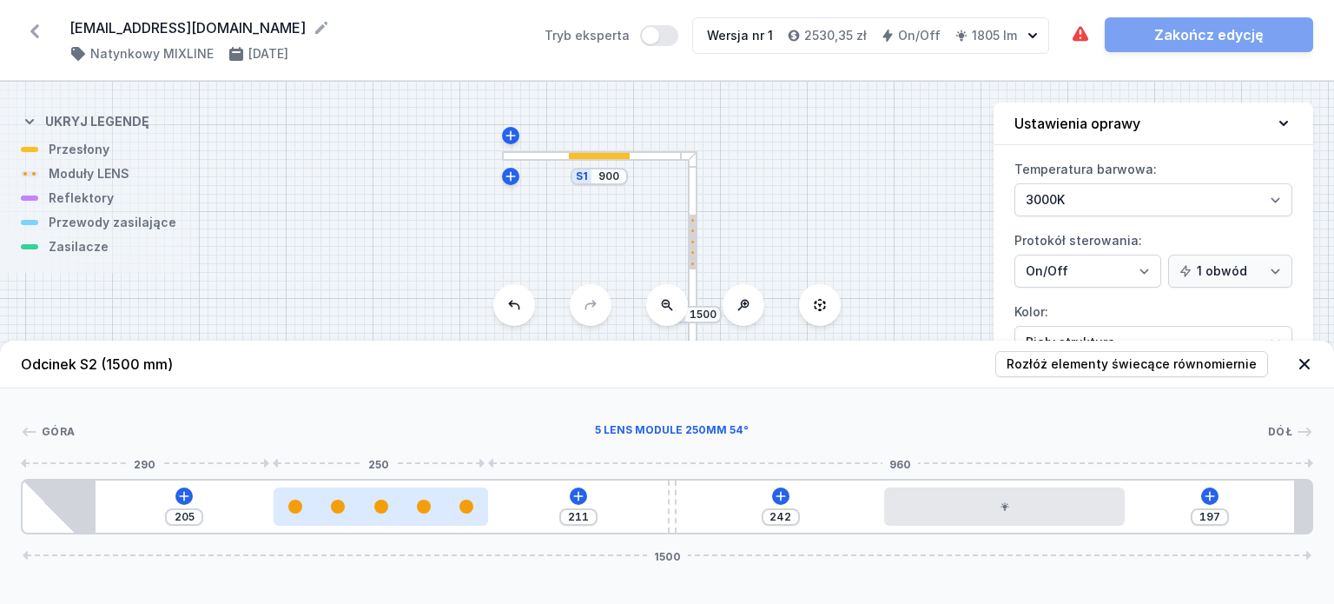
type input "203"
type input "214"
type input "202"
type input "215"
type input "201"
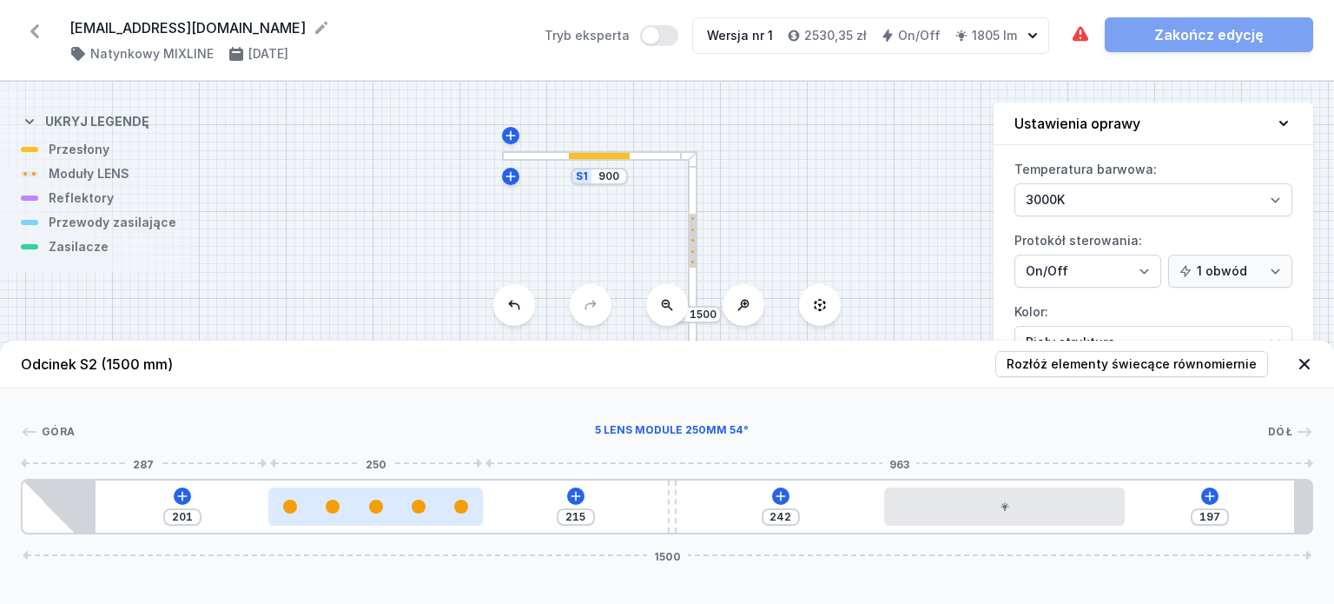
type input "217"
drag, startPoint x: 272, startPoint y: 496, endPoint x: 424, endPoint y: 519, distance: 153.7
click at [424, 519] on div at bounding box center [374, 506] width 215 height 38
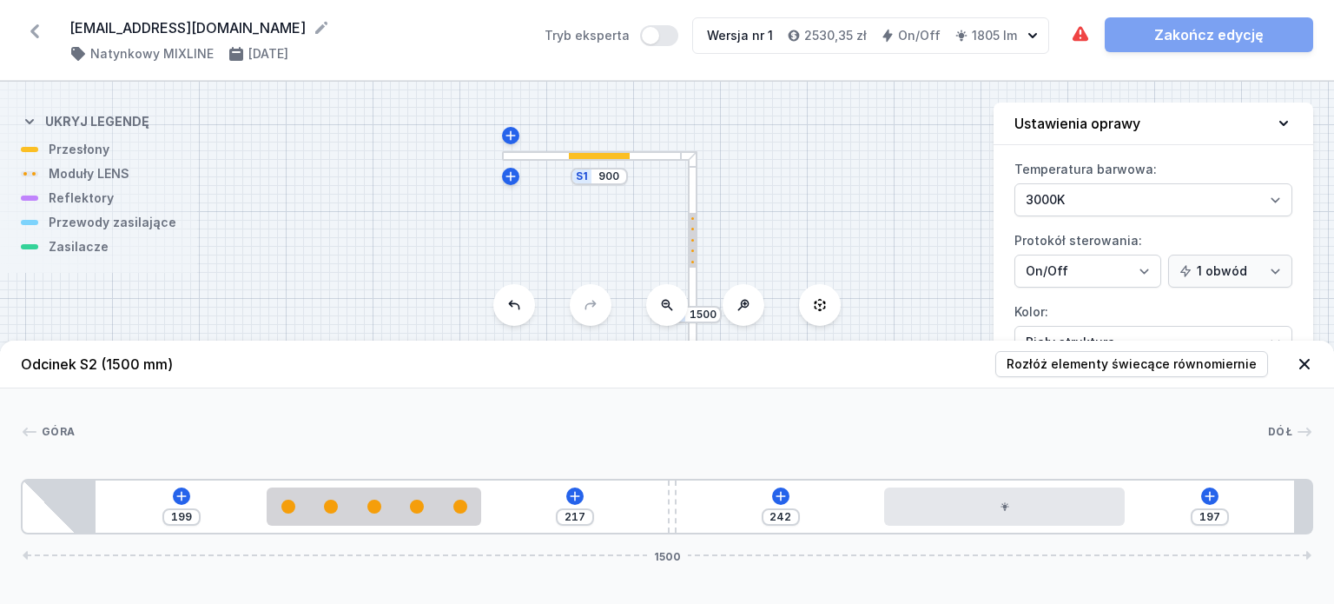
click at [1176, 32] on div "Wymagane części nie zostały dodane. Zakończ edycję" at bounding box center [1191, 34] width 243 height 35
click at [1224, 37] on div "Wymagane części nie zostały dodane. Zakończ edycję" at bounding box center [1191, 34] width 243 height 35
click at [176, 496] on icon at bounding box center [182, 496] width 14 height 14
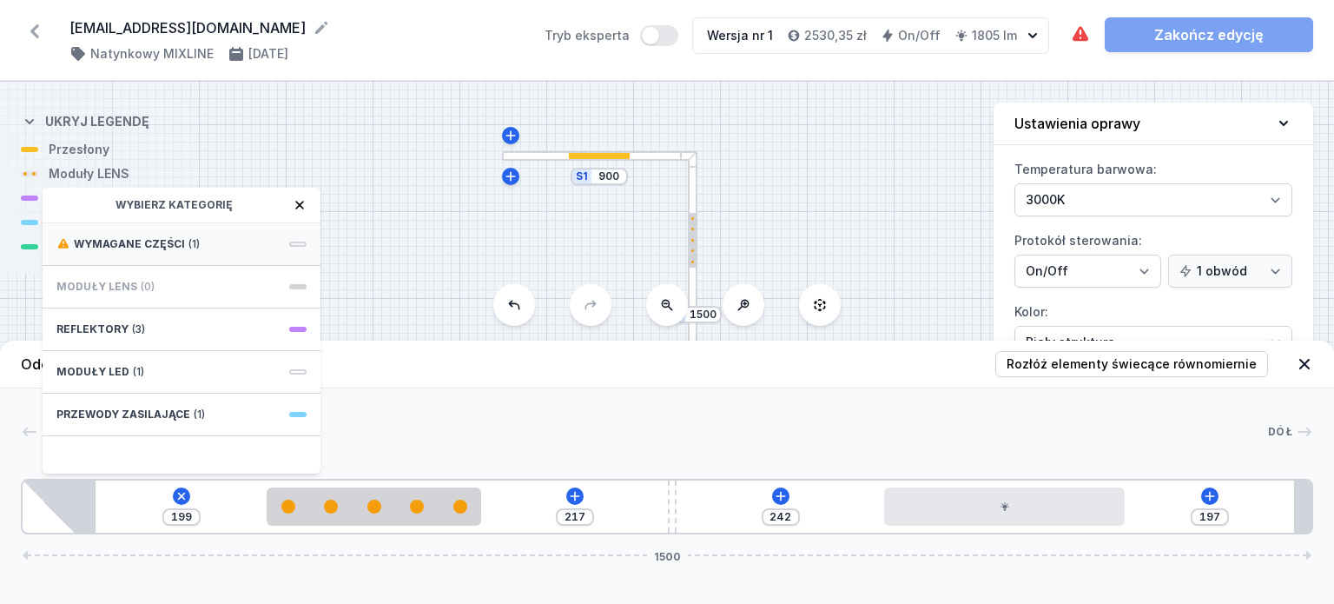
click at [125, 239] on span "Wymagane części" at bounding box center [129, 244] width 111 height 14
click at [148, 242] on span "Hole for power supply cable" at bounding box center [181, 242] width 250 height 17
type input "119"
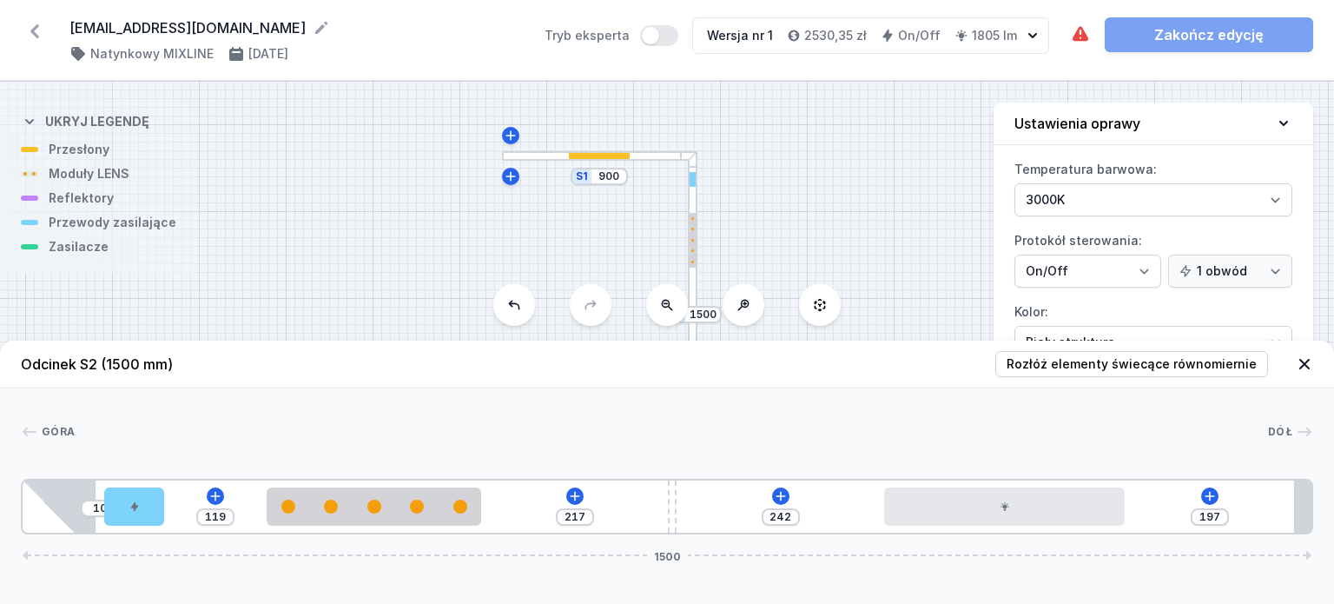
click at [1157, 43] on div "Wymagane części nie zostały dodane. Zakończ edycję" at bounding box center [1191, 34] width 243 height 35
click at [1202, 34] on div "Wymagane części nie zostały dodane. Zakończ edycję" at bounding box center [1191, 34] width 243 height 35
click at [155, 500] on div at bounding box center [134, 506] width 60 height 38
click at [778, 495] on icon at bounding box center [781, 496] width 14 height 14
click at [832, 96] on div "S2 1500 S1 900" at bounding box center [667, 343] width 1334 height 522
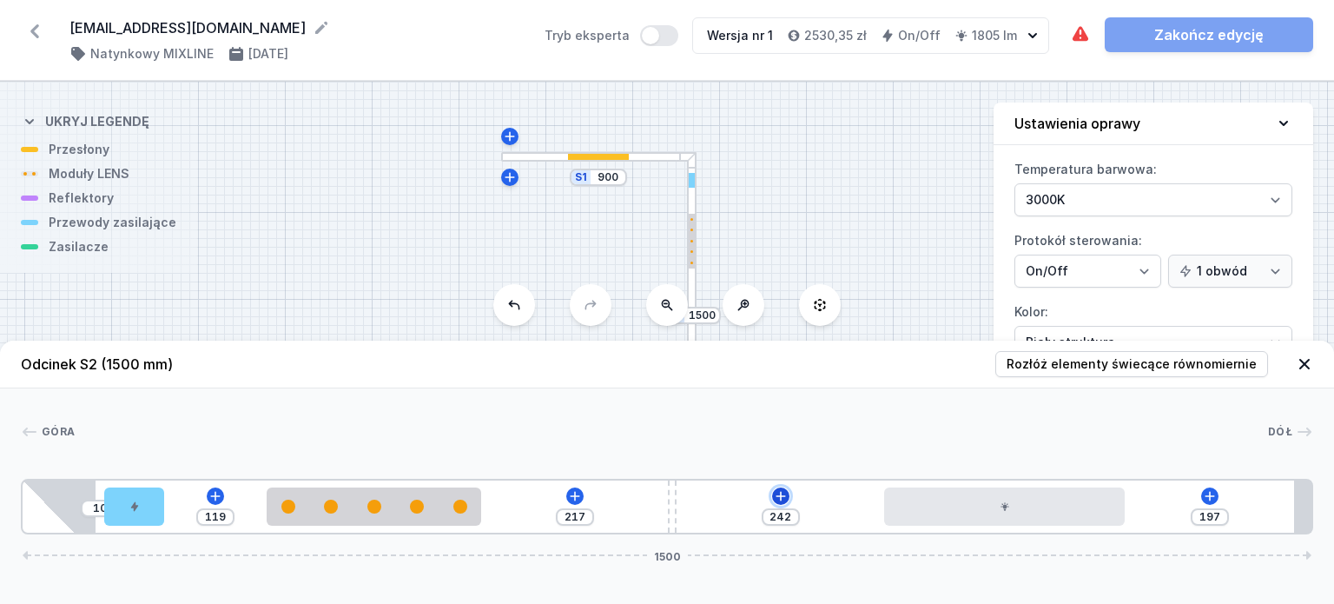
click at [776, 488] on button at bounding box center [780, 495] width 17 height 17
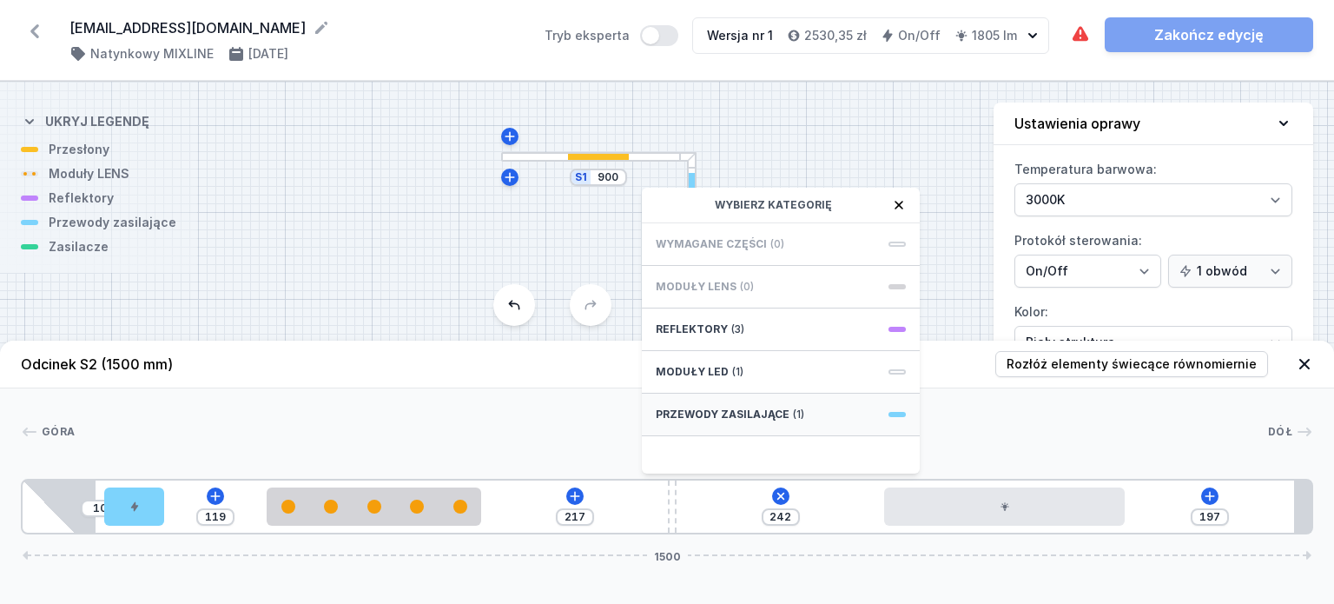
click at [753, 409] on span "Przewody zasilające" at bounding box center [723, 414] width 134 height 14
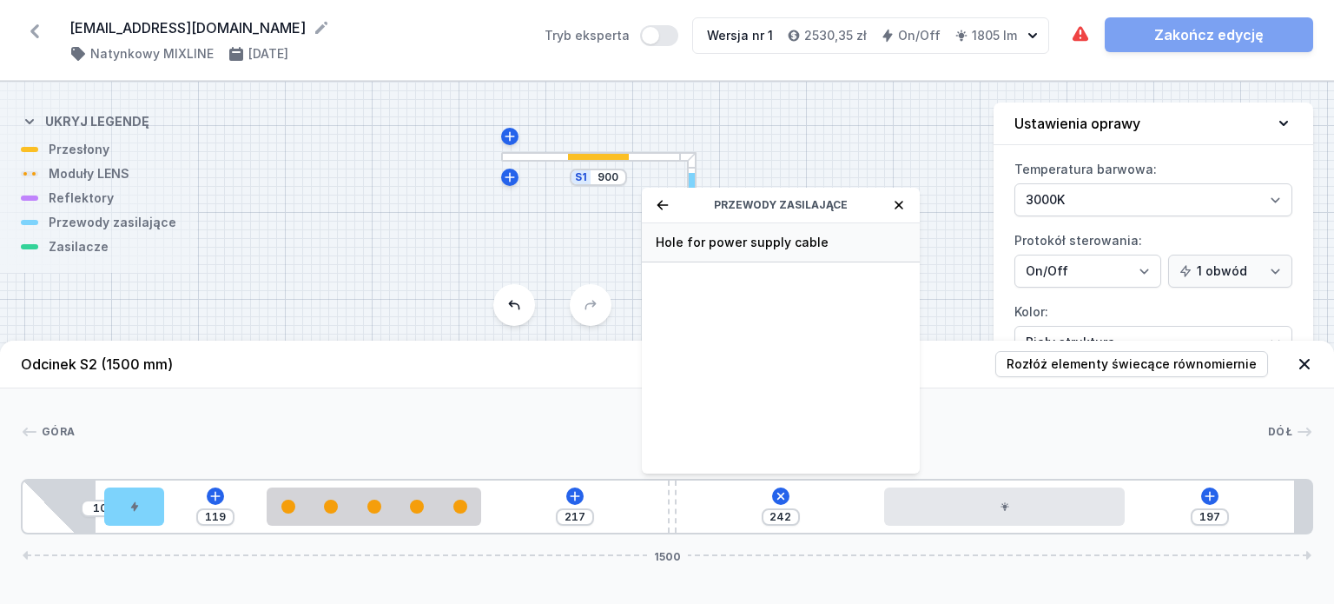
click at [744, 237] on span "Hole for power supply cable" at bounding box center [781, 242] width 250 height 17
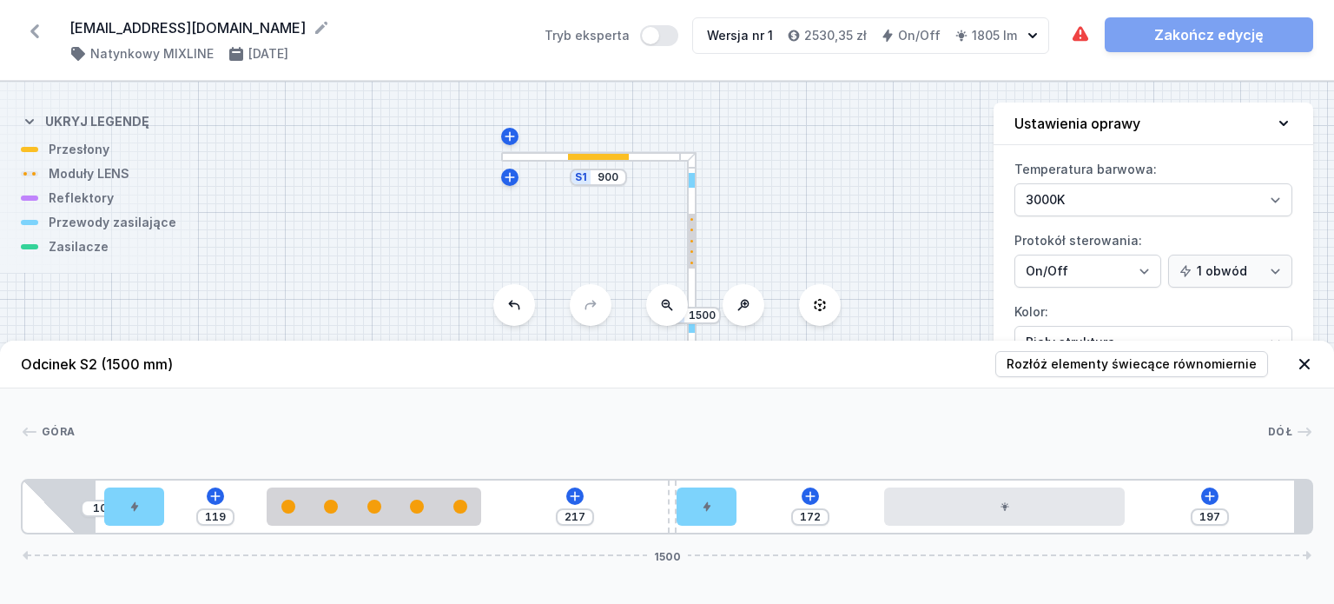
click at [1187, 34] on div "Wymagane części nie zostały dodane. Zakończ edycję" at bounding box center [1191, 34] width 243 height 35
click at [688, 509] on div at bounding box center [707, 506] width 60 height 38
click at [713, 510] on div at bounding box center [707, 506] width 60 height 38
click at [712, 447] on button at bounding box center [707, 458] width 36 height 23
type input "242"
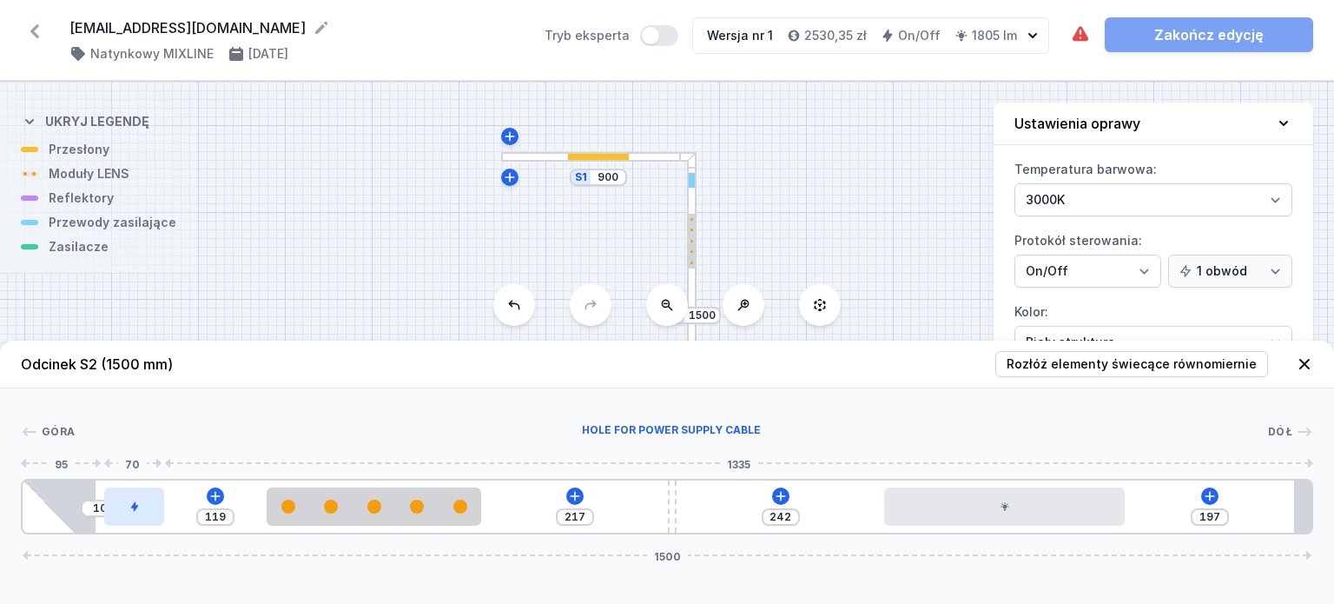
drag, startPoint x: 138, startPoint y: 500, endPoint x: 151, endPoint y: 500, distance: 13.1
click at [151, 500] on div at bounding box center [134, 506] width 60 height 38
drag, startPoint x: 138, startPoint y: 510, endPoint x: 149, endPoint y: 508, distance: 11.4
click at [149, 508] on div at bounding box center [134, 506] width 60 height 38
drag, startPoint x: 122, startPoint y: 504, endPoint x: 142, endPoint y: 509, distance: 21.5
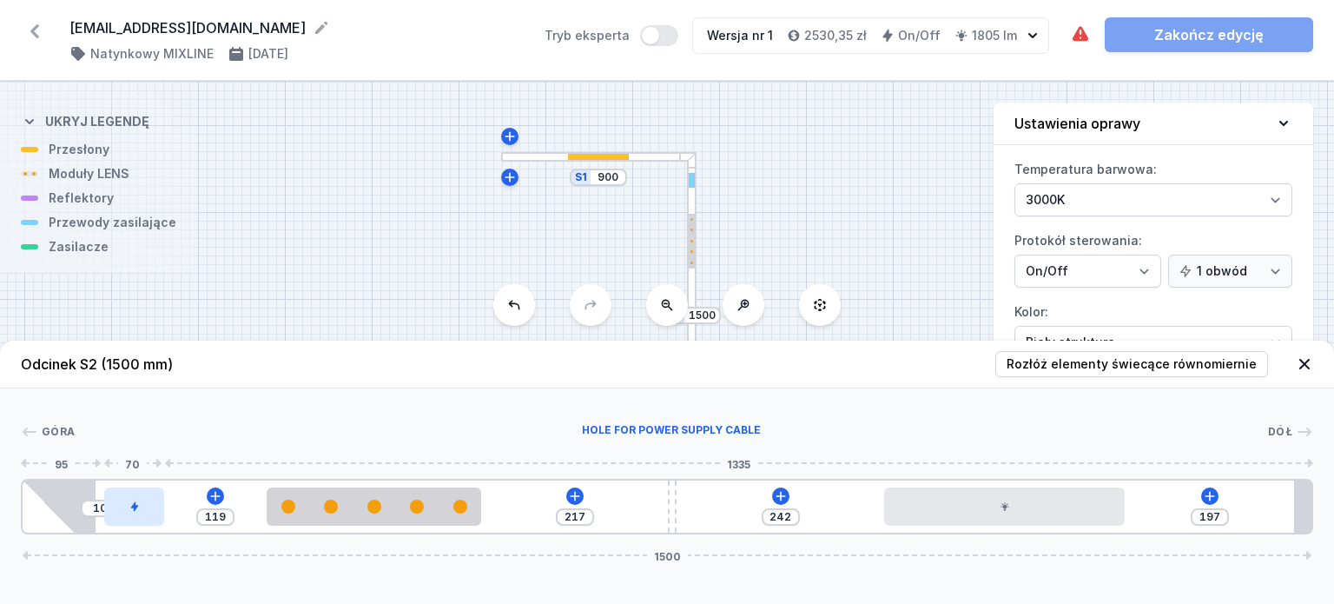
click at [142, 509] on div at bounding box center [134, 506] width 60 height 38
click at [904, 221] on div "S2 1500 S1 900" at bounding box center [667, 343] width 1334 height 522
drag, startPoint x: 139, startPoint y: 503, endPoint x: 157, endPoint y: 503, distance: 18.2
click at [157, 503] on div at bounding box center [134, 506] width 60 height 38
drag, startPoint x: 126, startPoint y: 506, endPoint x: 144, endPoint y: 510, distance: 18.8
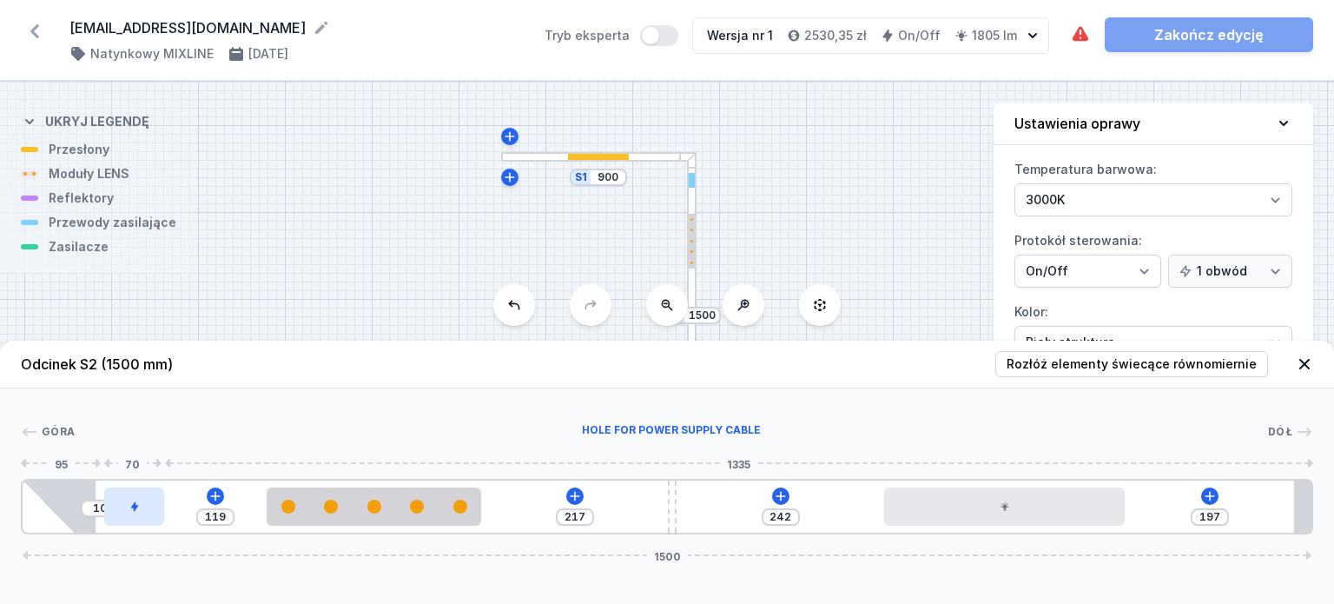
click at [144, 510] on div at bounding box center [134, 506] width 60 height 38
click at [1206, 35] on div "Wymagane części nie zostały dodane. Zakończ edycję" at bounding box center [1191, 34] width 243 height 35
click at [573, 499] on icon at bounding box center [575, 496] width 14 height 14
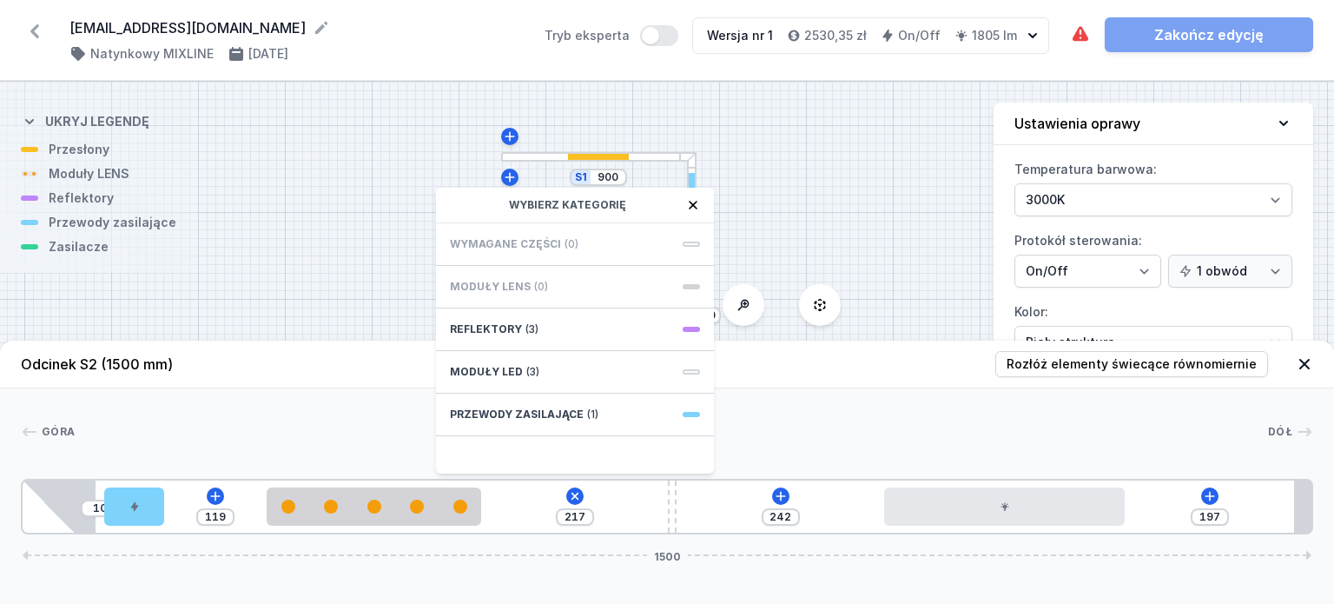
click at [900, 200] on div "S2 1500 S1 900" at bounding box center [667, 343] width 1334 height 522
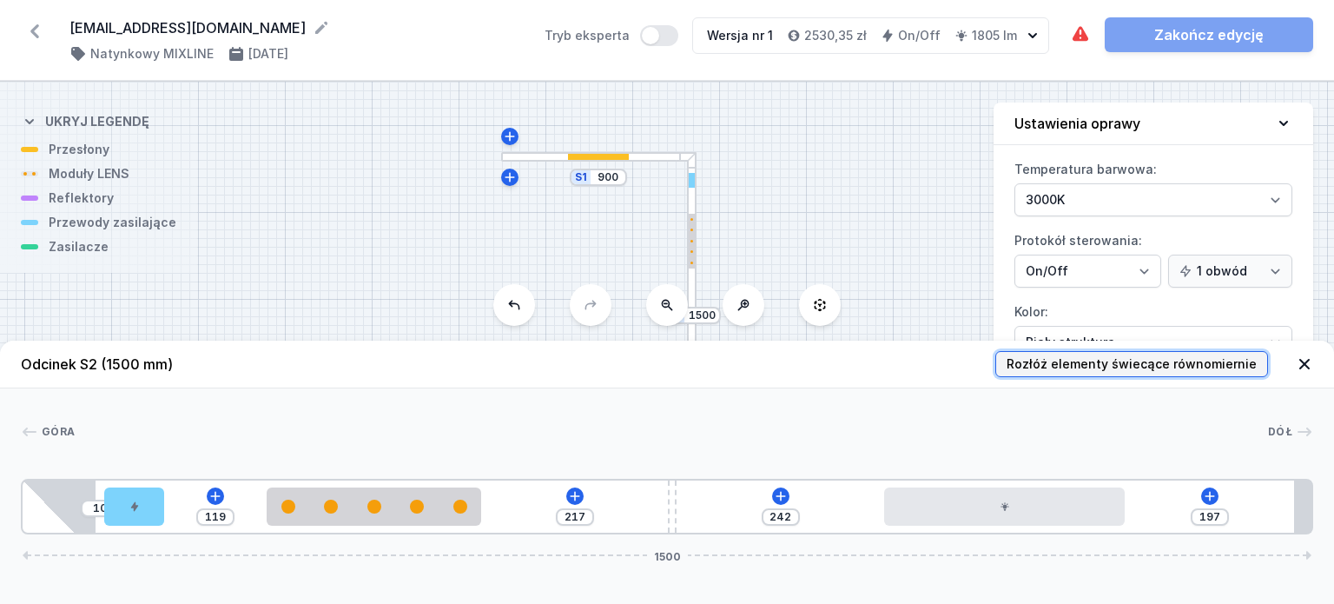
click at [1162, 364] on span "Rozłóż elementy świecące równomiernie" at bounding box center [1132, 363] width 250 height 17
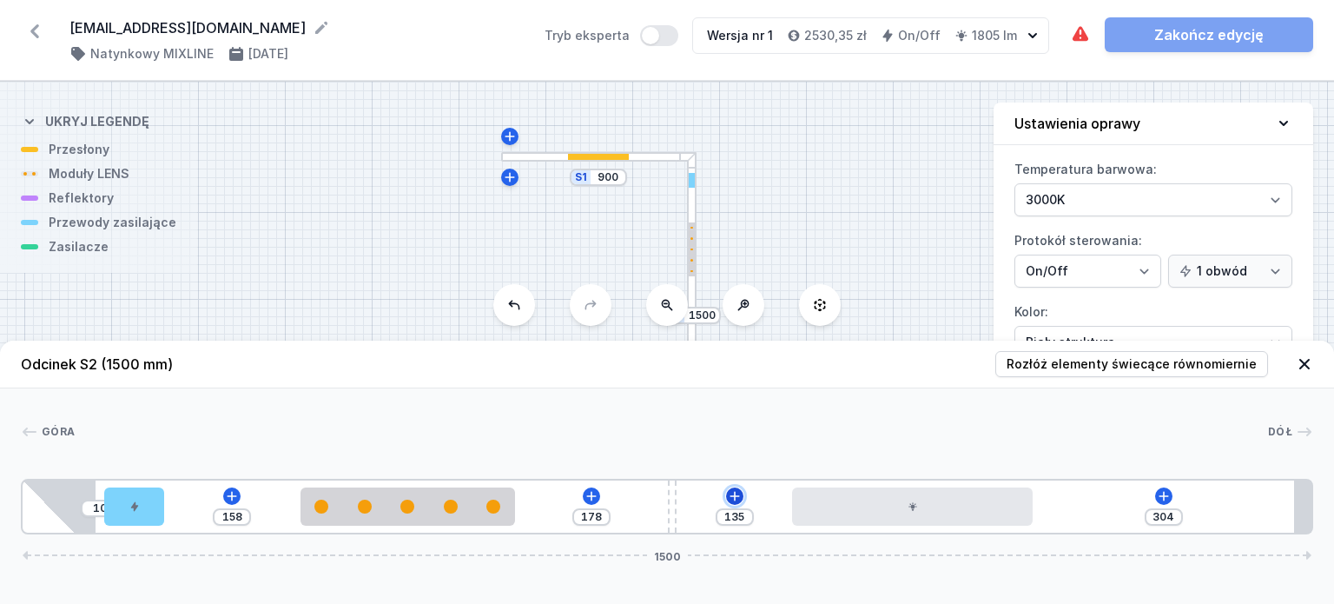
click at [731, 498] on icon at bounding box center [735, 496] width 14 height 14
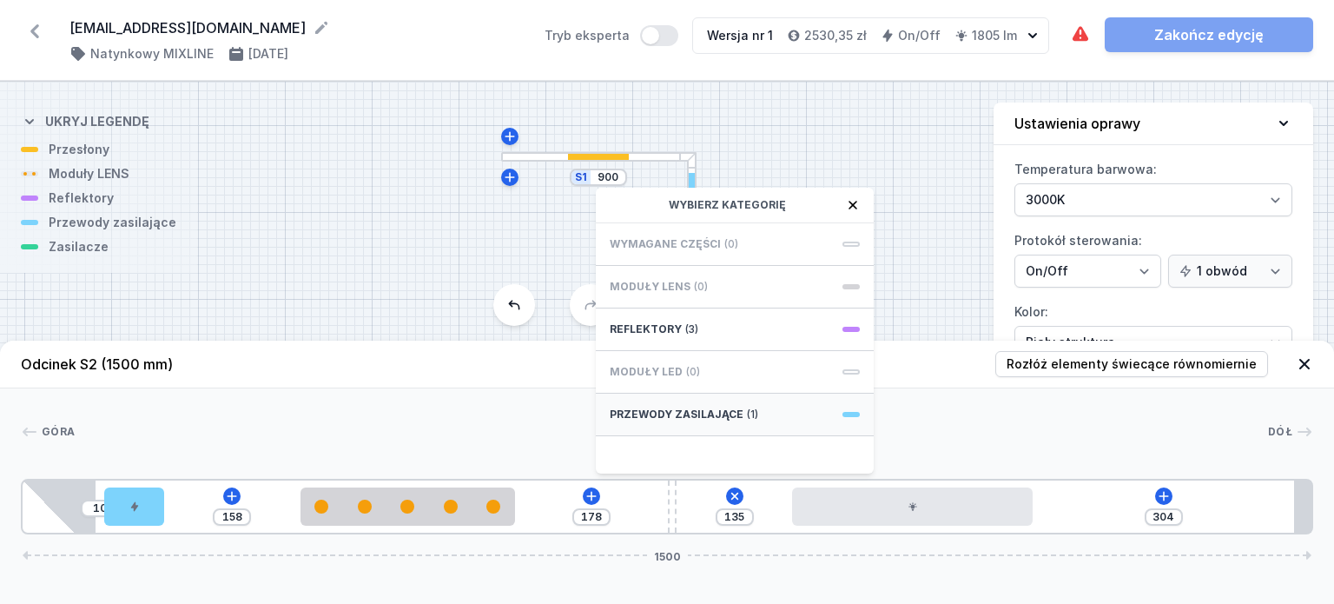
click at [657, 412] on span "Przewody zasilające" at bounding box center [677, 414] width 134 height 14
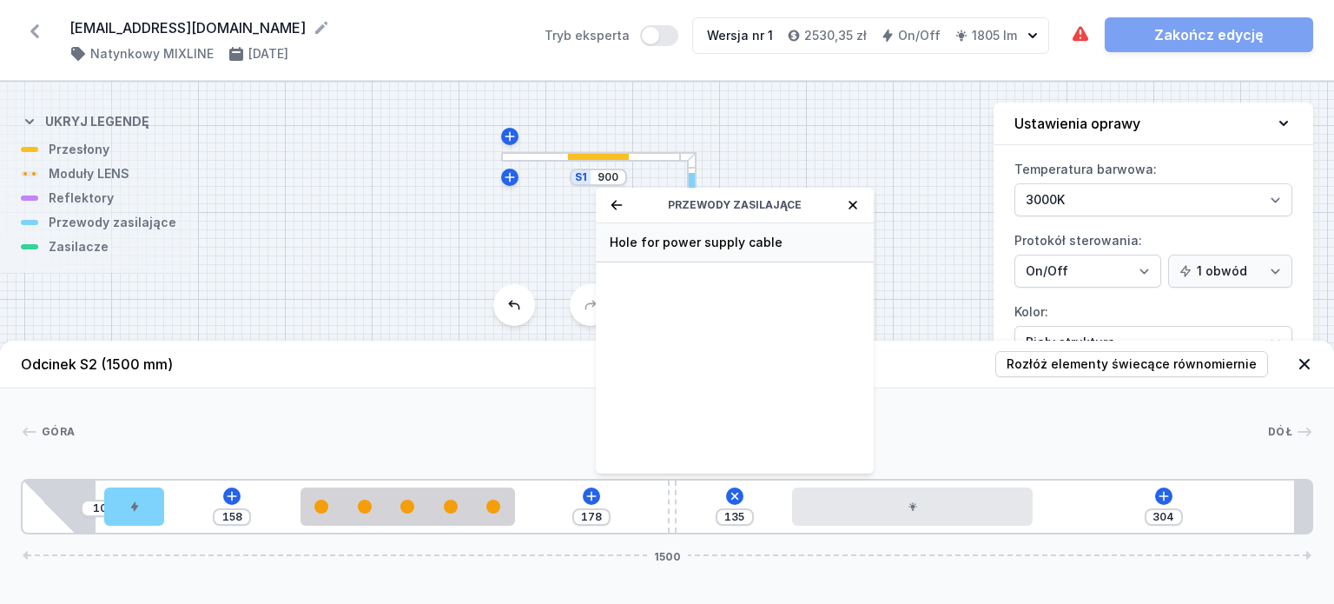
click at [656, 240] on span "Hole for power supply cable" at bounding box center [735, 242] width 250 height 17
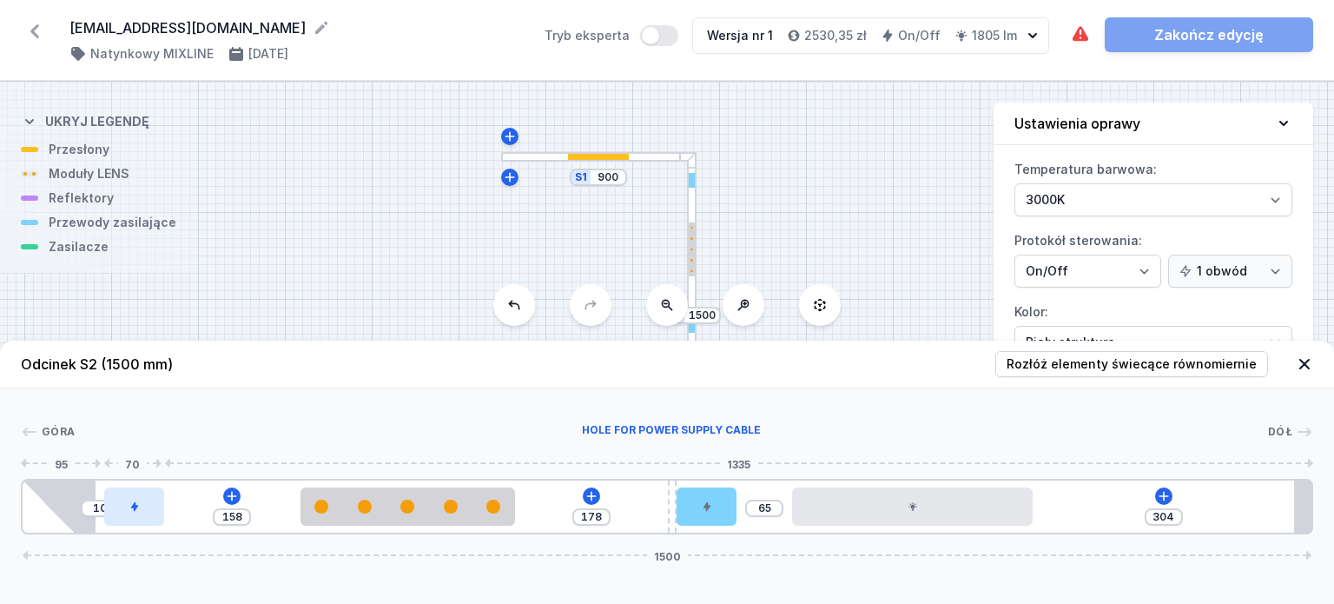
click at [130, 508] on icon at bounding box center [134, 506] width 10 height 10
click at [151, 508] on div at bounding box center [134, 506] width 60 height 38
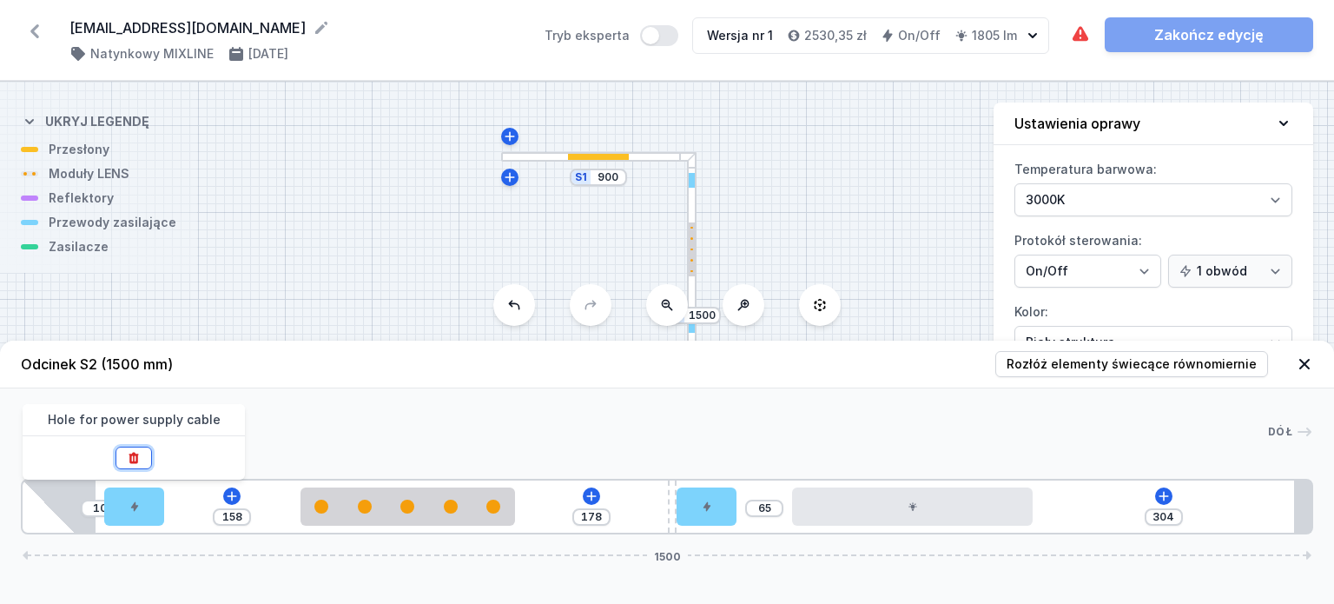
click at [130, 457] on icon at bounding box center [134, 457] width 10 height 11
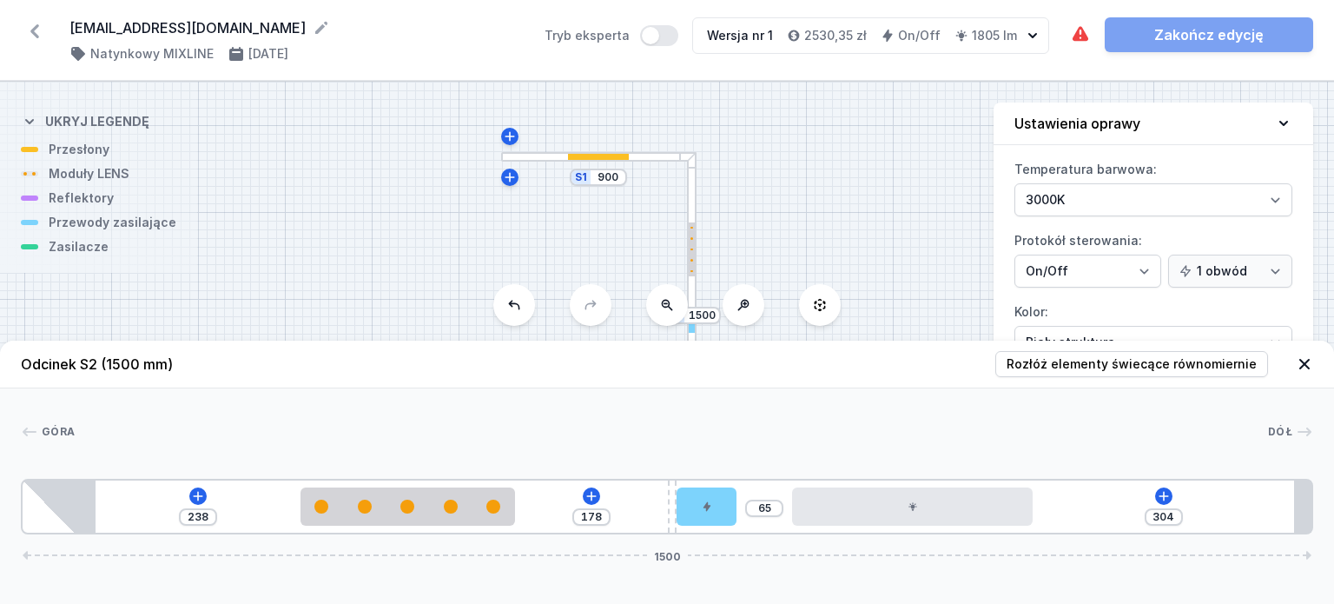
click at [1203, 36] on div "Wymagane części nie zostały dodane. Zakończ edycję" at bounding box center [1191, 34] width 243 height 35
click at [191, 493] on icon at bounding box center [198, 496] width 14 height 14
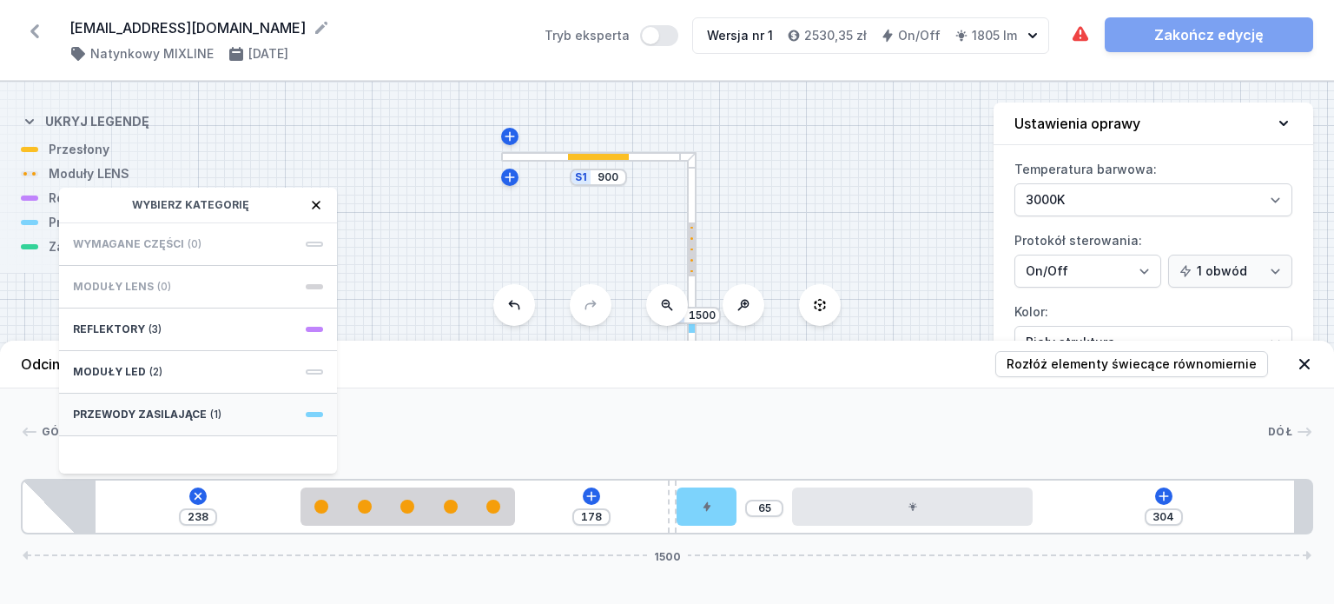
click at [148, 409] on span "Przewody zasilające" at bounding box center [140, 414] width 134 height 14
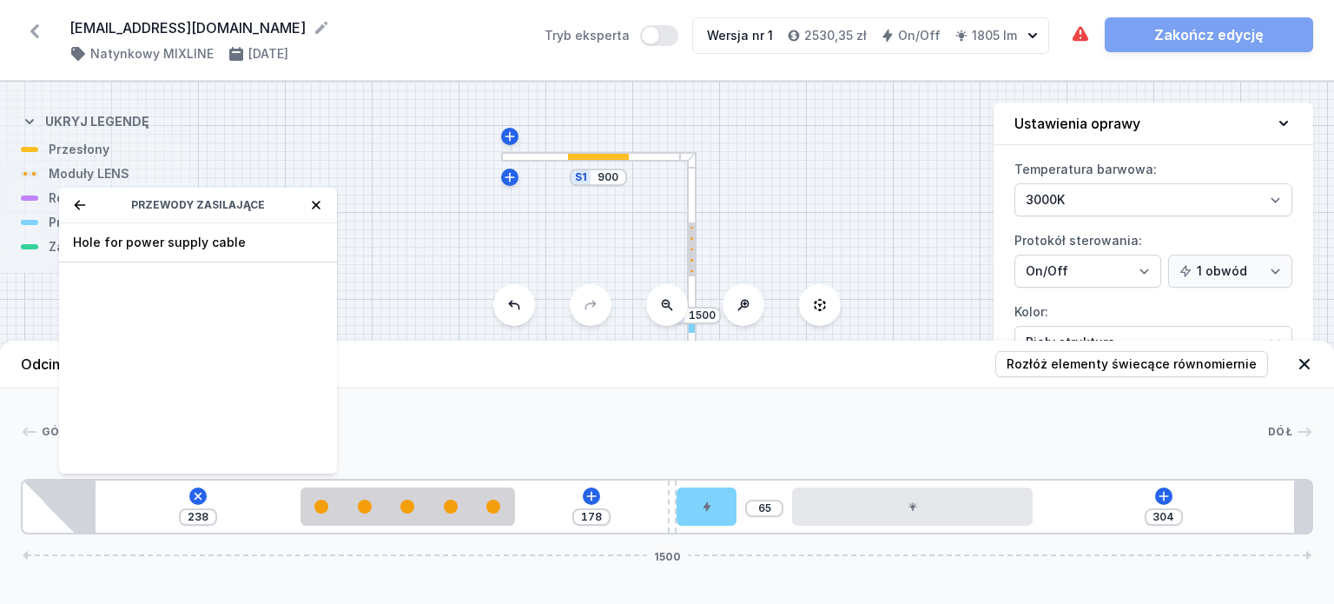
click at [76, 203] on icon at bounding box center [79, 205] width 11 height 10
click at [1302, 362] on icon at bounding box center [1305, 364] width 10 height 10
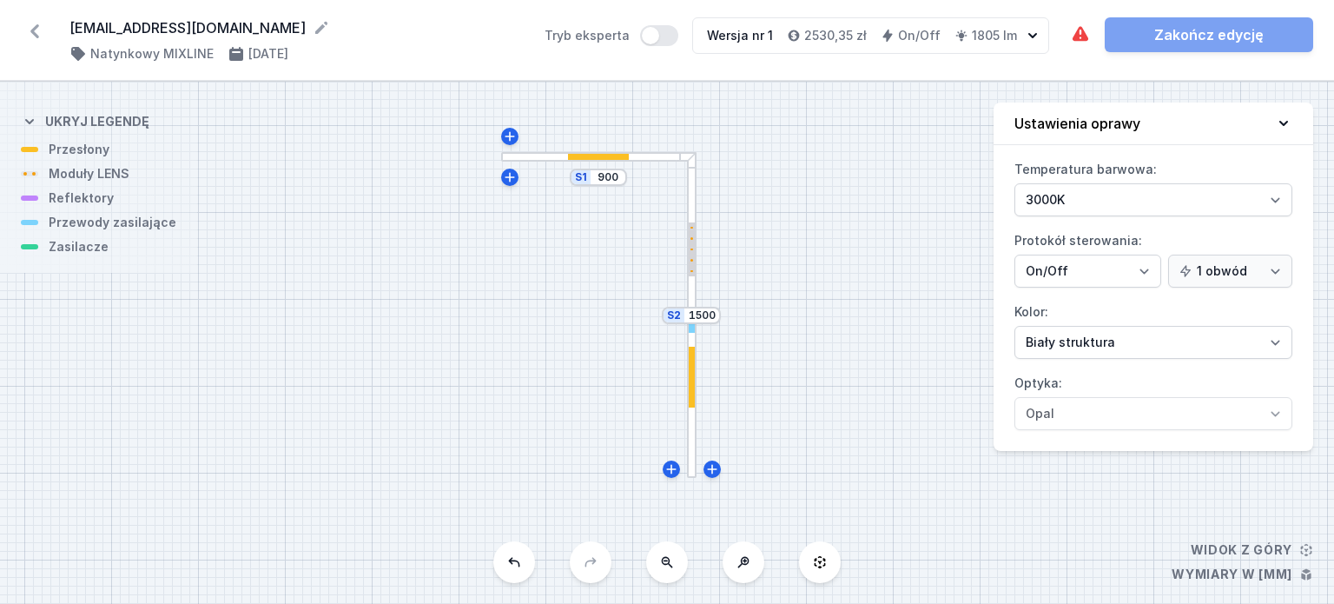
click at [804, 442] on div "S2 1500 S1 900" at bounding box center [667, 343] width 1334 height 522
click at [824, 310] on div "S2 1500 S1 900" at bounding box center [667, 343] width 1334 height 522
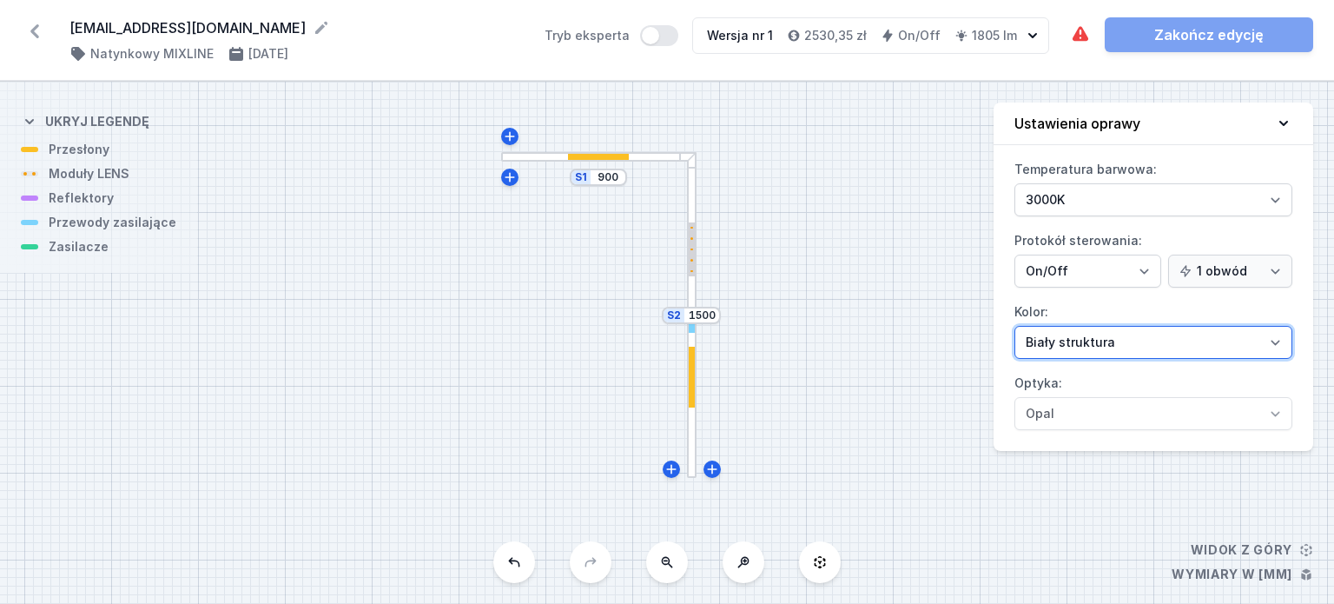
click at [1275, 340] on select "Biały struktura Czarny struktura Złoty struktura Miedziany Szary Inny (z palety…" at bounding box center [1154, 342] width 278 height 33
click at [1015, 326] on select "Biały struktura Czarny struktura Złoty struktura Miedziany Szary Inny (z palety…" at bounding box center [1154, 342] width 278 height 33
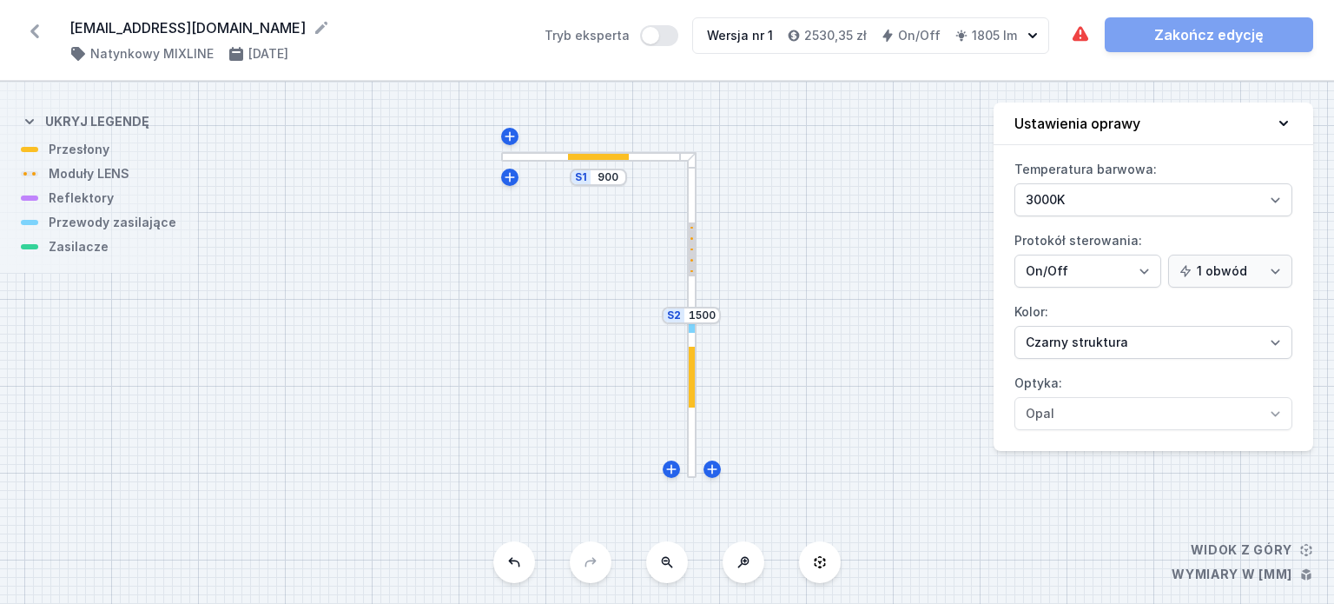
click at [824, 348] on div "S2 1500 S1 900" at bounding box center [667, 343] width 1334 height 522
click at [688, 437] on div at bounding box center [692, 315] width 10 height 326
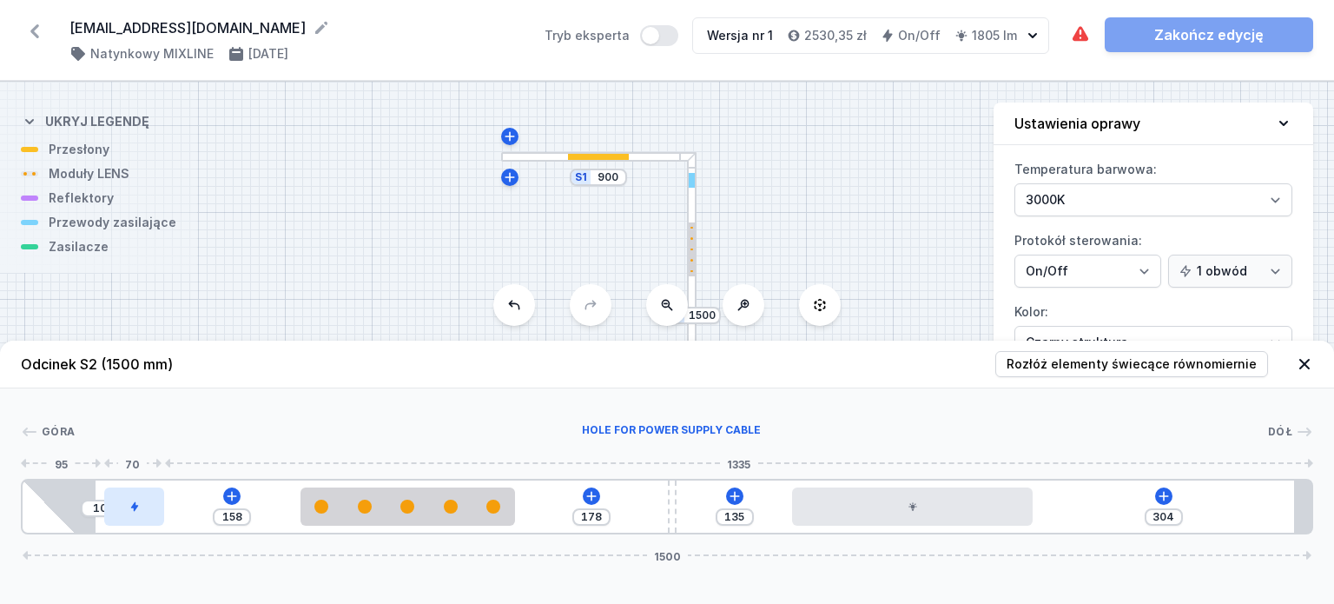
drag, startPoint x: 705, startPoint y: 501, endPoint x: 161, endPoint y: 502, distance: 544.7
click at [161, 502] on div at bounding box center [134, 506] width 60 height 38
click at [897, 373] on header "Odcinek S2 (1500 mm) Rozłóż elementy świecące równomiernie" at bounding box center [667, 365] width 1334 height 48
click at [632, 156] on div at bounding box center [598, 157] width 195 height 10
